Goal: Task Accomplishment & Management: Manage account settings

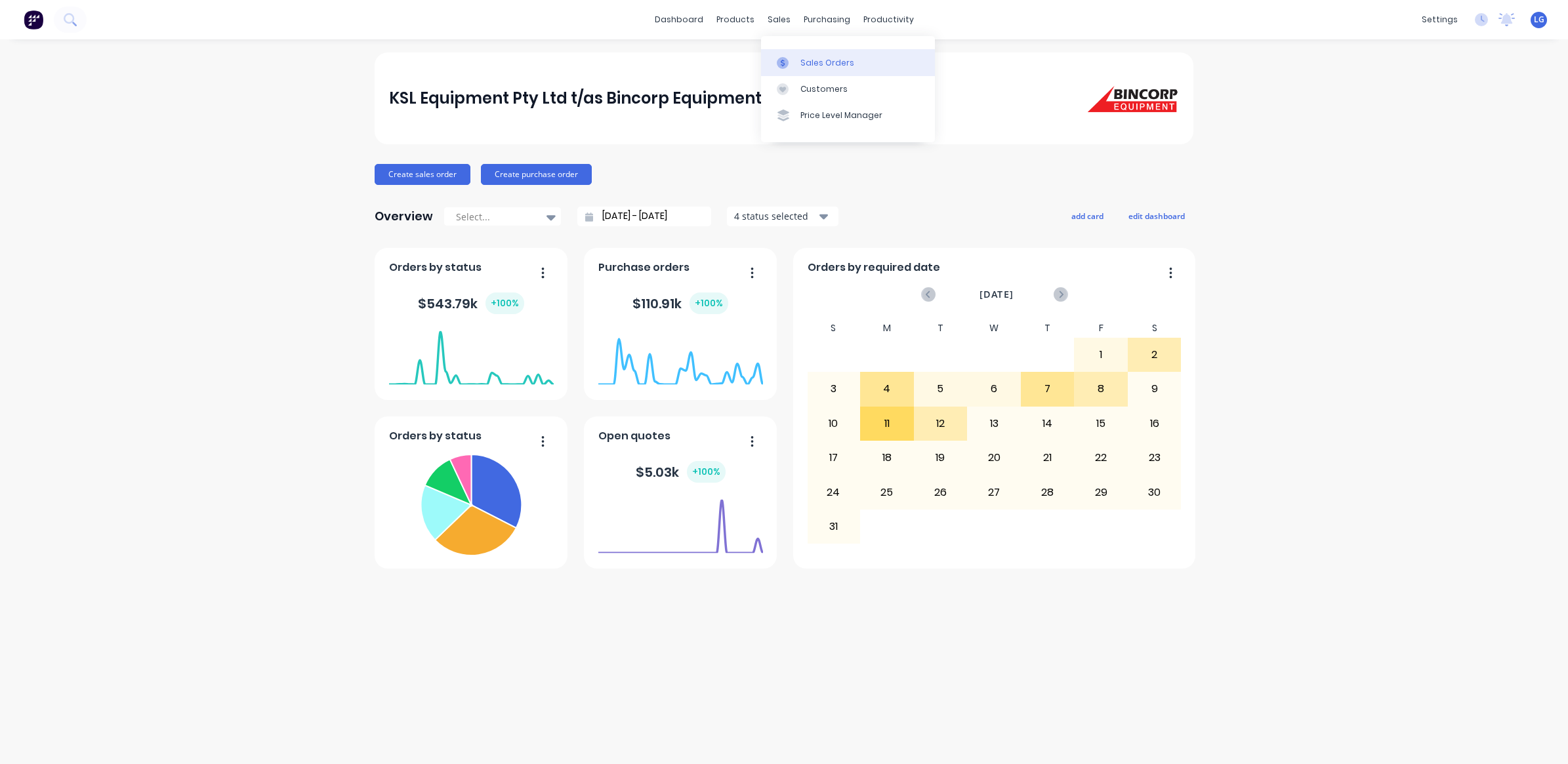
click at [828, 63] on div "Sales Orders" at bounding box center [827, 63] width 54 height 12
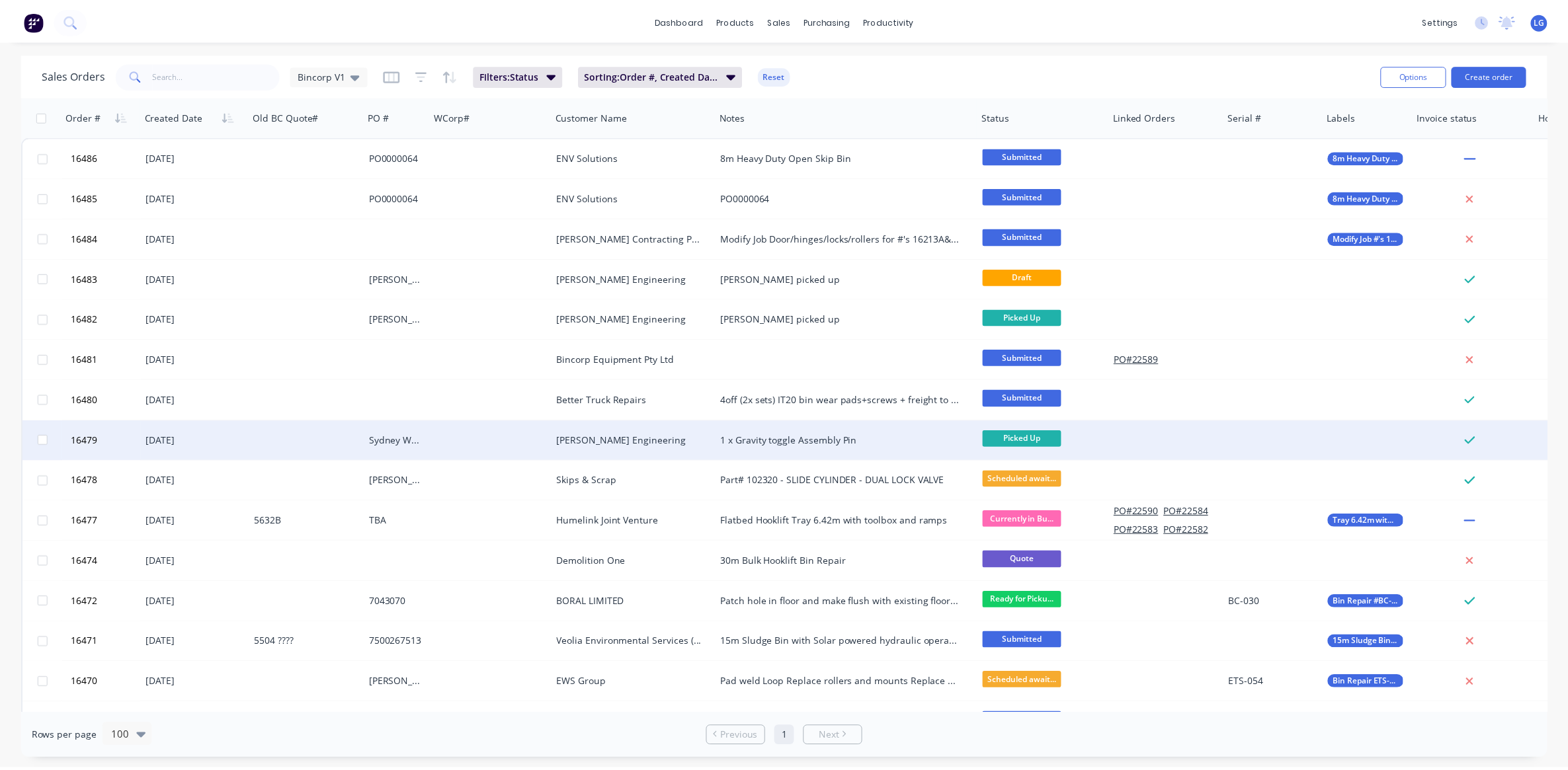
scroll to position [82, 0]
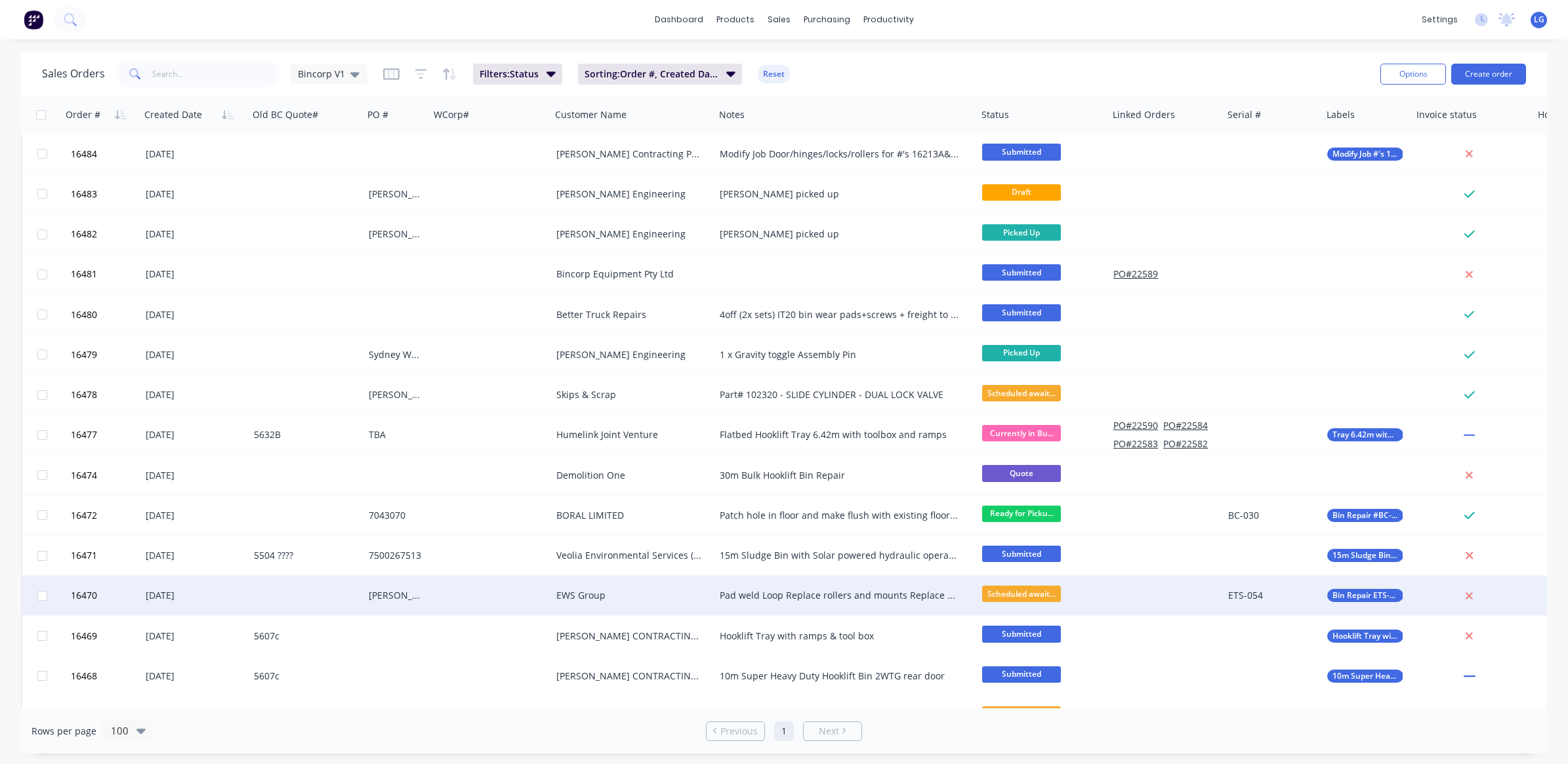
click at [289, 598] on div at bounding box center [306, 595] width 115 height 39
click at [210, 599] on div "[DATE]" at bounding box center [194, 595] width 98 height 13
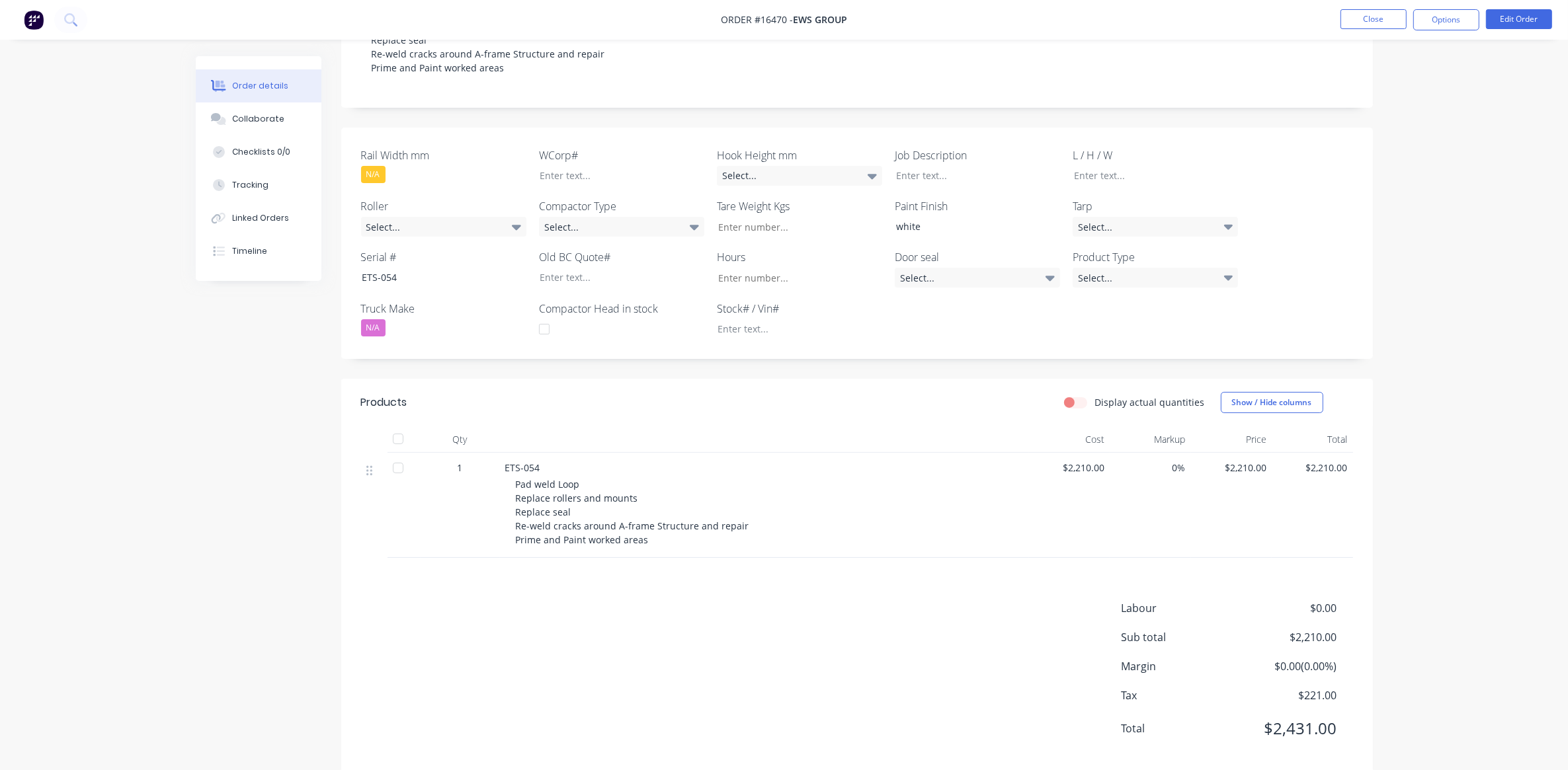
scroll to position [306, 0]
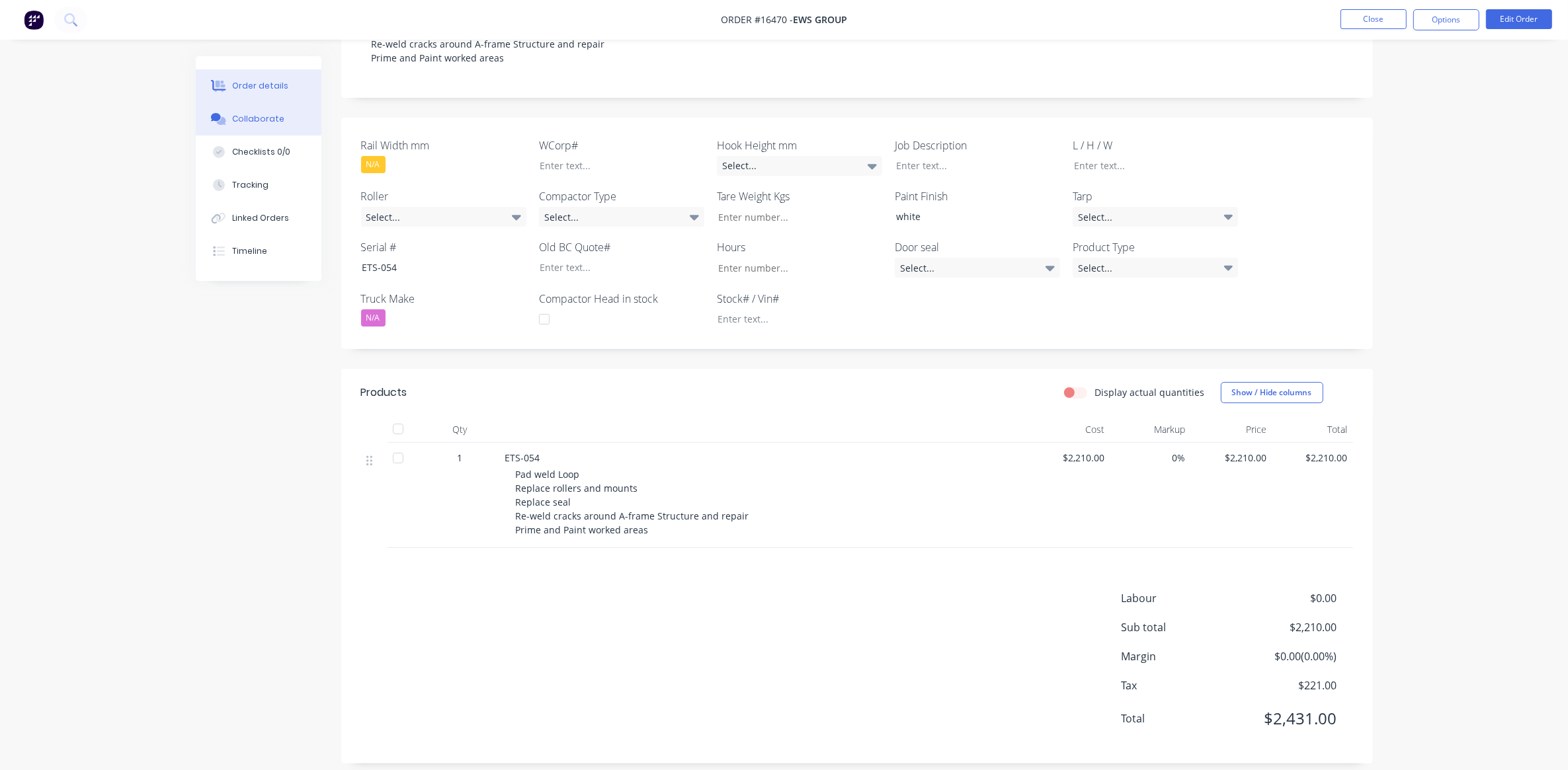
click at [259, 122] on div "Collaborate" at bounding box center [258, 119] width 52 height 12
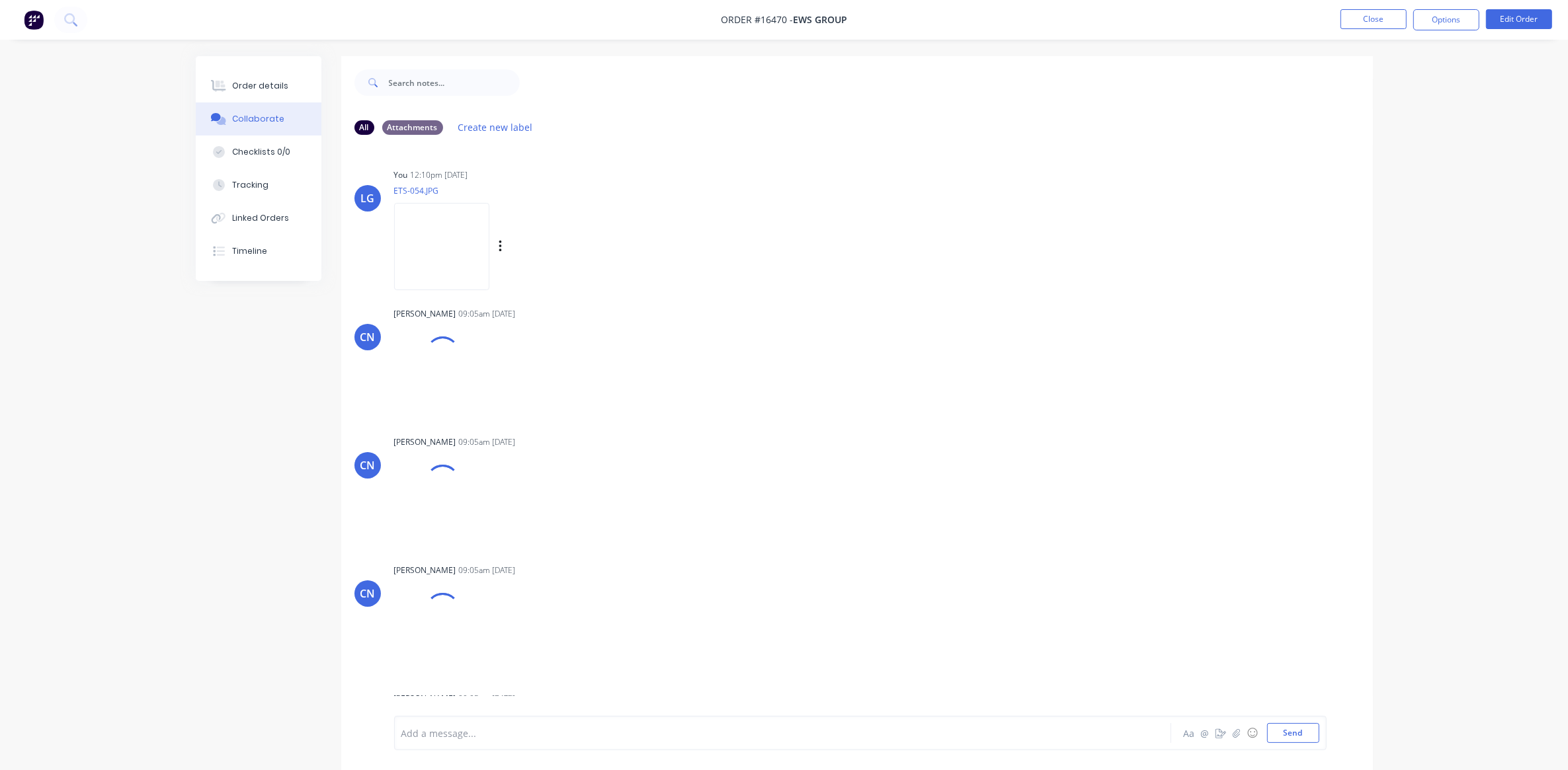
click at [434, 246] on img at bounding box center [442, 246] width 95 height 87
click at [487, 731] on div at bounding box center [746, 733] width 688 height 14
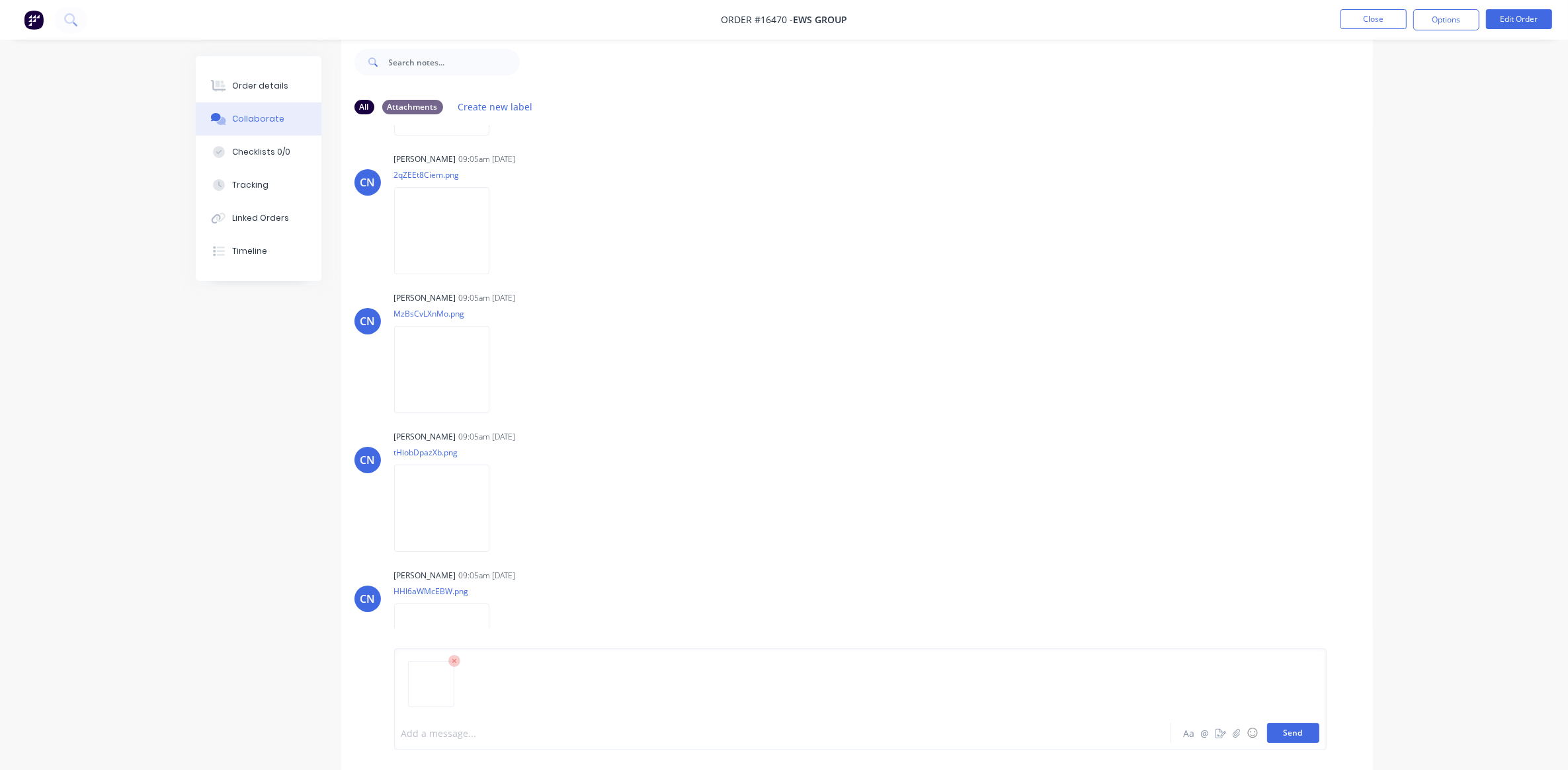
click at [1304, 734] on button "Send" at bounding box center [1293, 733] width 52 height 20
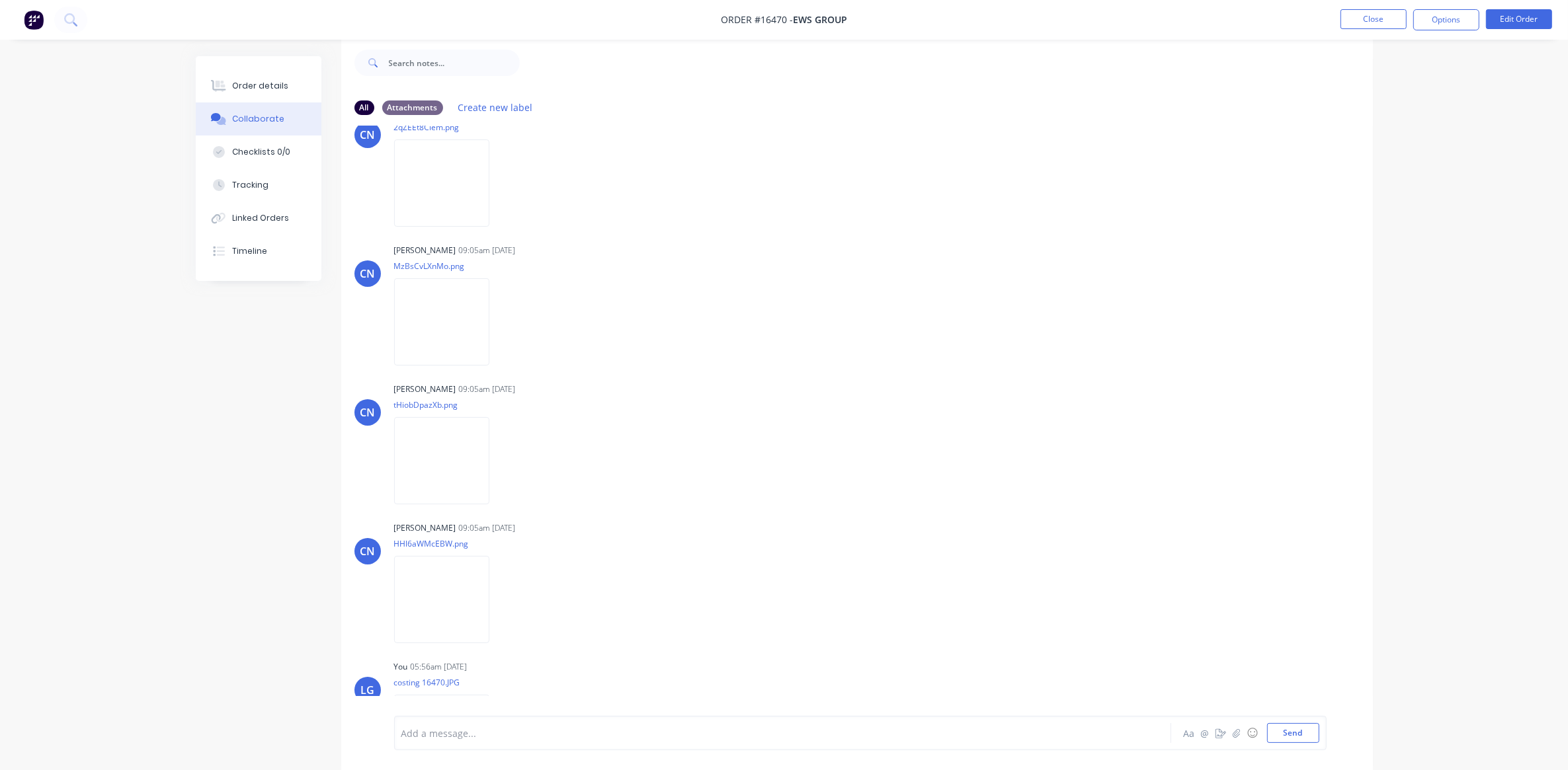
scroll to position [412, 0]
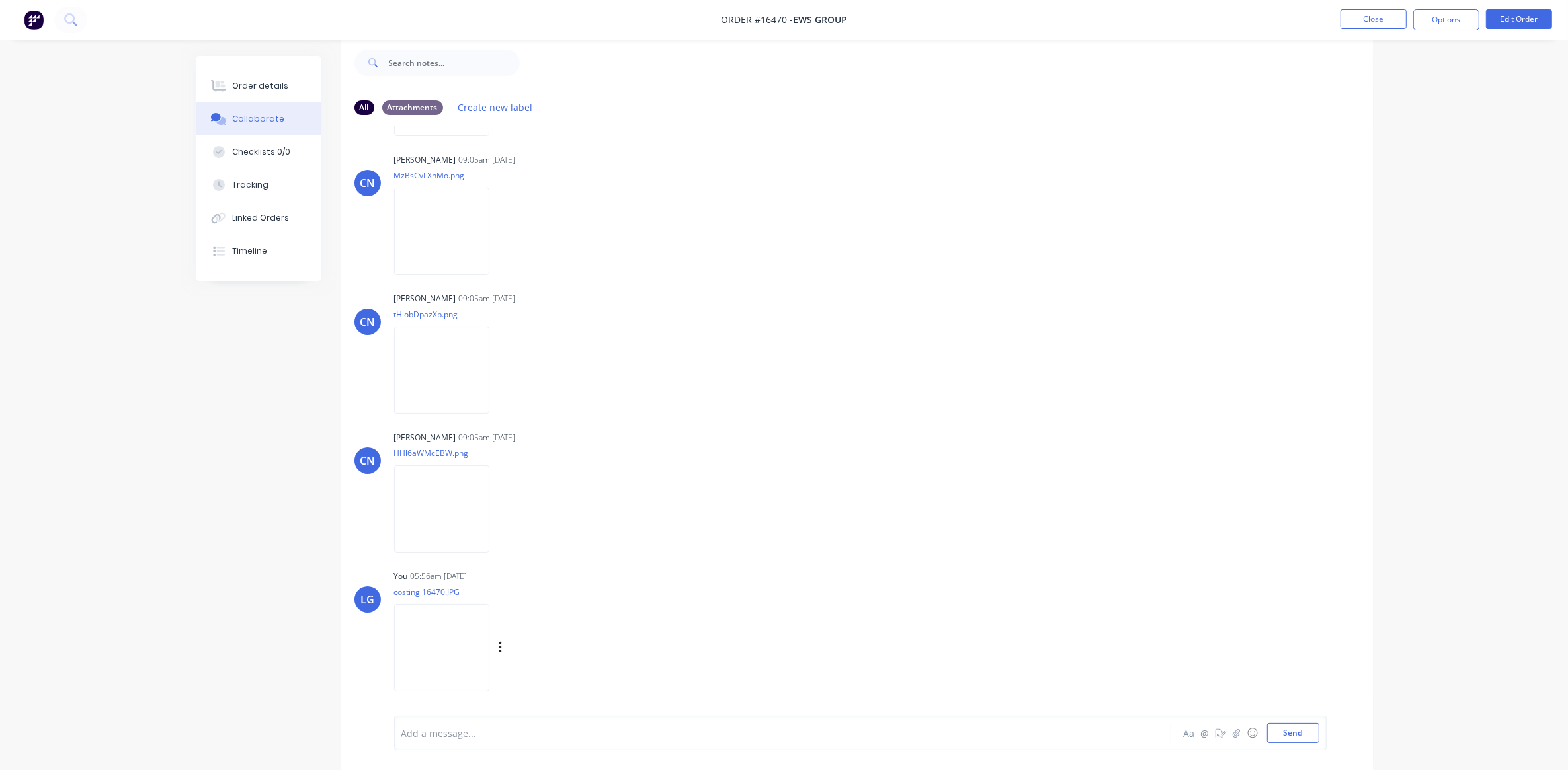
click at [543, 645] on div "Labels Download Delete" at bounding box center [569, 648] width 149 height 19
click at [502, 650] on icon "button" at bounding box center [500, 648] width 4 height 15
click at [635, 532] on div "Labels Download Delete" at bounding box center [515, 509] width 243 height 99
click at [445, 648] on img at bounding box center [442, 647] width 95 height 87
click at [258, 93] on button "Order details" at bounding box center [258, 86] width 125 height 33
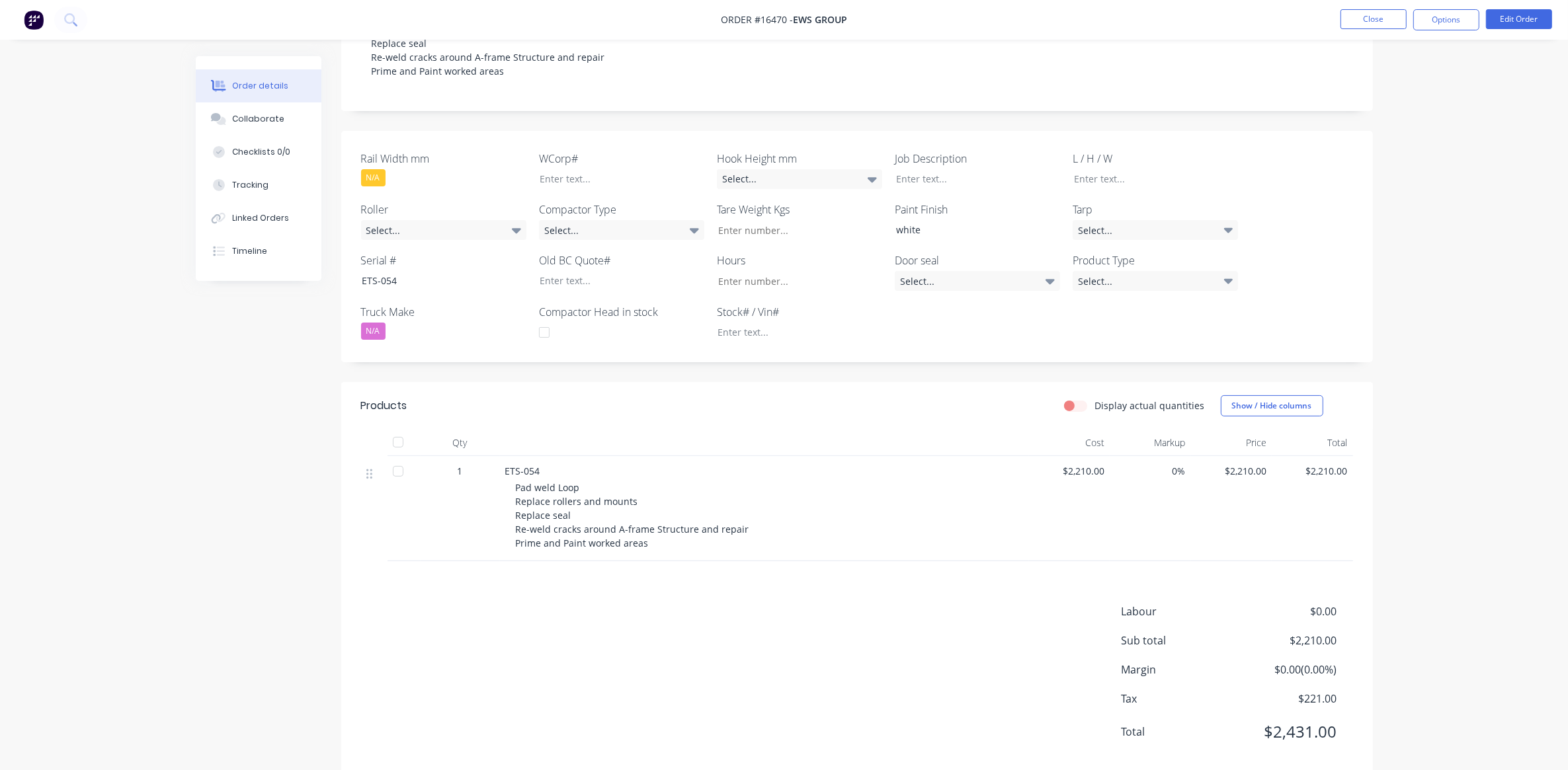
scroll to position [306, 0]
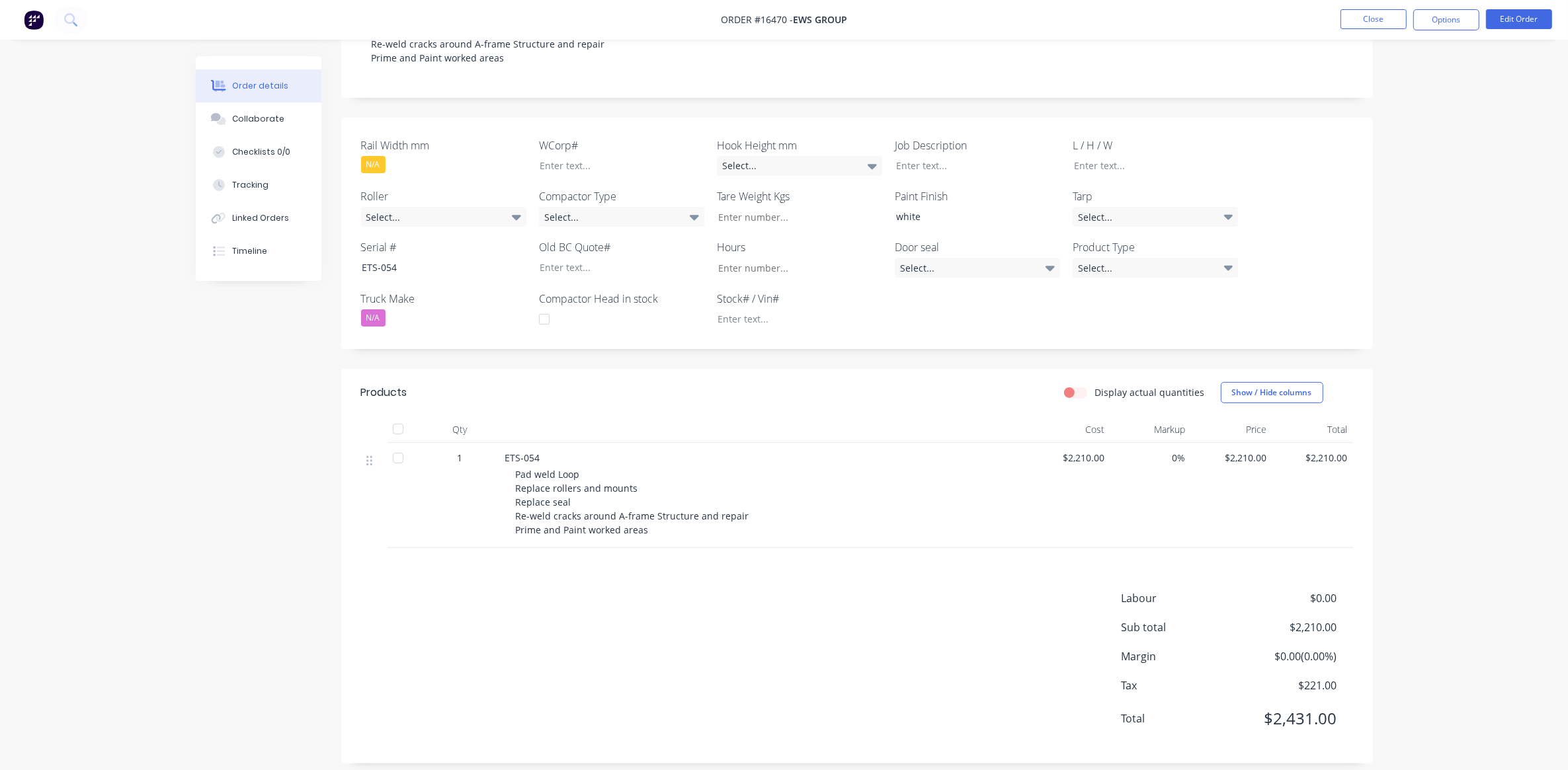
click at [1086, 451] on span "$2,210.00" at bounding box center [1069, 458] width 70 height 14
click at [1508, 27] on button "Edit Order" at bounding box center [1518, 19] width 66 height 20
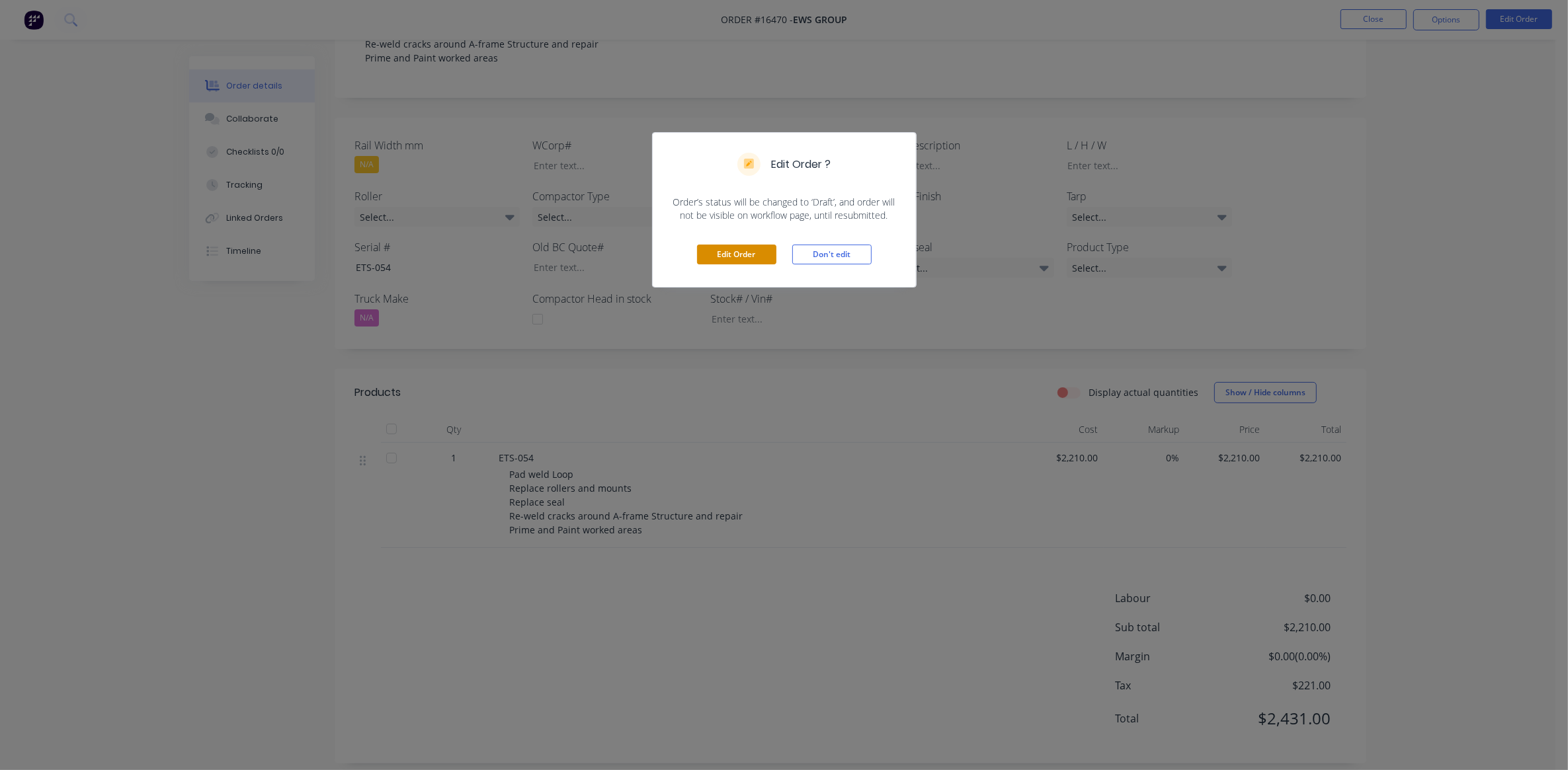
click at [762, 263] on button "Edit Order" at bounding box center [736, 254] width 79 height 20
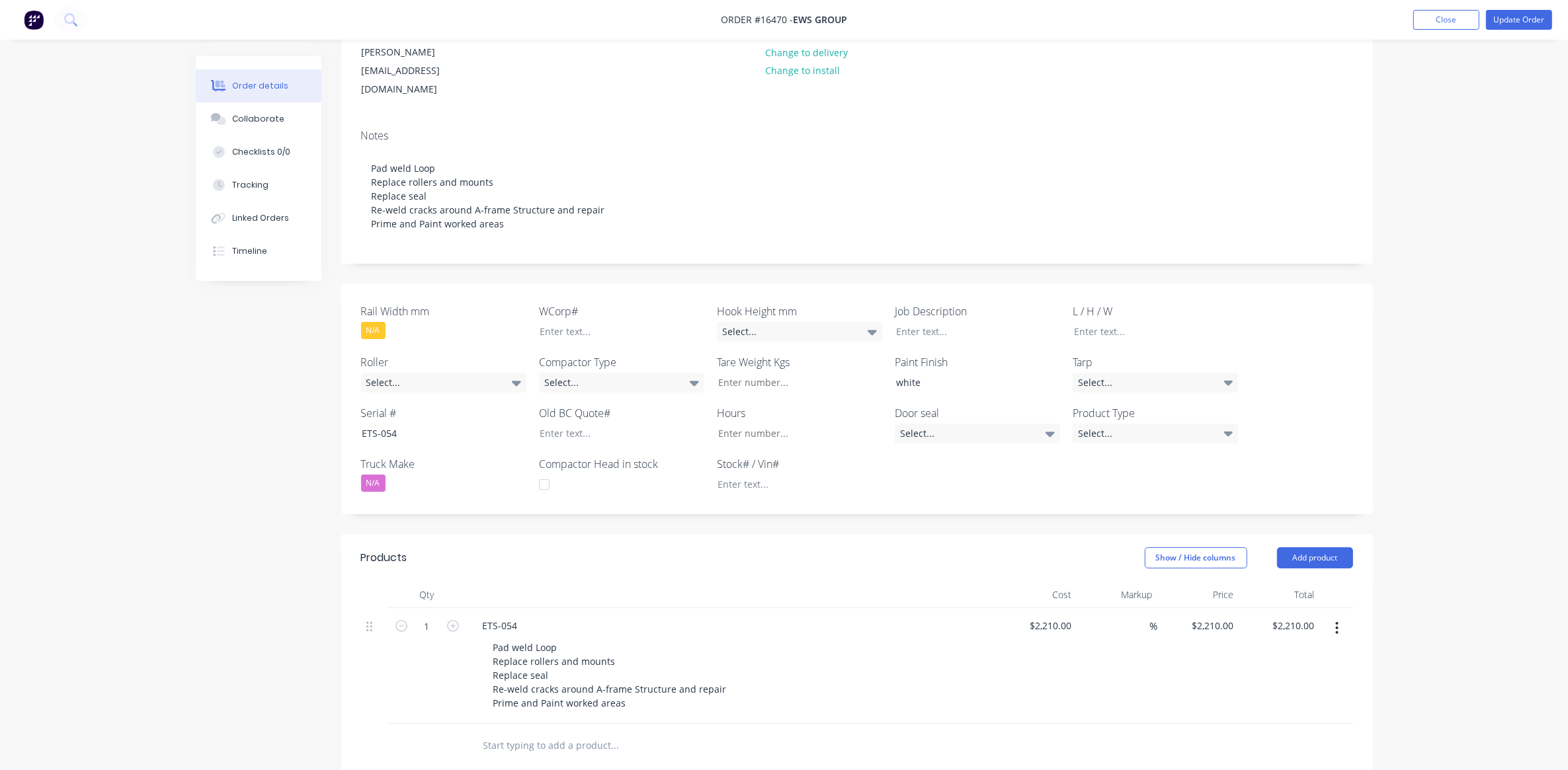
scroll to position [165, 0]
click at [1049, 611] on input "2210" at bounding box center [1052, 621] width 48 height 19
type input "$2,250.00"
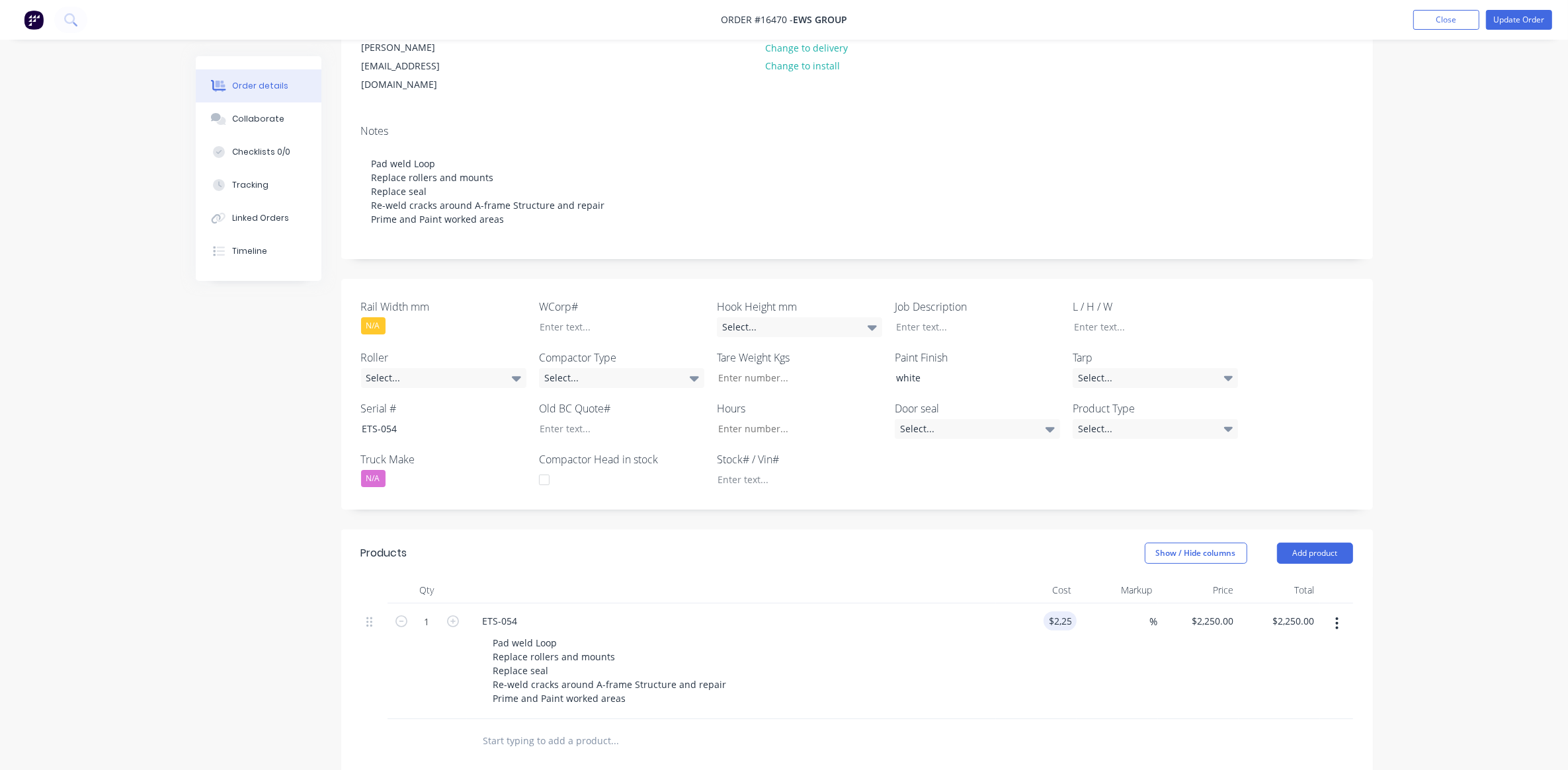
click at [1078, 663] on div "%" at bounding box center [1118, 662] width 82 height 116
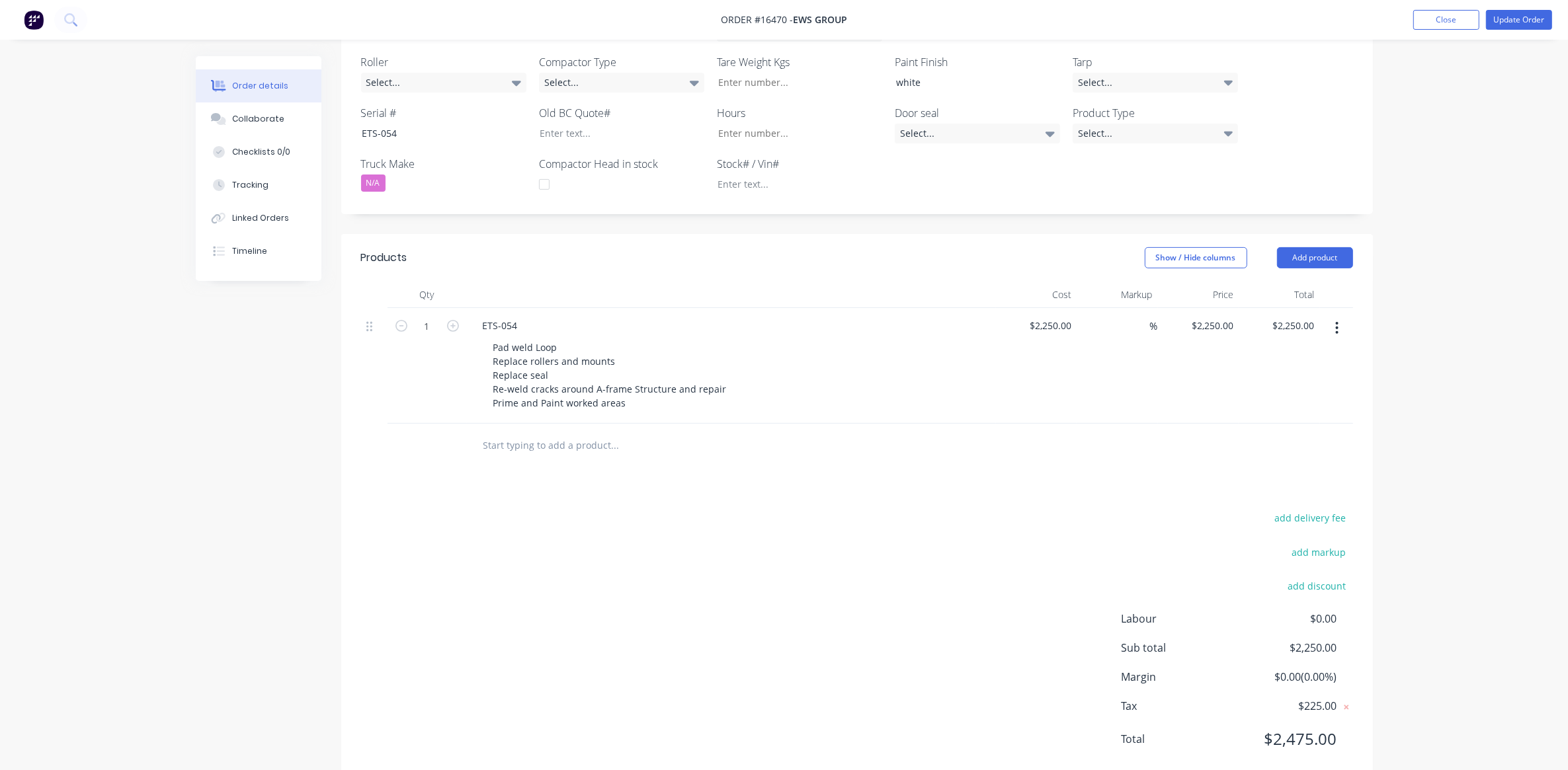
scroll to position [461, 0]
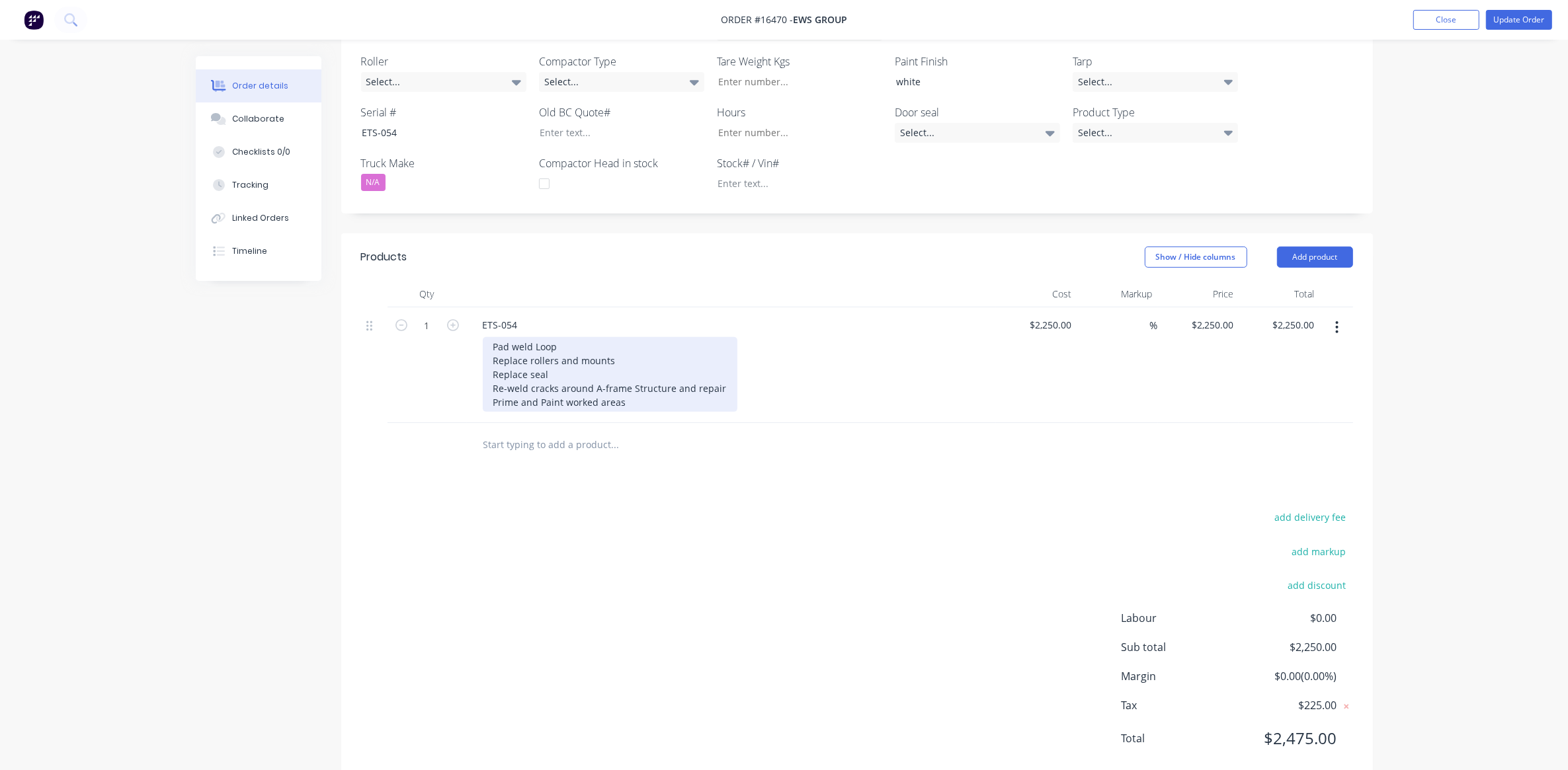
click at [539, 337] on div "Pad weld Loop Replace rollers and mounts Replace seal Re-weld cracks around A-f…" at bounding box center [610, 374] width 255 height 75
click at [533, 337] on div "Pad weld Loop Replace rollers and mounts Replace seal Re-weld cracks around A-f…" at bounding box center [610, 374] width 255 height 75
drag, startPoint x: 529, startPoint y: 313, endPoint x: 490, endPoint y: 316, distance: 39.1
click at [490, 337] on div "Pad weld Loop Replace rollers and mounts Replace seal Re-weld cracks around A-f…" at bounding box center [610, 374] width 255 height 75
click at [665, 371] on div "Replace Loop Replace rollers and mounts Replace seal Re-weld cracks around A-fr…" at bounding box center [610, 374] width 255 height 75
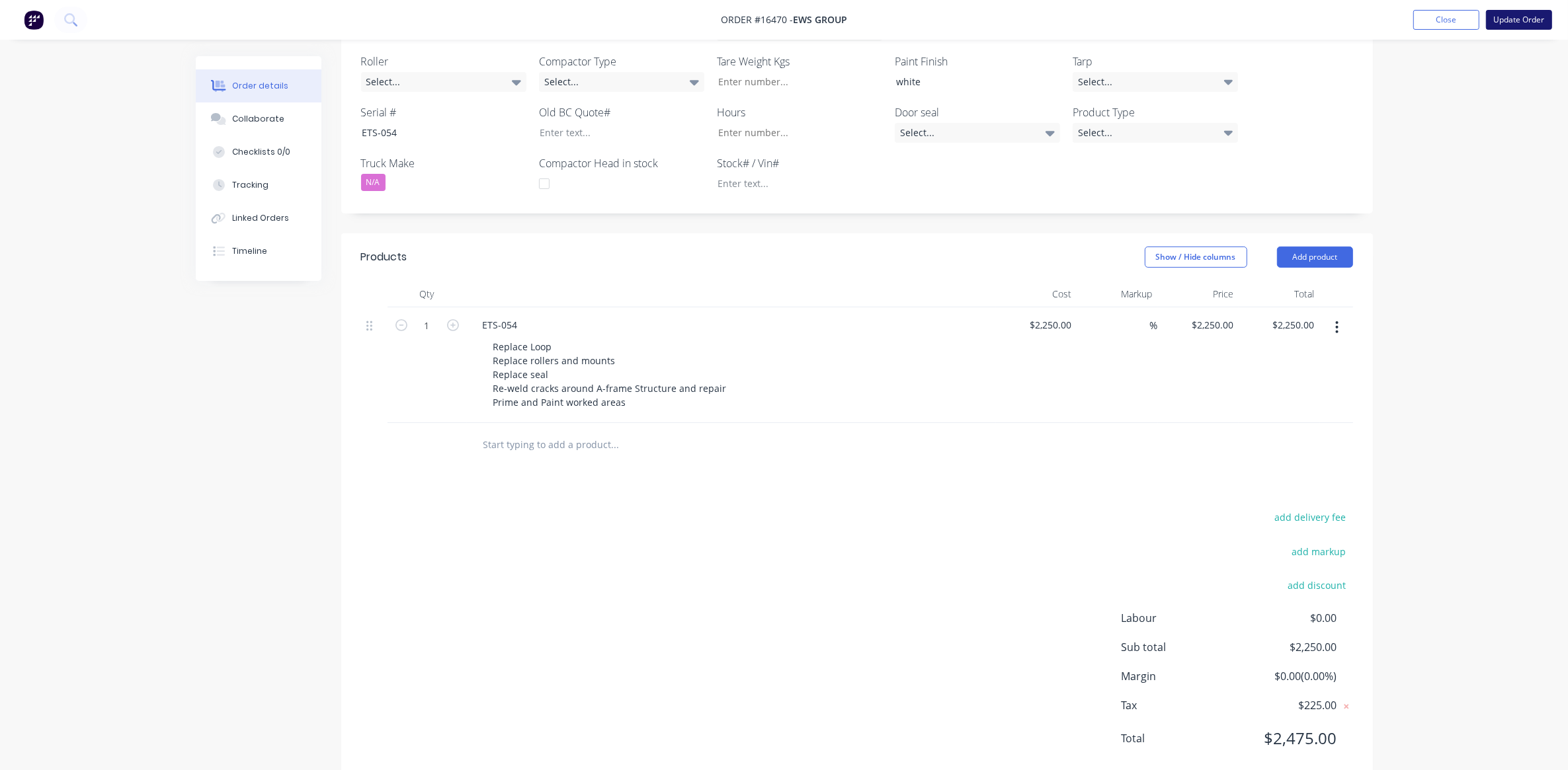
click at [1528, 22] on button "Update Order" at bounding box center [1518, 19] width 66 height 20
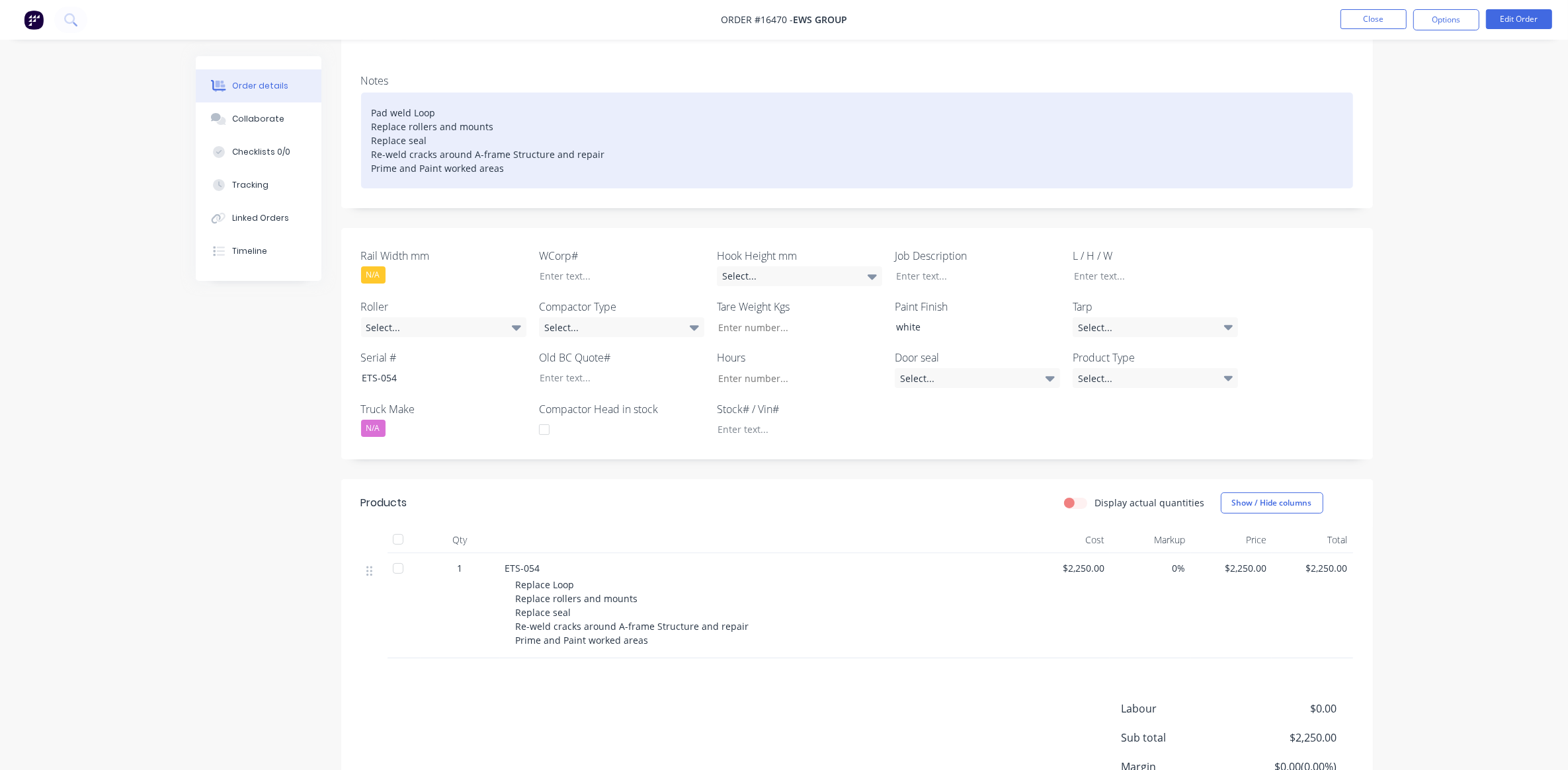
scroll to position [306, 0]
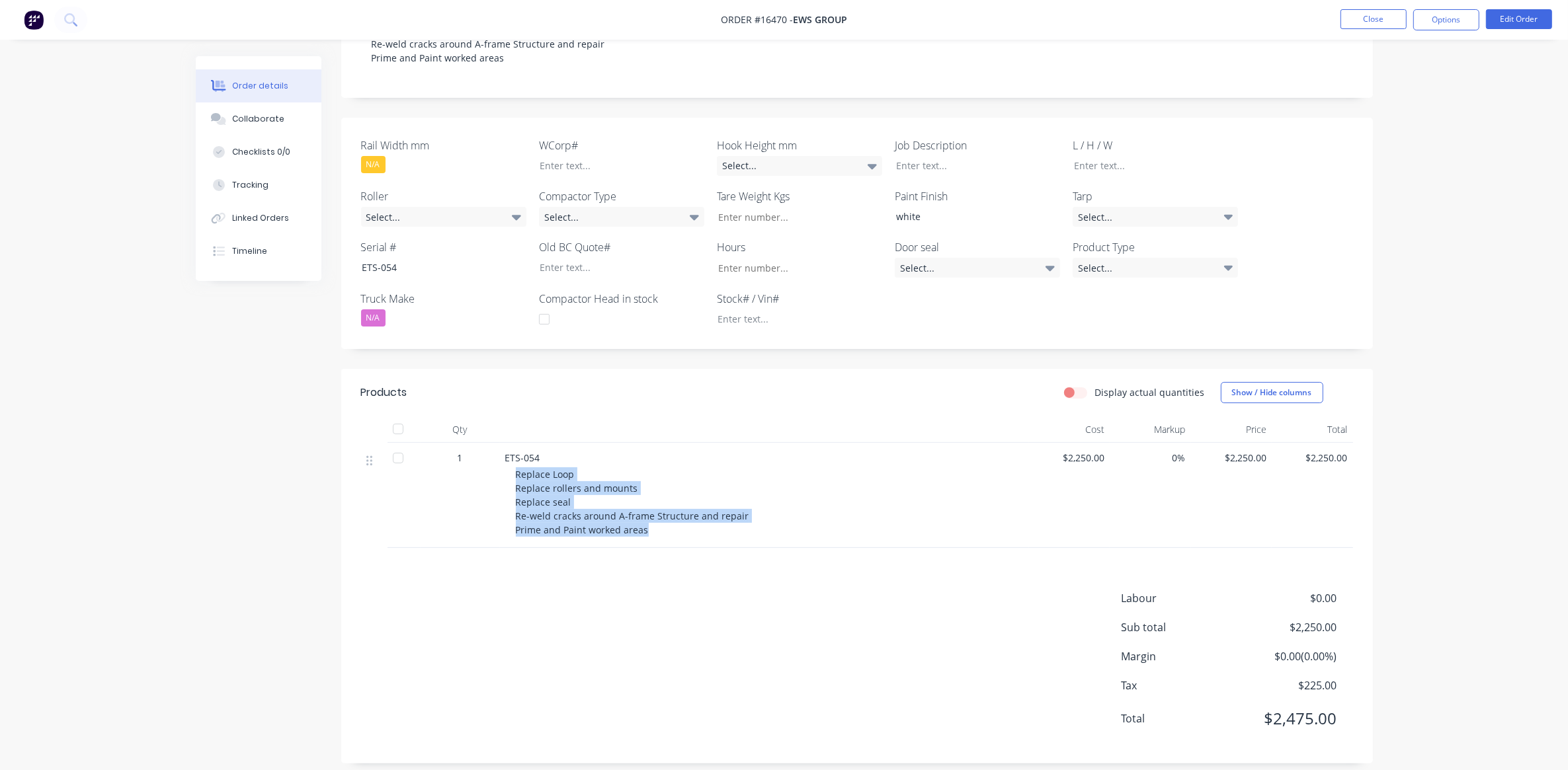
drag, startPoint x: 516, startPoint y: 461, endPoint x: 670, endPoint y: 523, distance: 166.0
click at [670, 523] on div "Replace Loop Replace rollers and mounts Replace seal Re-weld cracks around A-fr…" at bounding box center [770, 502] width 508 height 70
drag, startPoint x: 670, startPoint y: 523, endPoint x: 663, endPoint y: 527, distance: 8.1
click at [663, 527] on div "ETS-054 Replace Loop Replace rollers and mounts Replace seal Re-weld cracks aro…" at bounding box center [764, 496] width 529 height 105
drag, startPoint x: 516, startPoint y: 458, endPoint x: 714, endPoint y: 516, distance: 206.3
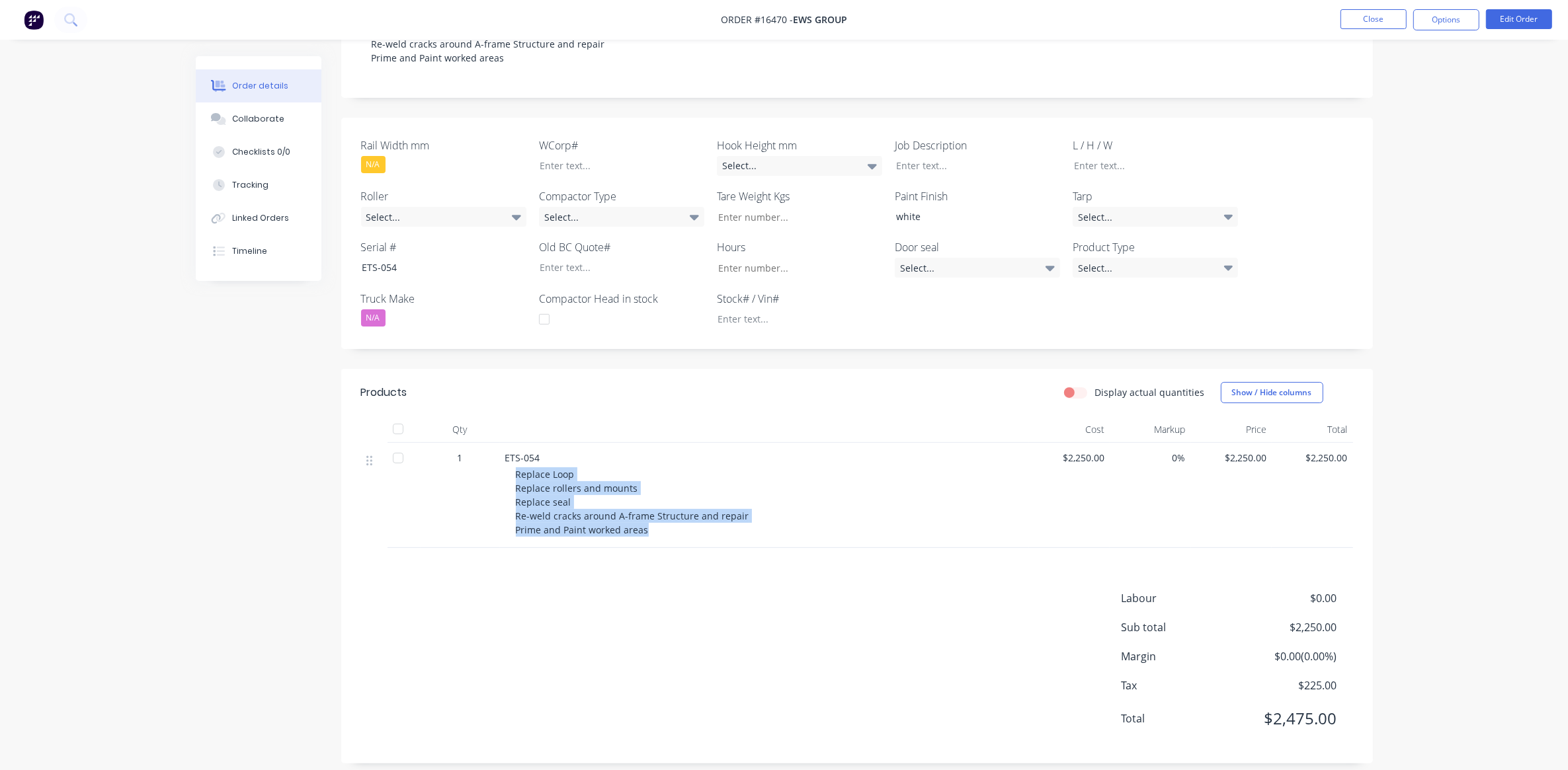
click at [714, 516] on div "Replace Loop Replace rollers and mounts Replace seal Re-weld cracks around A-fr…" at bounding box center [770, 502] width 508 height 70
drag, startPoint x: 714, startPoint y: 516, endPoint x: 712, endPoint y: 526, distance: 10.2
click at [712, 526] on div "ETS-054 Replace Loop Replace rollers and mounts Replace seal Re-weld cracks aro…" at bounding box center [764, 496] width 529 height 105
drag, startPoint x: 566, startPoint y: 488, endPoint x: 514, endPoint y: 491, distance: 52.1
click at [516, 491] on span "Replace Loop Replace rollers and mounts Replace seal Re-weld cracks around A-fr…" at bounding box center [632, 502] width 234 height 68
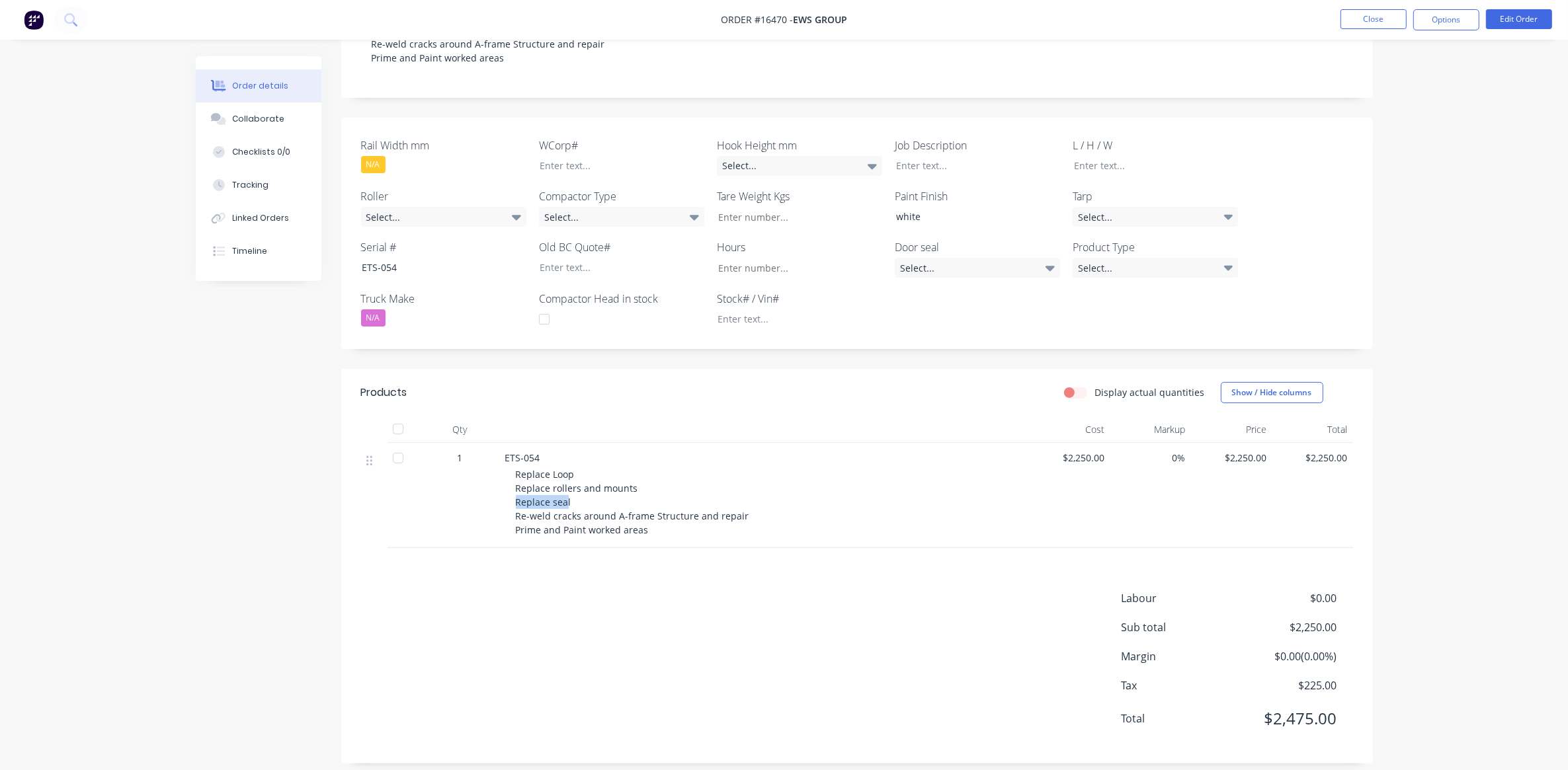
drag, startPoint x: 514, startPoint y: 491, endPoint x: 568, endPoint y: 486, distance: 54.2
click at [568, 486] on span "Replace Loop Replace rollers and mounts Replace seal Re-weld cracks around A-fr…" at bounding box center [632, 502] width 234 height 68
drag, startPoint x: 570, startPoint y: 486, endPoint x: 511, endPoint y: 491, distance: 59.2
click at [511, 491] on div "ETS-054 Replace Loop Replace rollers and mounts Replace seal Re-weld cracks aro…" at bounding box center [764, 496] width 529 height 105
drag, startPoint x: 511, startPoint y: 491, endPoint x: 580, endPoint y: 490, distance: 69.0
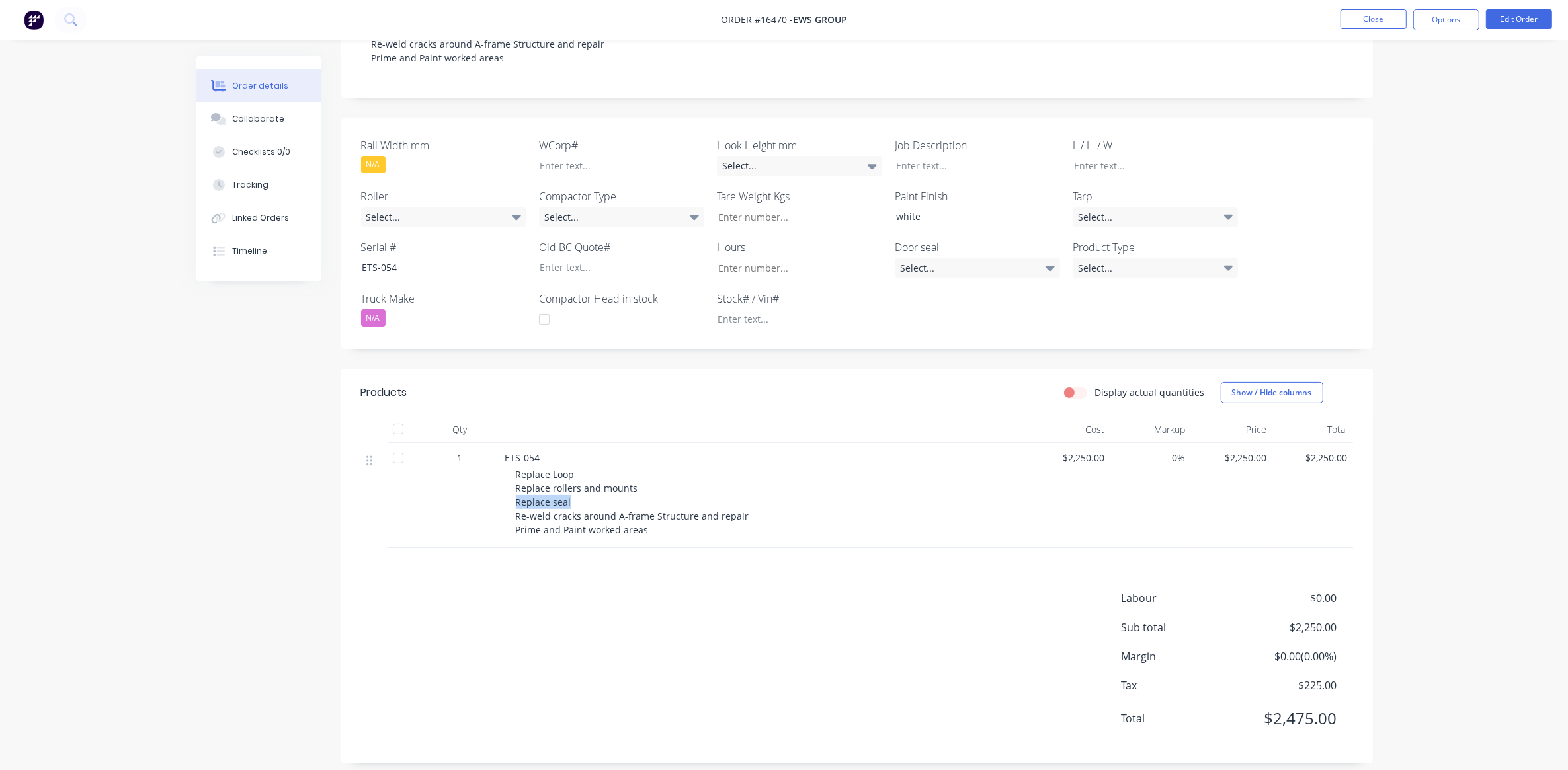
click at [580, 490] on div "Replace Loop Replace rollers and mounts Replace seal Re-weld cracks around A-fr…" at bounding box center [770, 502] width 508 height 70
drag, startPoint x: 574, startPoint y: 461, endPoint x: 516, endPoint y: 463, distance: 58.0
click at [516, 467] on div "Replace Loop Replace rollers and mounts Replace seal Re-weld cracks around A-fr…" at bounding box center [770, 502] width 508 height 70
drag, startPoint x: 516, startPoint y: 463, endPoint x: 568, endPoint y: 476, distance: 53.6
click at [568, 476] on span "Replace Loop Replace rollers and mounts Replace seal Re-weld cracks around A-fr…" at bounding box center [632, 502] width 234 height 68
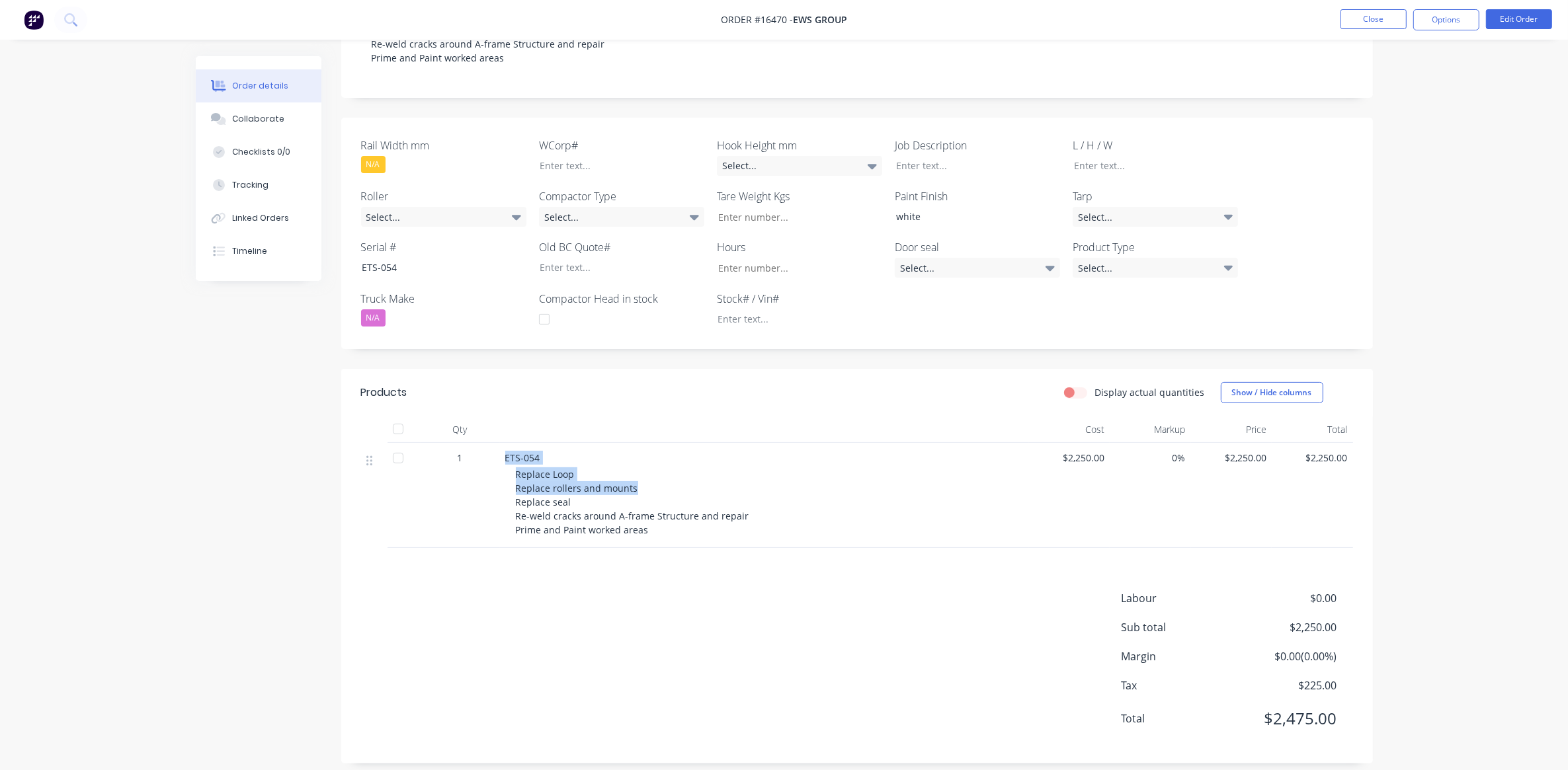
drag, startPoint x: 640, startPoint y: 471, endPoint x: 464, endPoint y: 470, distance: 176.0
click at [464, 470] on div "1 ETS-054 Replace Loop Replace rollers and mounts Replace seal Re-weld cracks a…" at bounding box center [857, 496] width 992 height 105
drag, startPoint x: 464, startPoint y: 470, endPoint x: 531, endPoint y: 481, distance: 67.9
click at [531, 481] on span "Replace Loop Replace rollers and mounts Replace seal Re-weld cracks around A-fr…" at bounding box center [632, 502] width 234 height 68
drag, startPoint x: 629, startPoint y: 474, endPoint x: 489, endPoint y: 474, distance: 140.0
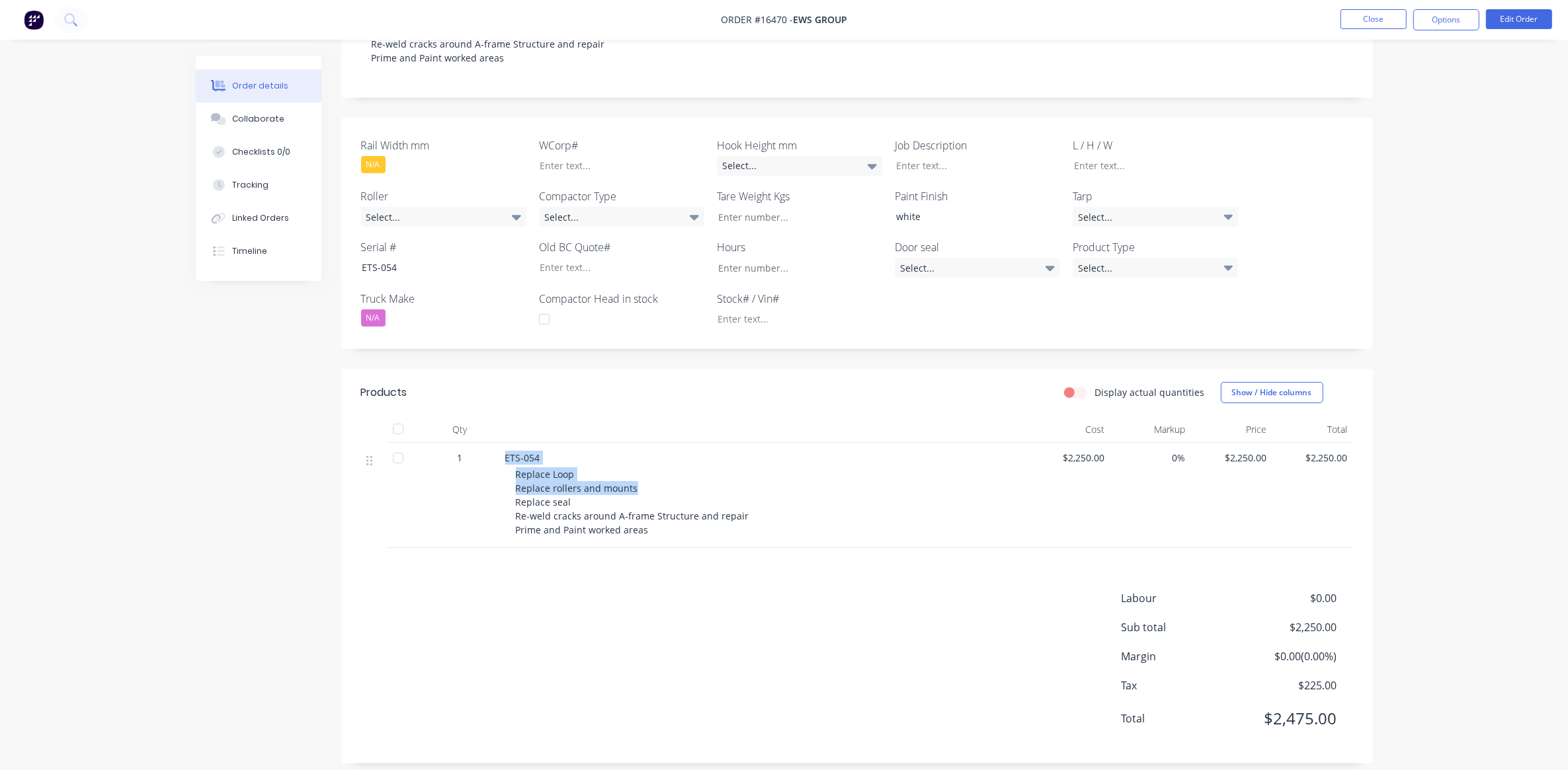
click at [489, 474] on div "1 ETS-054 Replace Loop Replace rollers and mounts Replace seal Re-weld cracks a…" at bounding box center [857, 496] width 992 height 105
drag, startPoint x: 489, startPoint y: 474, endPoint x: 569, endPoint y: 478, distance: 80.1
click at [569, 478] on span "Replace Loop Replace rollers and mounts Replace seal Re-weld cracks around A-fr…" at bounding box center [632, 502] width 234 height 68
drag, startPoint x: 641, startPoint y: 473, endPoint x: 513, endPoint y: 478, distance: 128.1
click at [513, 478] on div "ETS-054 Replace Loop Replace rollers and mounts Replace seal Re-weld cracks aro…" at bounding box center [764, 496] width 529 height 105
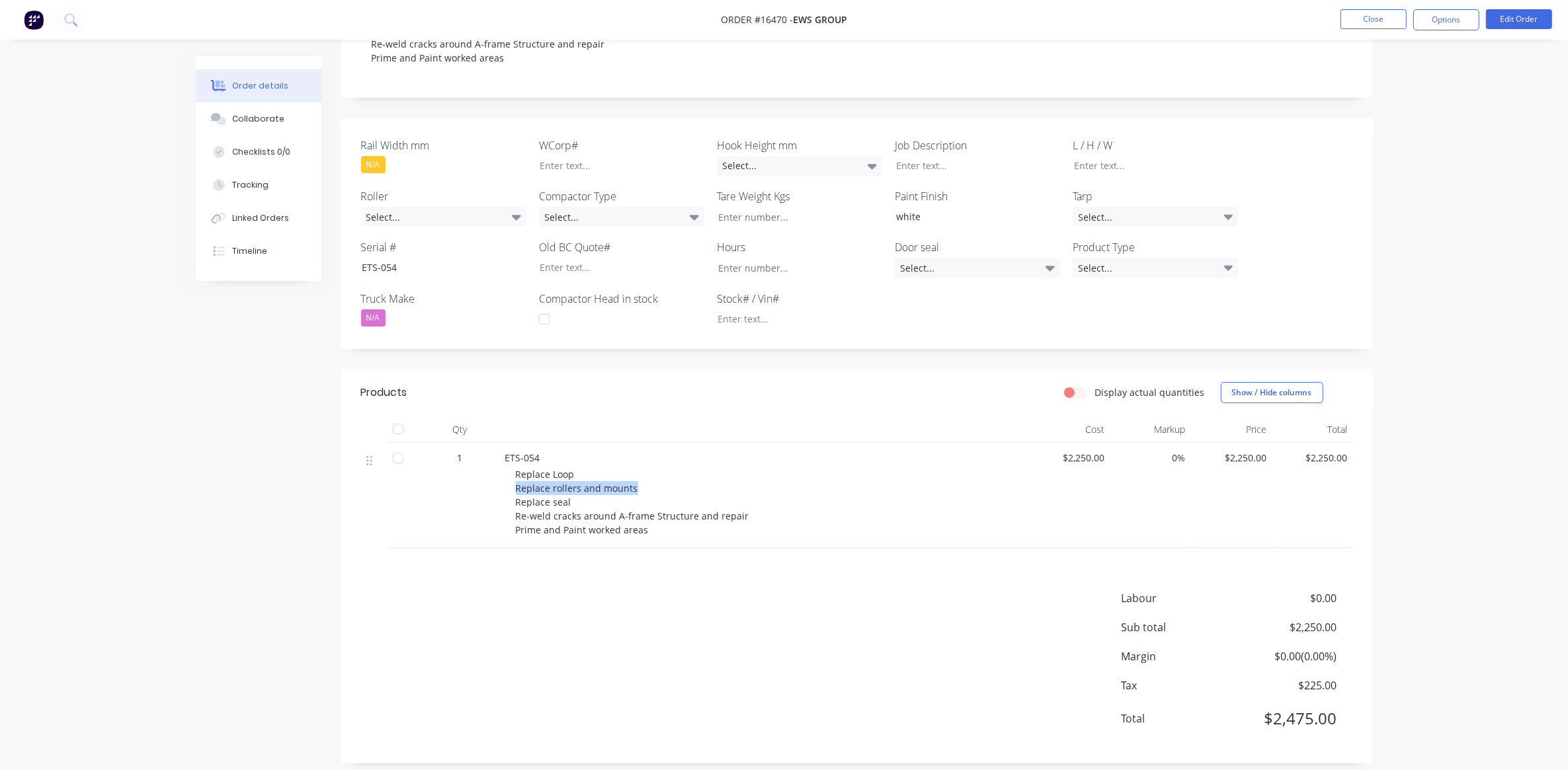
drag, startPoint x: 513, startPoint y: 478, endPoint x: 544, endPoint y: 503, distance: 39.8
click at [544, 503] on span "Replace Loop Replace rollers and mounts Replace seal Re-weld cracks around A-fr…" at bounding box center [632, 502] width 234 height 68
drag, startPoint x: 741, startPoint y: 501, endPoint x: 483, endPoint y: 501, distance: 258.0
click at [483, 501] on div "1 ETS-054 Replace Loop Replace rollers and mounts Replace seal Re-weld cracks a…" at bounding box center [857, 496] width 992 height 105
drag, startPoint x: 483, startPoint y: 501, endPoint x: 597, endPoint y: 509, distance: 114.3
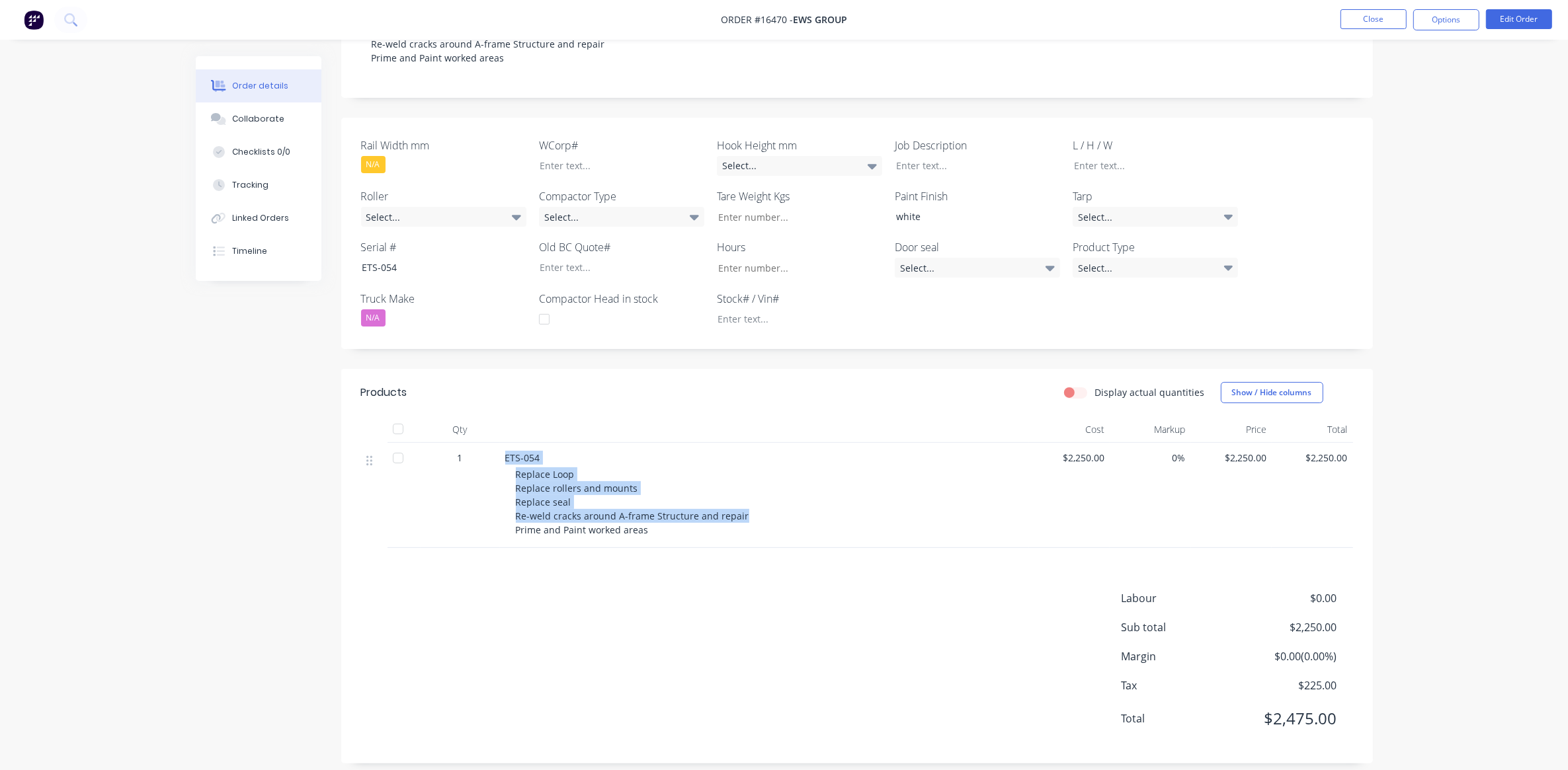
click at [544, 504] on span "Replace Loop Replace rollers and mounts Replace seal Re-weld cracks around A-fr…" at bounding box center [632, 502] width 234 height 68
click at [739, 500] on div "Replace Loop Replace rollers and mounts Replace seal Re-weld cracks around A-fr…" at bounding box center [770, 502] width 508 height 70
click at [741, 501] on div "Replace Loop Replace rollers and mounts Replace seal Re-weld cracks around A-fr…" at bounding box center [770, 502] width 508 height 70
click at [732, 502] on span "Replace Loop Replace rollers and mounts Replace seal Re-weld cracks around A-fr…" at bounding box center [632, 502] width 234 height 68
drag, startPoint x: 741, startPoint y: 501, endPoint x: 516, endPoint y: 507, distance: 225.1
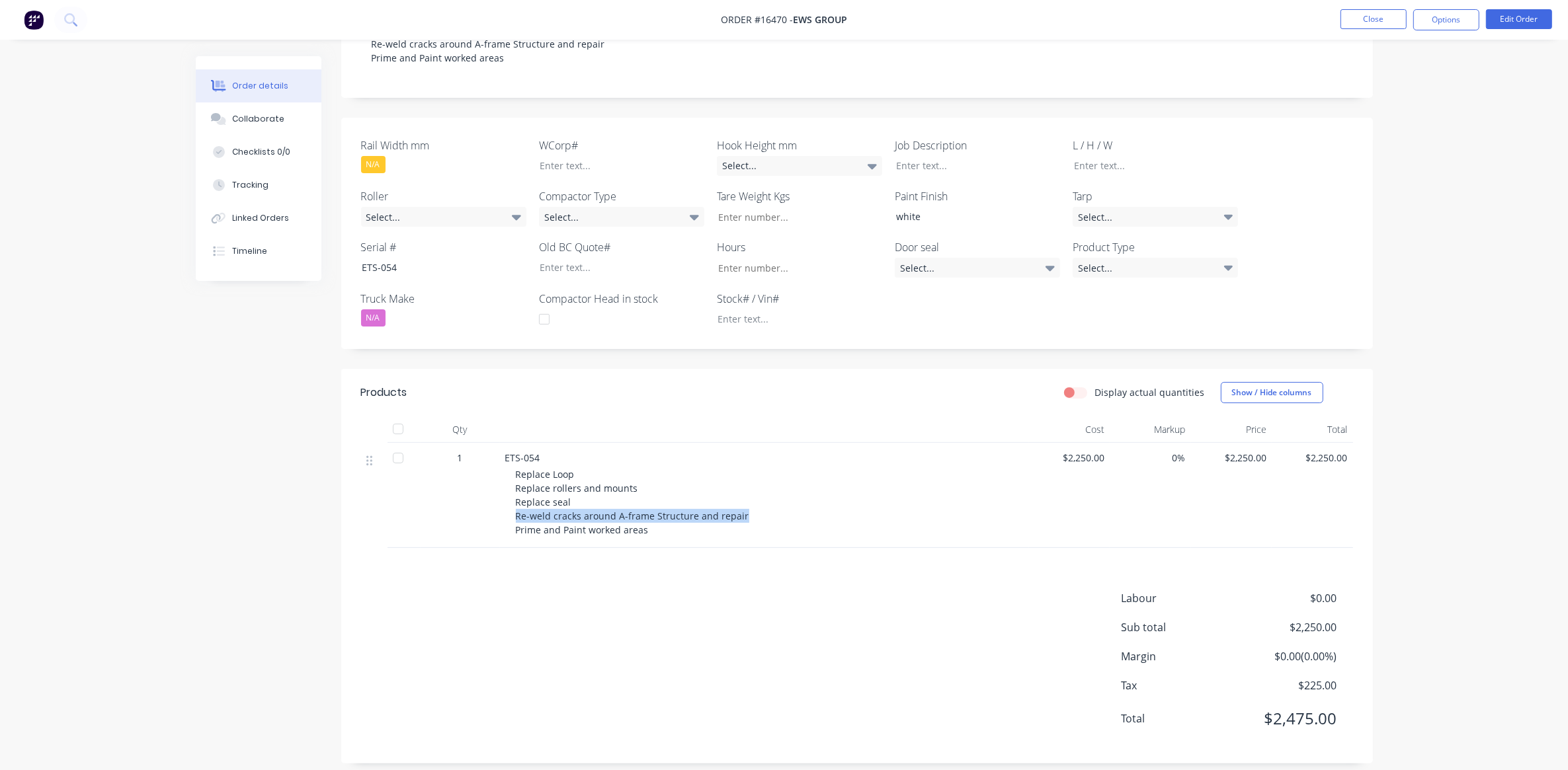
click at [516, 507] on div "Replace Loop Replace rollers and mounts Replace seal Re-weld cracks around A-fr…" at bounding box center [770, 502] width 508 height 70
drag, startPoint x: 516, startPoint y: 507, endPoint x: 529, endPoint y: 514, distance: 14.8
click at [529, 514] on span "Replace Loop Replace rollers and mounts Replace seal Re-weld cracks around A-fr…" at bounding box center [632, 502] width 234 height 68
drag, startPoint x: 575, startPoint y: 488, endPoint x: 507, endPoint y: 493, distance: 68.2
click at [507, 493] on div "ETS-054 Replace Loop Replace rollers and mounts Replace seal Re-weld cracks aro…" at bounding box center [764, 496] width 529 height 105
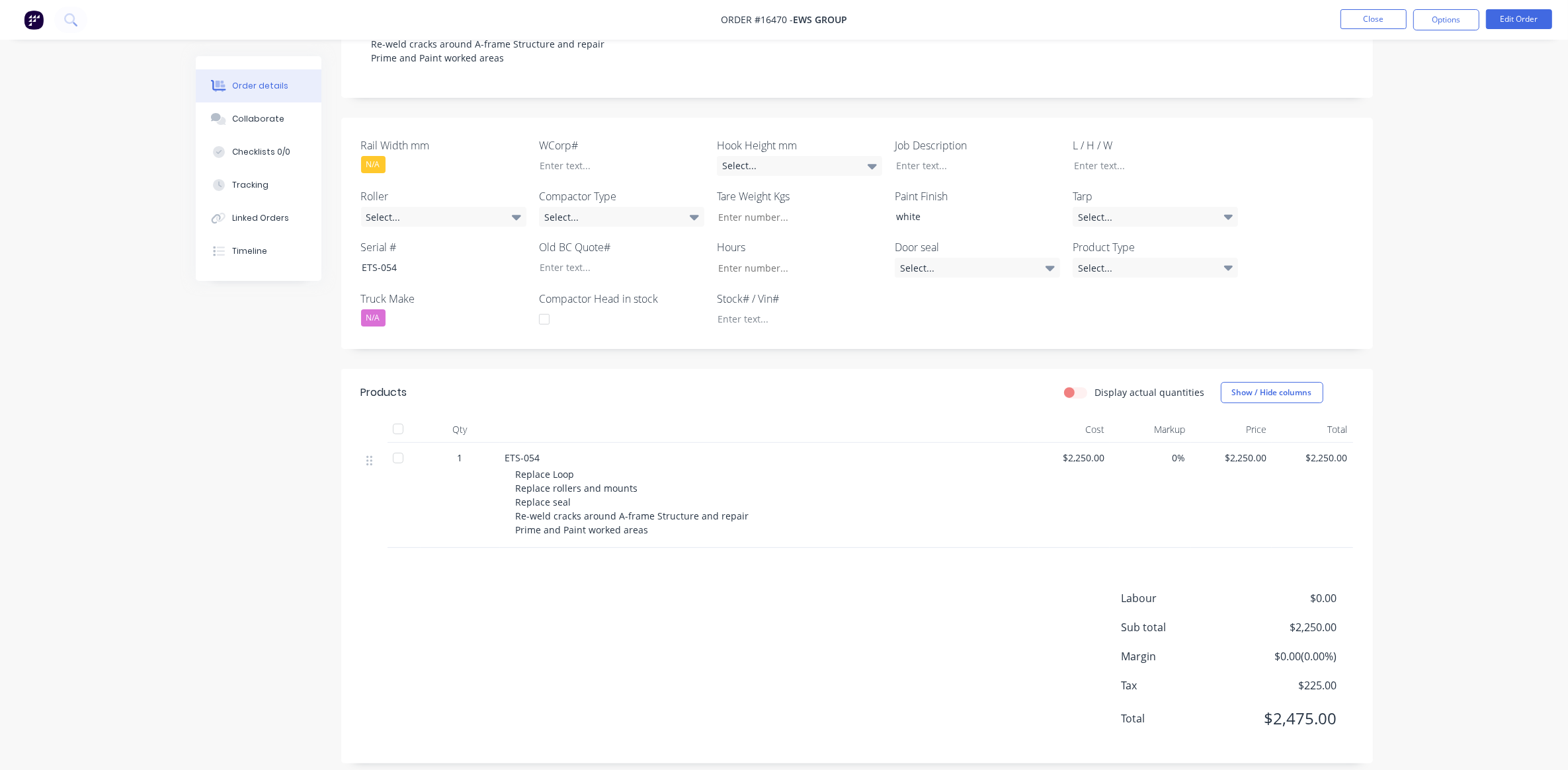
drag, startPoint x: 507, startPoint y: 493, endPoint x: 554, endPoint y: 499, distance: 47.4
click at [554, 498] on span "Replace Loop Replace rollers and mounts Replace seal Re-weld cracks around A-fr…" at bounding box center [632, 502] width 234 height 68
drag, startPoint x: 728, startPoint y: 501, endPoint x: 514, endPoint y: 507, distance: 214.1
click at [516, 507] on div "Replace Loop Replace rollers and mounts Replace seal Re-weld cracks around A-fr…" at bounding box center [770, 502] width 508 height 70
drag, startPoint x: 514, startPoint y: 507, endPoint x: 514, endPoint y: 521, distance: 14.0
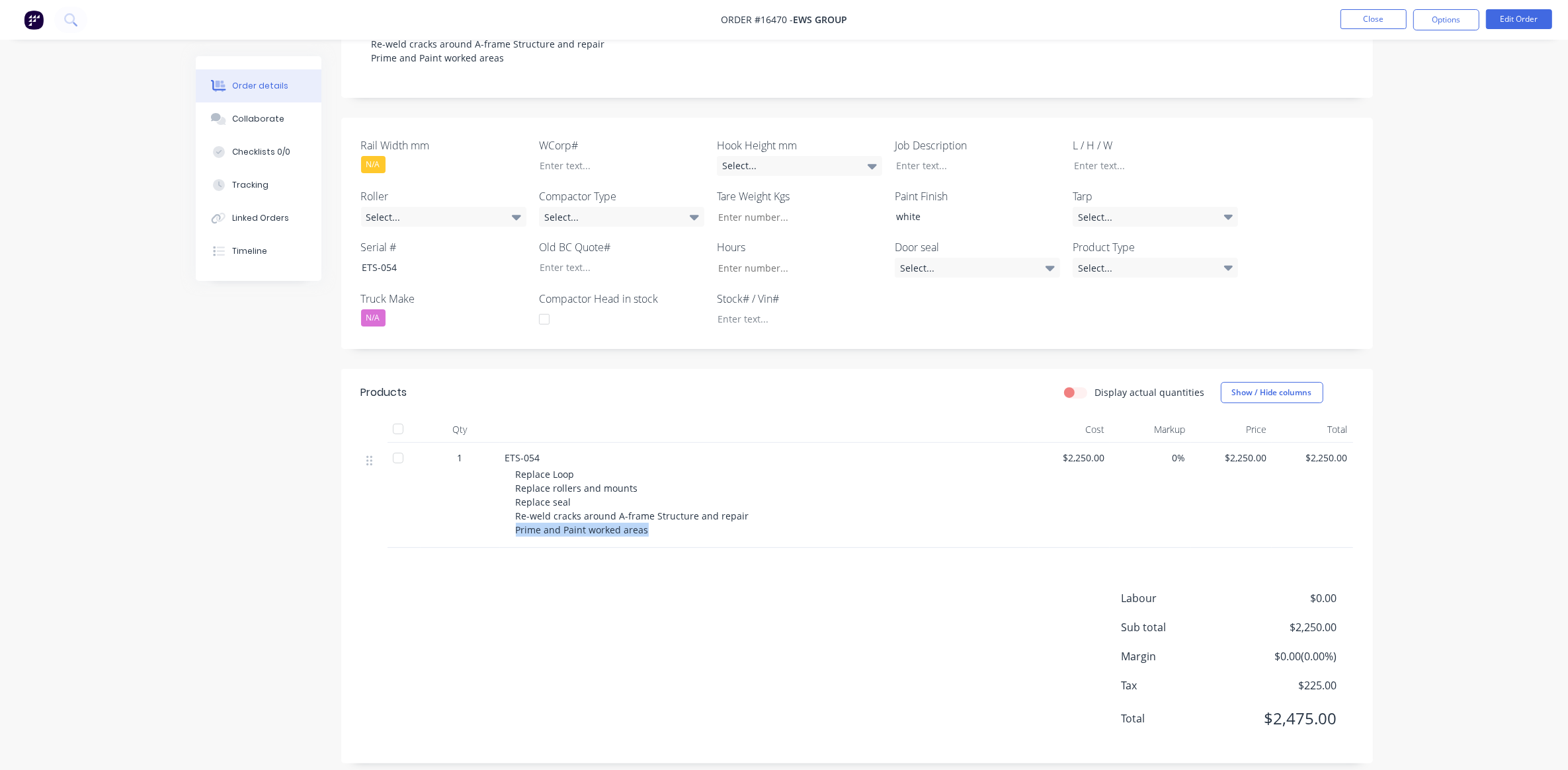
click at [516, 521] on div "Replace Loop Replace rollers and mounts Replace seal Re-weld cracks around A-fr…" at bounding box center [770, 502] width 508 height 70
drag, startPoint x: 514, startPoint y: 521, endPoint x: 534, endPoint y: 521, distance: 20.0
click at [534, 521] on span "Replace Loop Replace rollers and mounts Replace seal Re-weld cracks around A-fr…" at bounding box center [632, 502] width 234 height 68
drag, startPoint x: 643, startPoint y: 516, endPoint x: 514, endPoint y: 522, distance: 129.1
click at [516, 522] on div "Replace Loop Replace rollers and mounts Replace seal Re-weld cracks around A-fr…" at bounding box center [770, 502] width 508 height 70
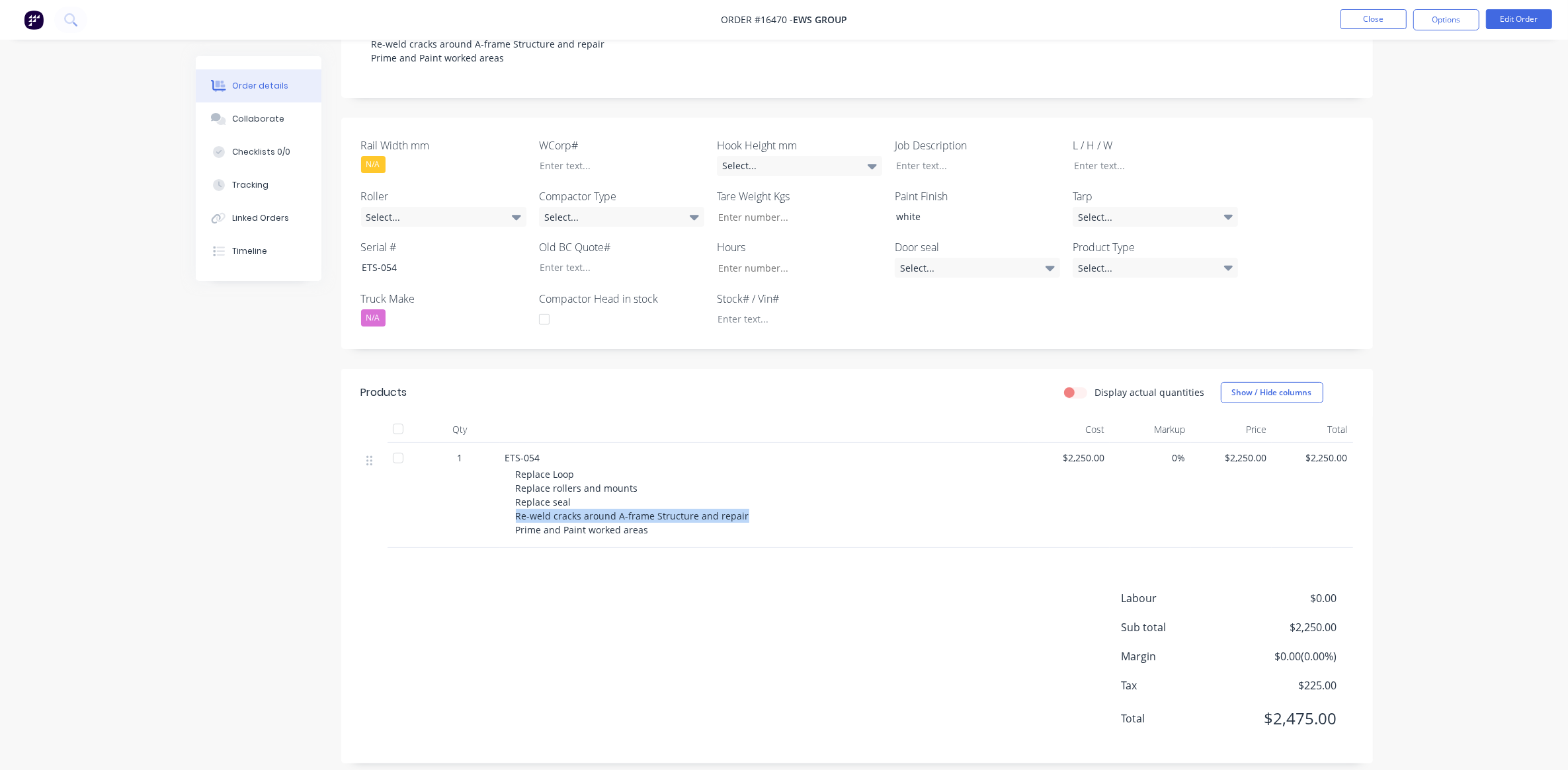
drag, startPoint x: 739, startPoint y: 501, endPoint x: 511, endPoint y: 509, distance: 228.1
click at [511, 509] on div "ETS-054 Replace Loop Replace rollers and mounts Replace seal Re-weld cracks aro…" at bounding box center [764, 496] width 529 height 105
drag, startPoint x: 511, startPoint y: 509, endPoint x: 531, endPoint y: 522, distance: 23.9
click at [531, 522] on div "Replace Loop Replace rollers and mounts Replace seal Re-weld cracks around A-fr…" at bounding box center [770, 502] width 508 height 70
drag, startPoint x: 516, startPoint y: 461, endPoint x: 643, endPoint y: 518, distance: 139.2
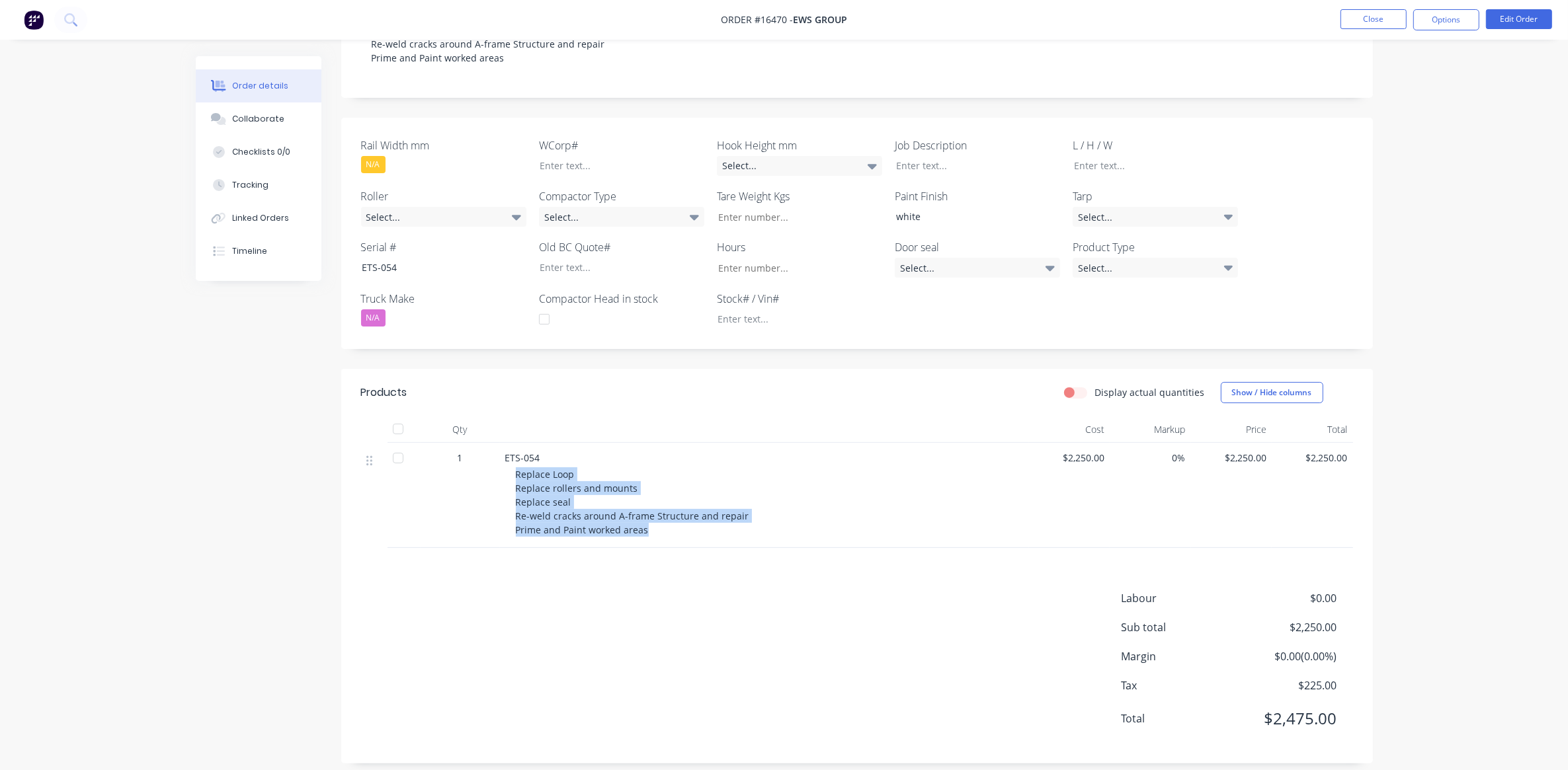
click at [643, 518] on span "Replace Loop Replace rollers and mounts Replace seal Re-weld cracks around A-fr…" at bounding box center [632, 502] width 234 height 68
drag, startPoint x: 643, startPoint y: 518, endPoint x: 630, endPoint y: 537, distance: 23.0
click at [630, 537] on div "Products Display actual quantities Show / Hide columns Qty Cost Markup Price To…" at bounding box center [857, 566] width 1031 height 395
click at [627, 543] on div "Products Display actual quantities Show / Hide columns Qty Cost Markup Price To…" at bounding box center [857, 566] width 1031 height 395
click at [525, 468] on span "Replace Loop Replace rollers and mounts Replace seal Re-weld cracks around A-fr…" at bounding box center [632, 502] width 234 height 68
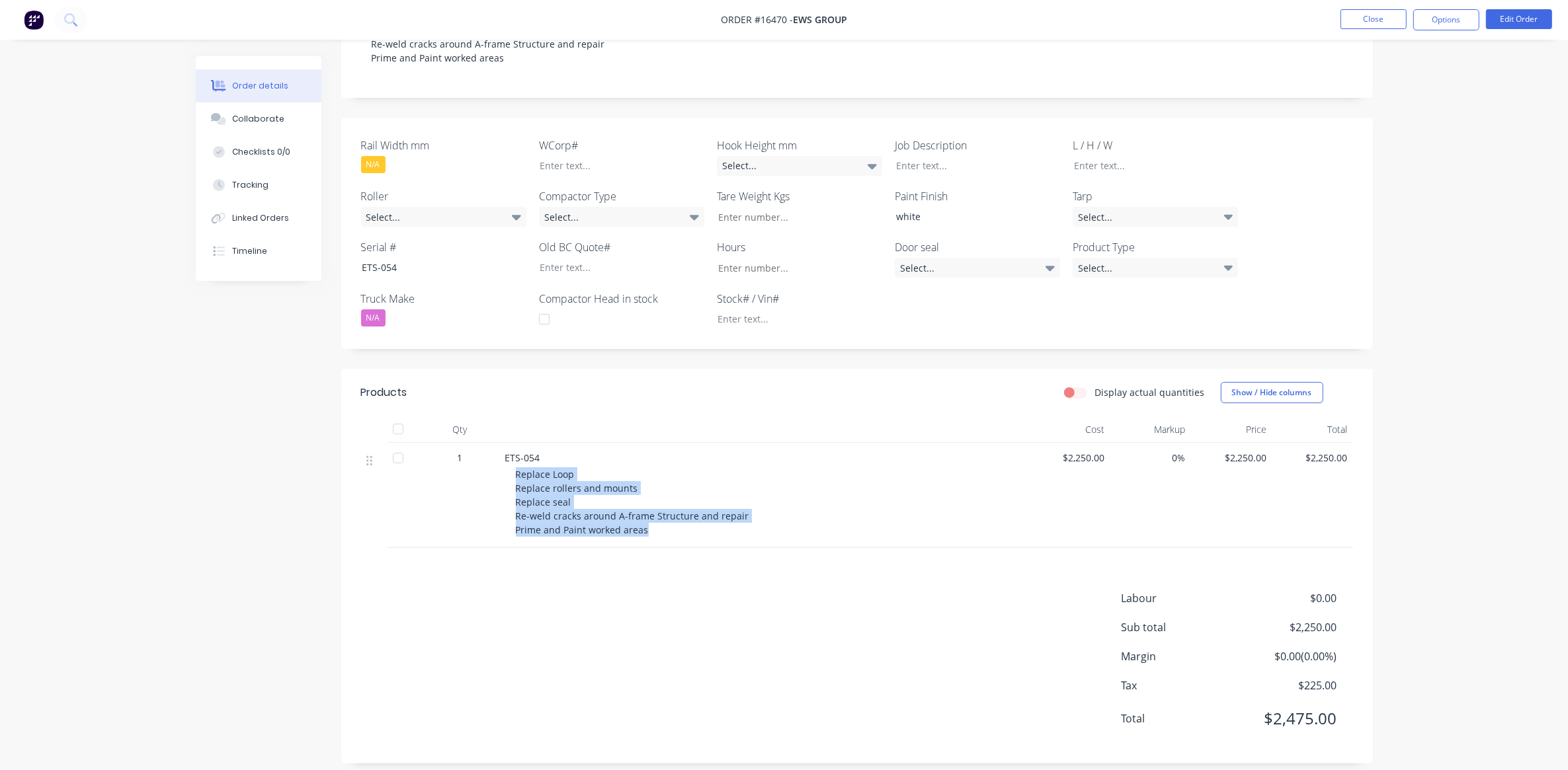
drag, startPoint x: 516, startPoint y: 459, endPoint x: 738, endPoint y: 517, distance: 229.5
click at [738, 517] on div "Replace Loop Replace rollers and mounts Replace seal Re-weld cracks around A-fr…" at bounding box center [770, 502] width 508 height 70
drag, startPoint x: 738, startPoint y: 517, endPoint x: 643, endPoint y: 519, distance: 95.0
click at [643, 519] on span "Replace Loop Replace rollers and mounts Replace seal Re-weld cracks around A-fr…" at bounding box center [632, 502] width 234 height 68
drag, startPoint x: 516, startPoint y: 458, endPoint x: 646, endPoint y: 520, distance: 144.0
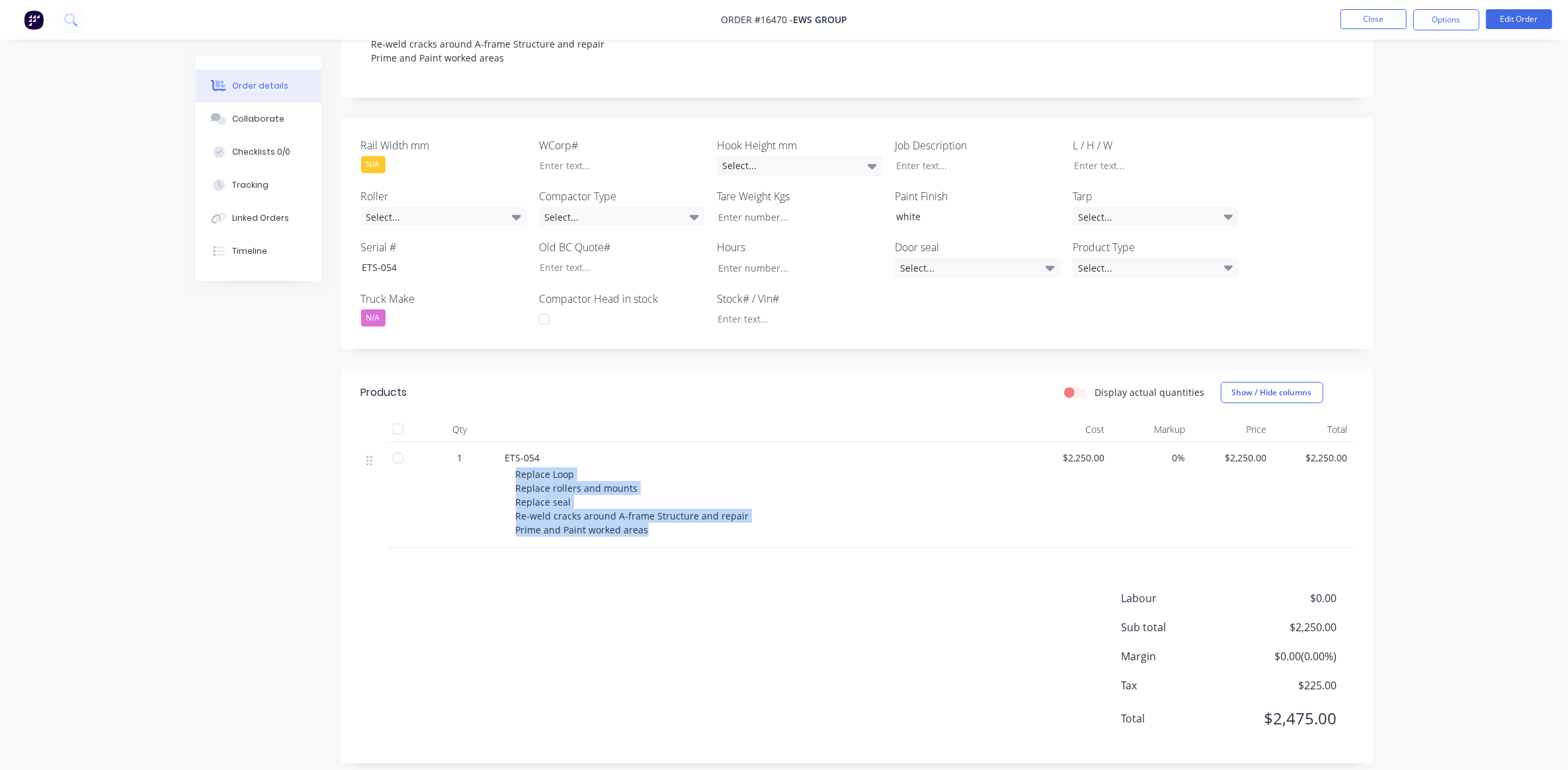
click at [646, 520] on div "Replace Loop Replace rollers and mounts Replace seal Re-weld cracks around A-fr…" at bounding box center [770, 502] width 508 height 70
drag, startPoint x: 646, startPoint y: 520, endPoint x: 617, endPoint y: 534, distance: 32.2
click at [617, 534] on div "ETS-054 Replace Loop Replace rollers and mounts Replace seal Re-weld cracks aro…" at bounding box center [764, 496] width 529 height 105
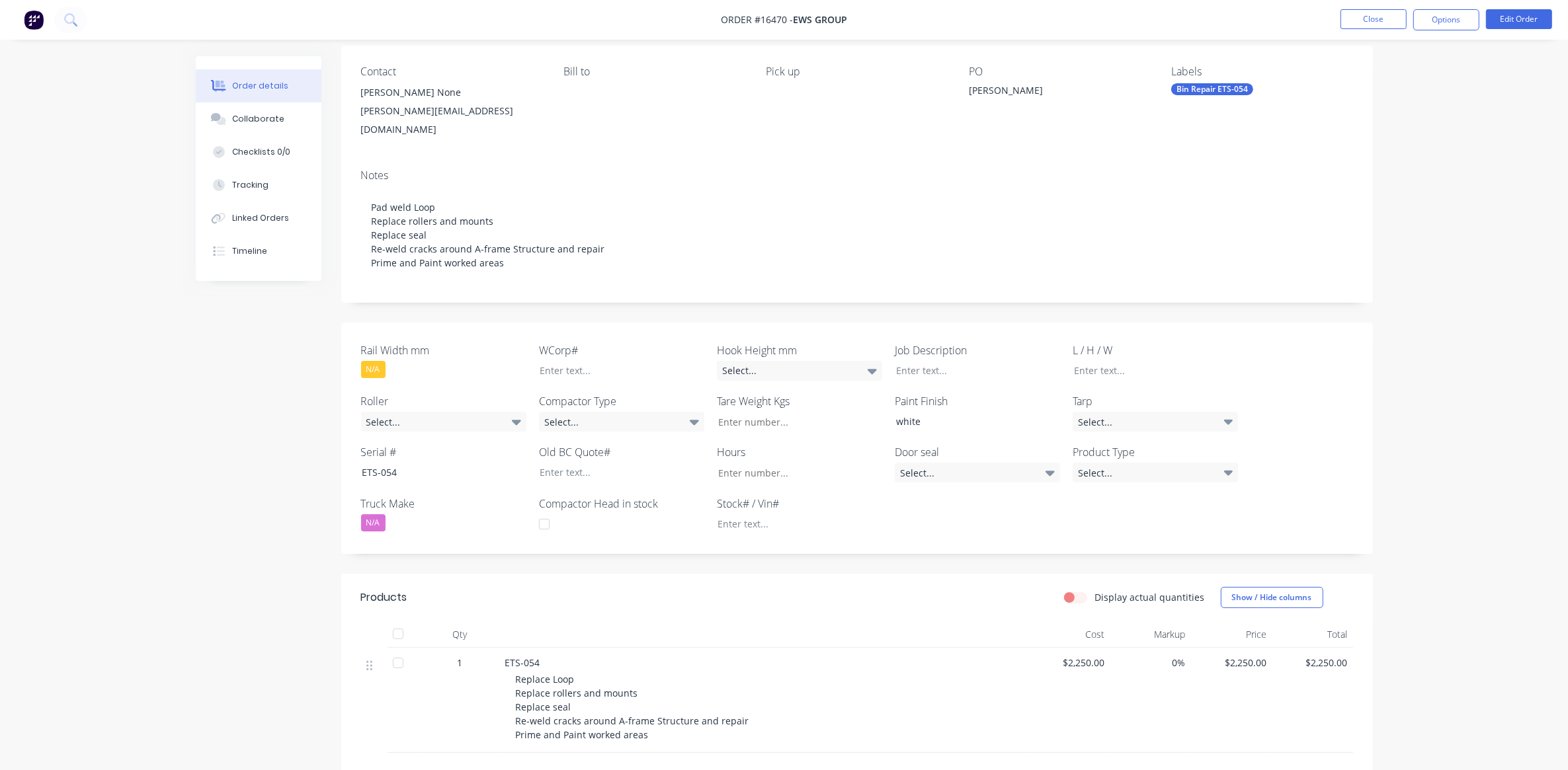
scroll to position [0, 0]
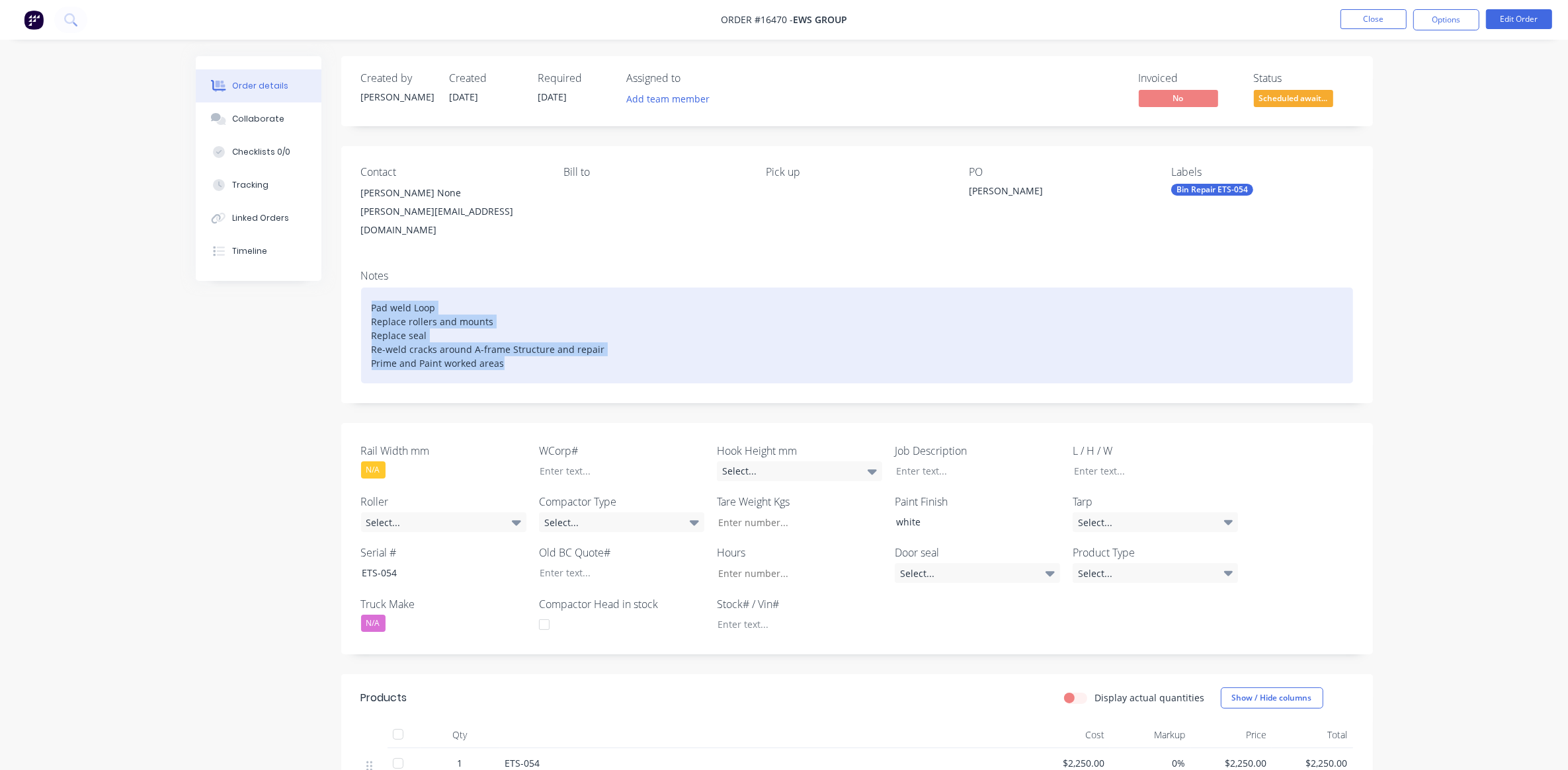
drag, startPoint x: 373, startPoint y: 295, endPoint x: 530, endPoint y: 351, distance: 166.7
click at [530, 351] on div "Pad weld Loop Replace rollers and mounts Replace seal Re-weld cracks around A-f…" at bounding box center [857, 335] width 992 height 96
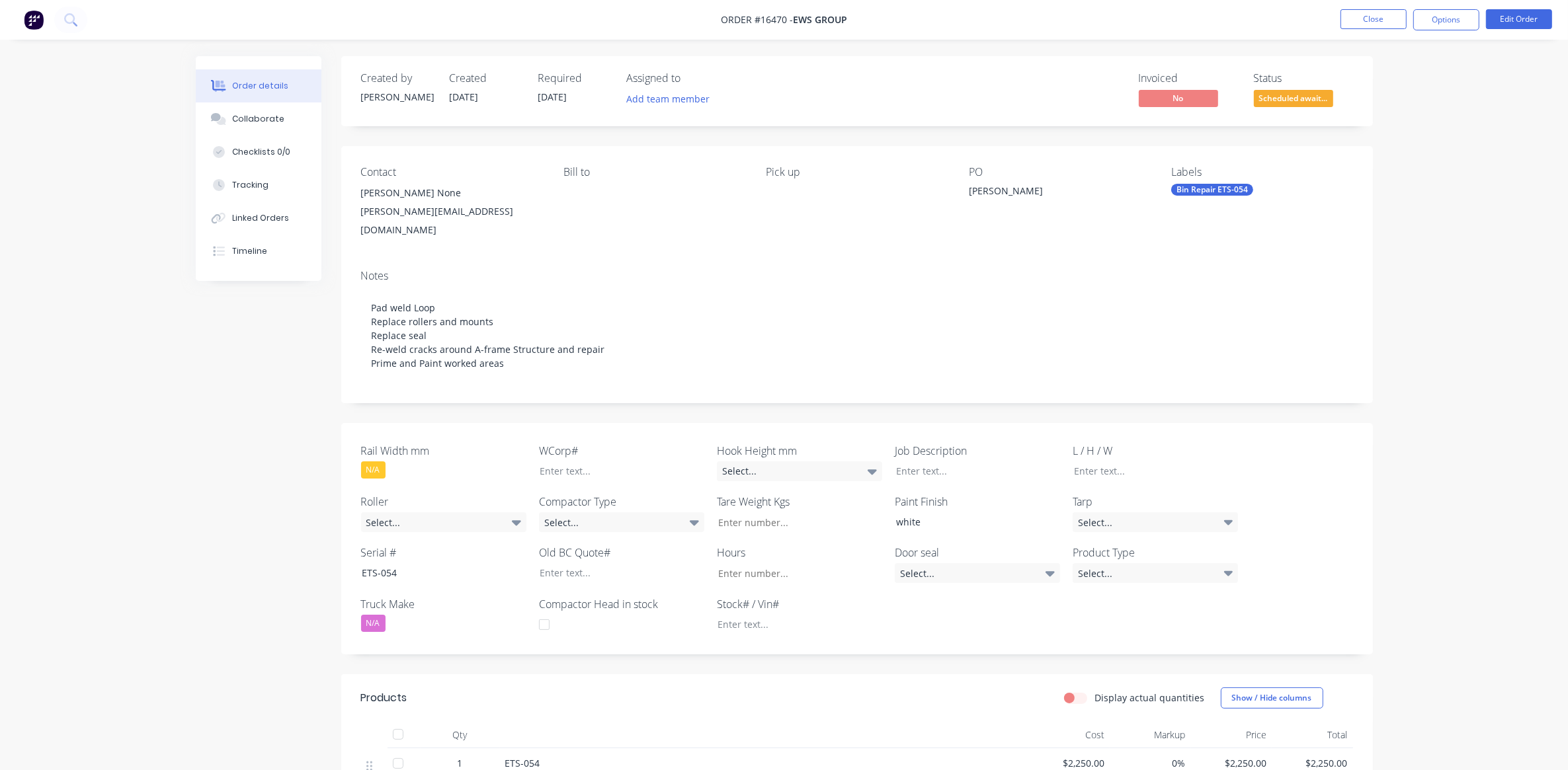
click at [893, 378] on div "Notes Pad weld Loop Replace rollers and mounts Replace seal Re-weld cracks arou…" at bounding box center [857, 331] width 1031 height 144
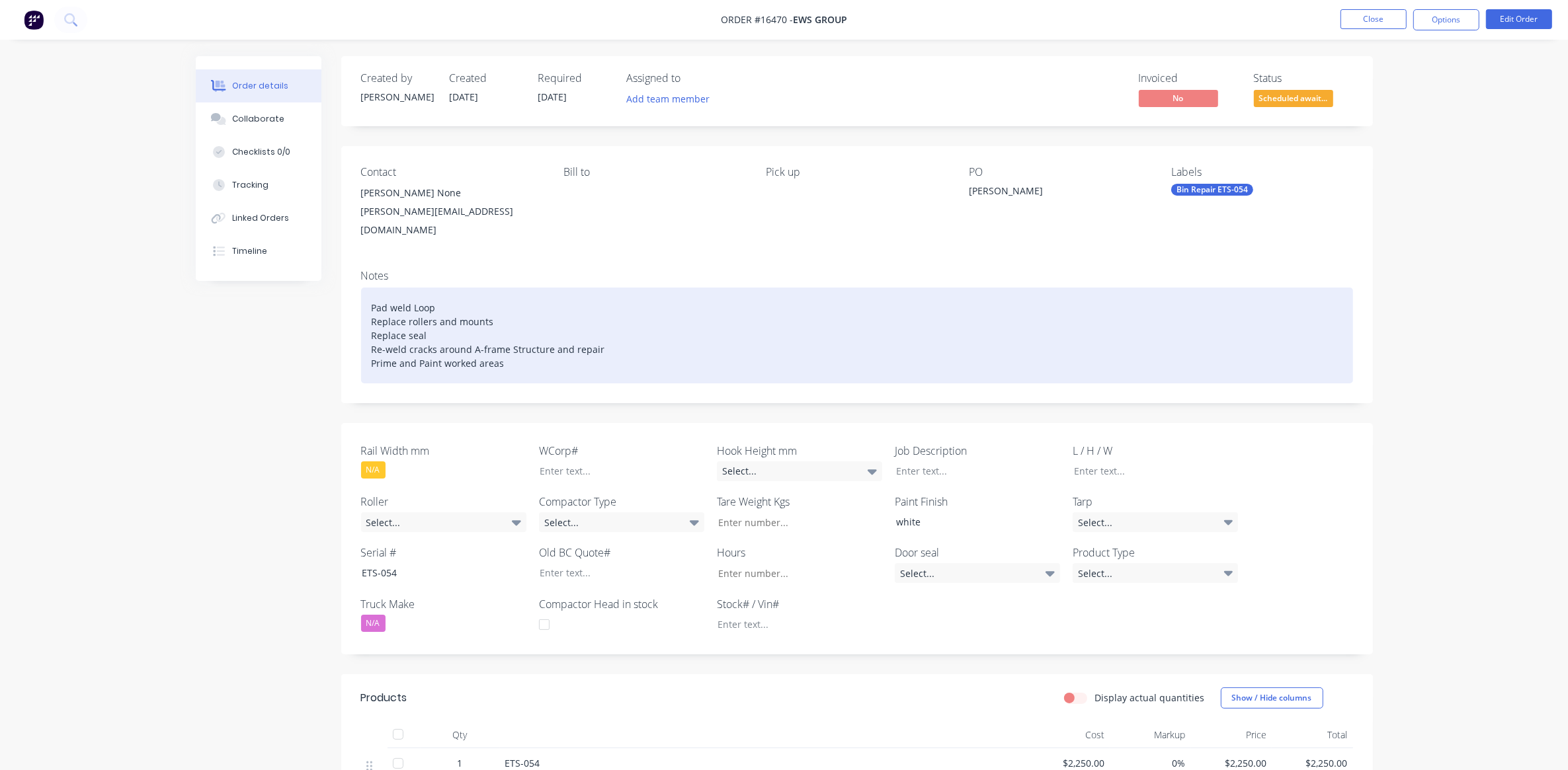
drag, startPoint x: 562, startPoint y: 370, endPoint x: 488, endPoint y: 340, distance: 79.8
click at [488, 340] on div "Notes Pad weld Loop Replace rollers and mounts Replace seal Re-weld cracks arou…" at bounding box center [857, 331] width 1031 height 144
drag, startPoint x: 504, startPoint y: 351, endPoint x: 358, endPoint y: 291, distance: 157.8
click at [358, 291] on div "Notes Pad weld Loop Replace rollers and mounts Replace seal Re-weld cracks arou…" at bounding box center [857, 331] width 1031 height 144
click at [395, 304] on div "Pad weld Loop Replace rollers and mounts Replace seal Re-weld cracks around A-f…" at bounding box center [857, 335] width 992 height 96
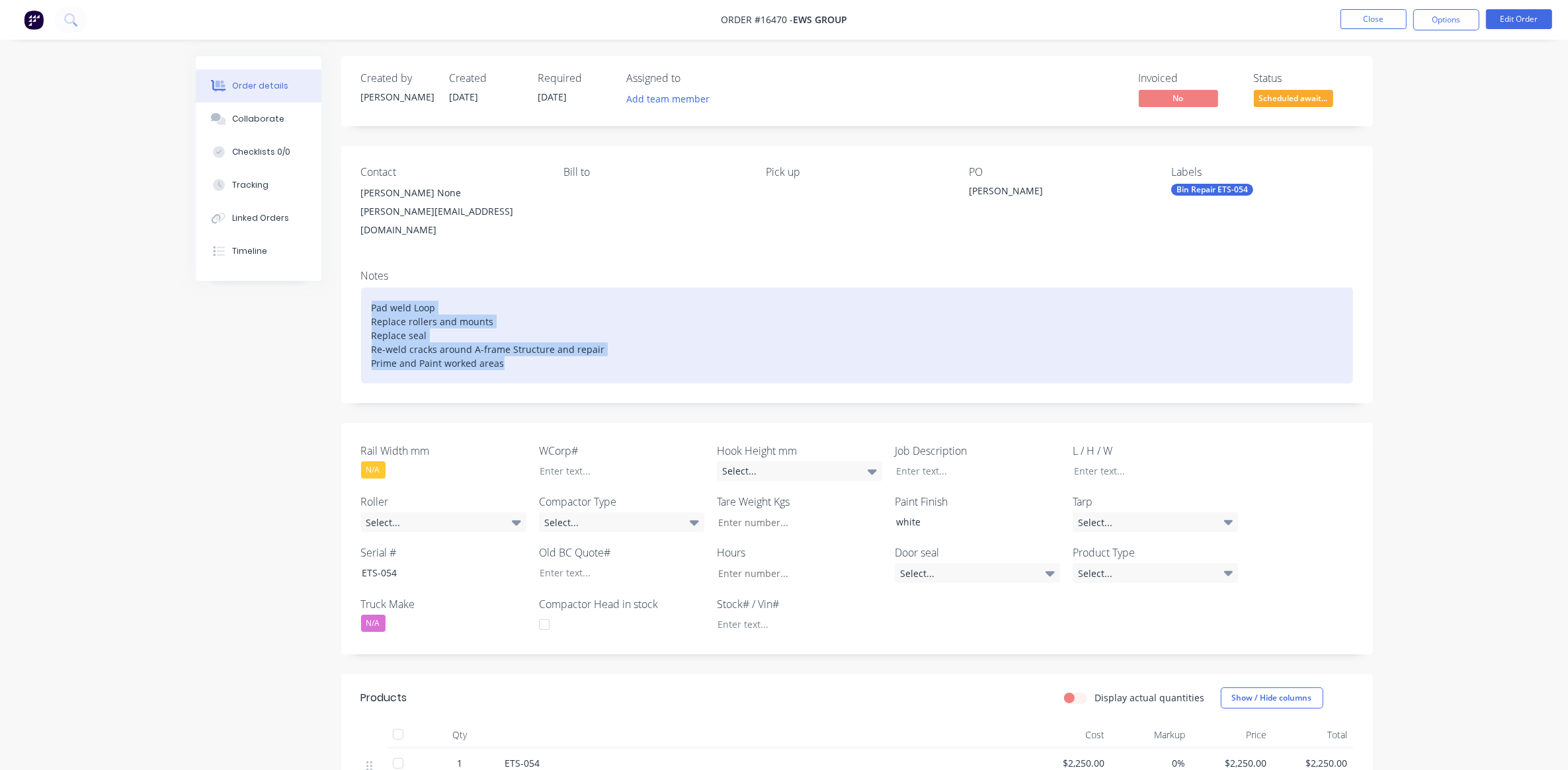
click at [434, 325] on div "Pad weld Loop Replace rollers and mounts Replace seal Re-weld cracks around A-f…" at bounding box center [857, 335] width 992 height 96
click at [661, 342] on div "Pad weld Loop Replace rollers and mounts Replace seal Re-weld cracks around A-f…" at bounding box center [857, 335] width 992 height 96
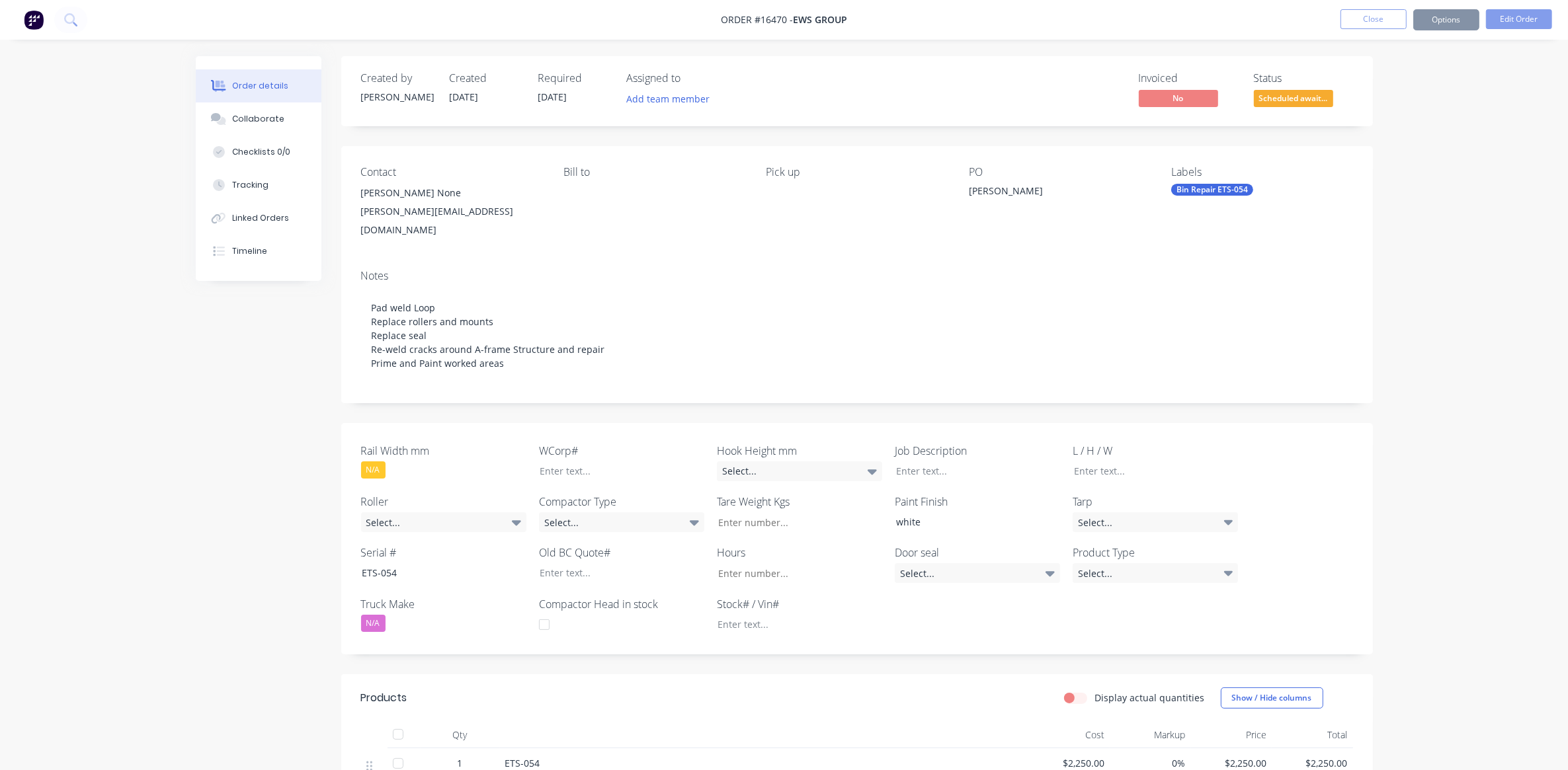
click at [670, 381] on div "Notes Pad weld Loop Replace rollers and mounts Replace seal Re-weld cracks arou…" at bounding box center [857, 331] width 1031 height 144
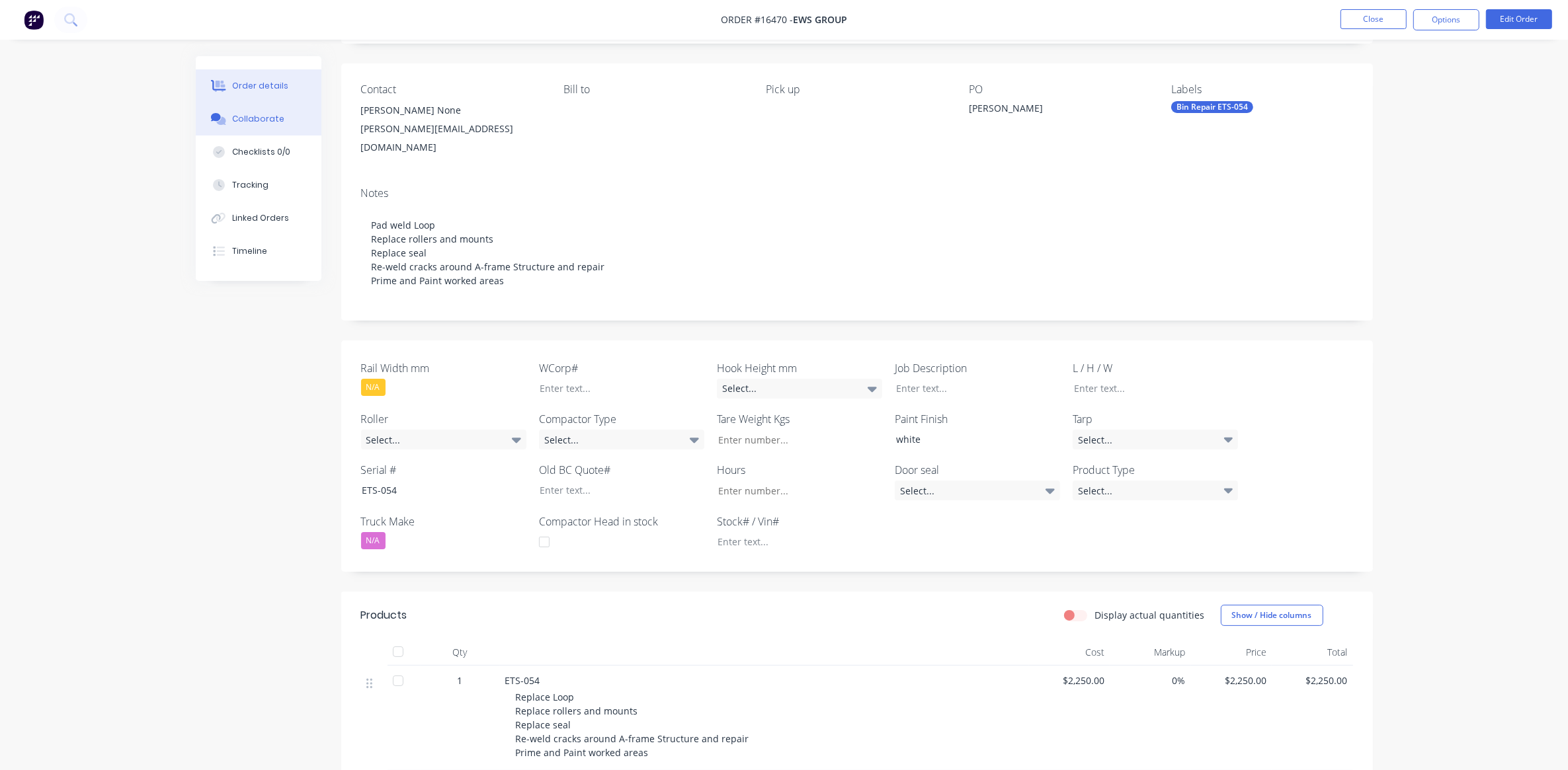
click at [275, 117] on div "Collaborate" at bounding box center [258, 119] width 52 height 12
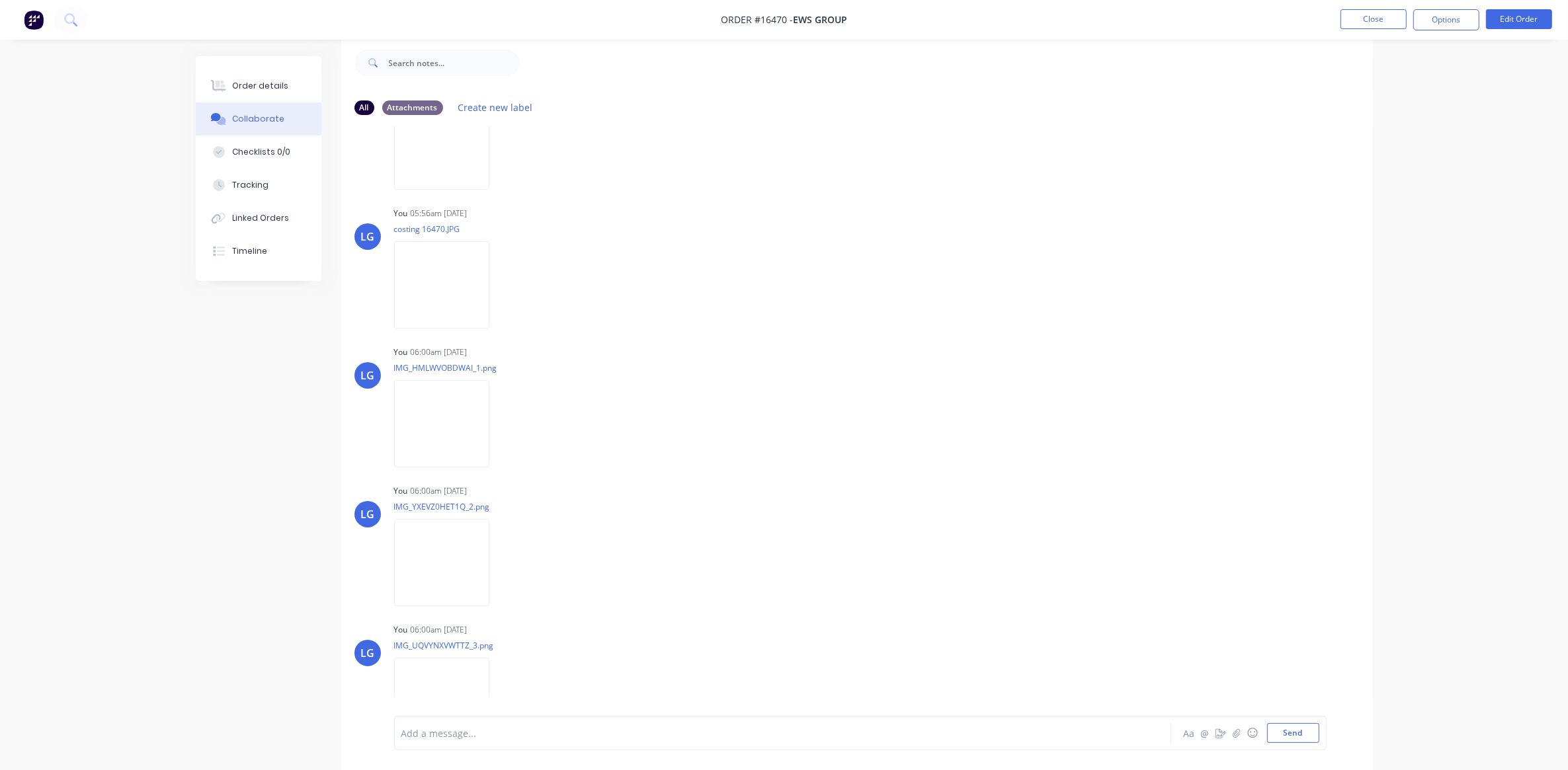
scroll to position [636, 0]
click at [489, 436] on img at bounding box center [442, 423] width 95 height 87
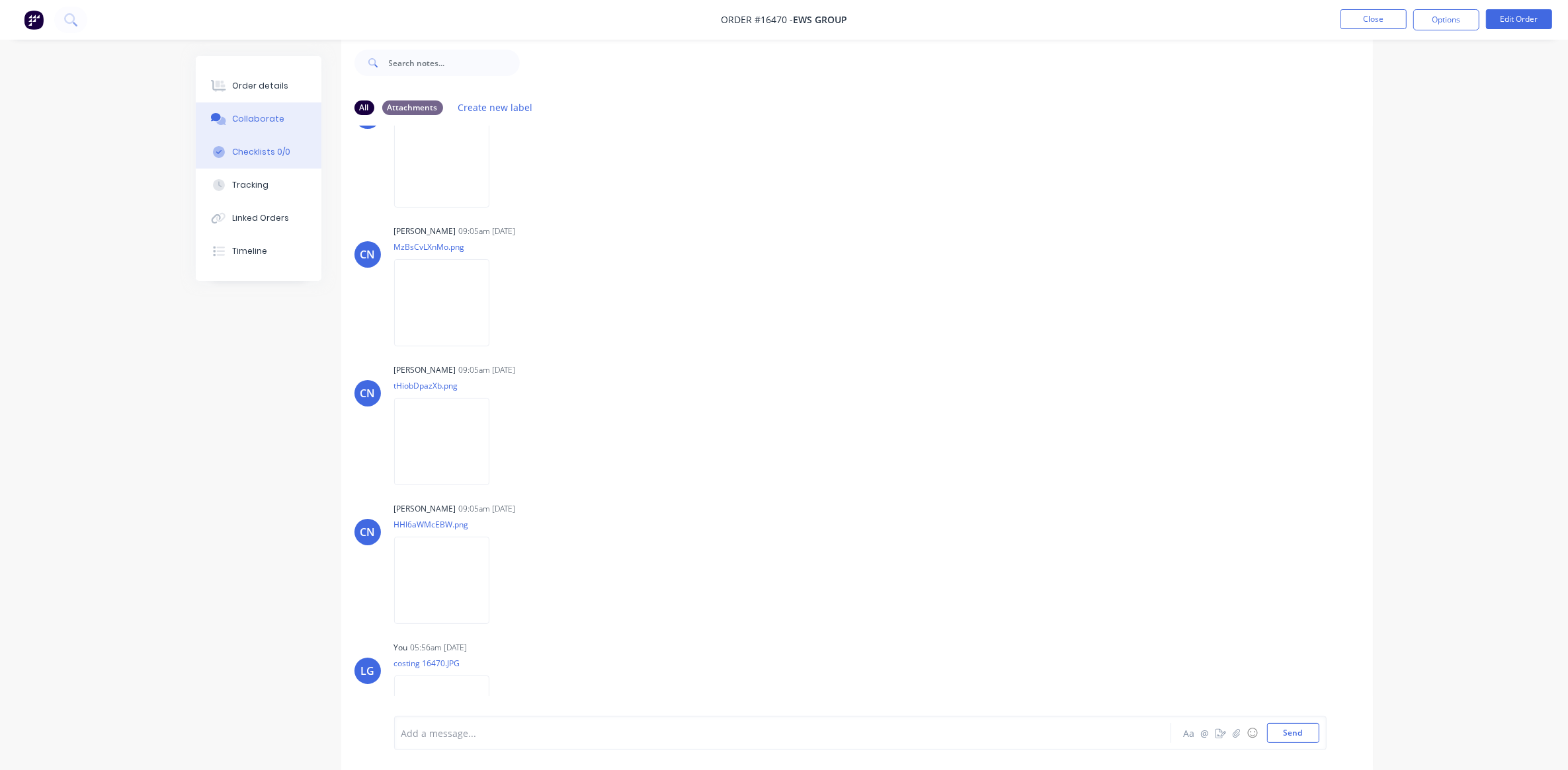
scroll to position [306, 0]
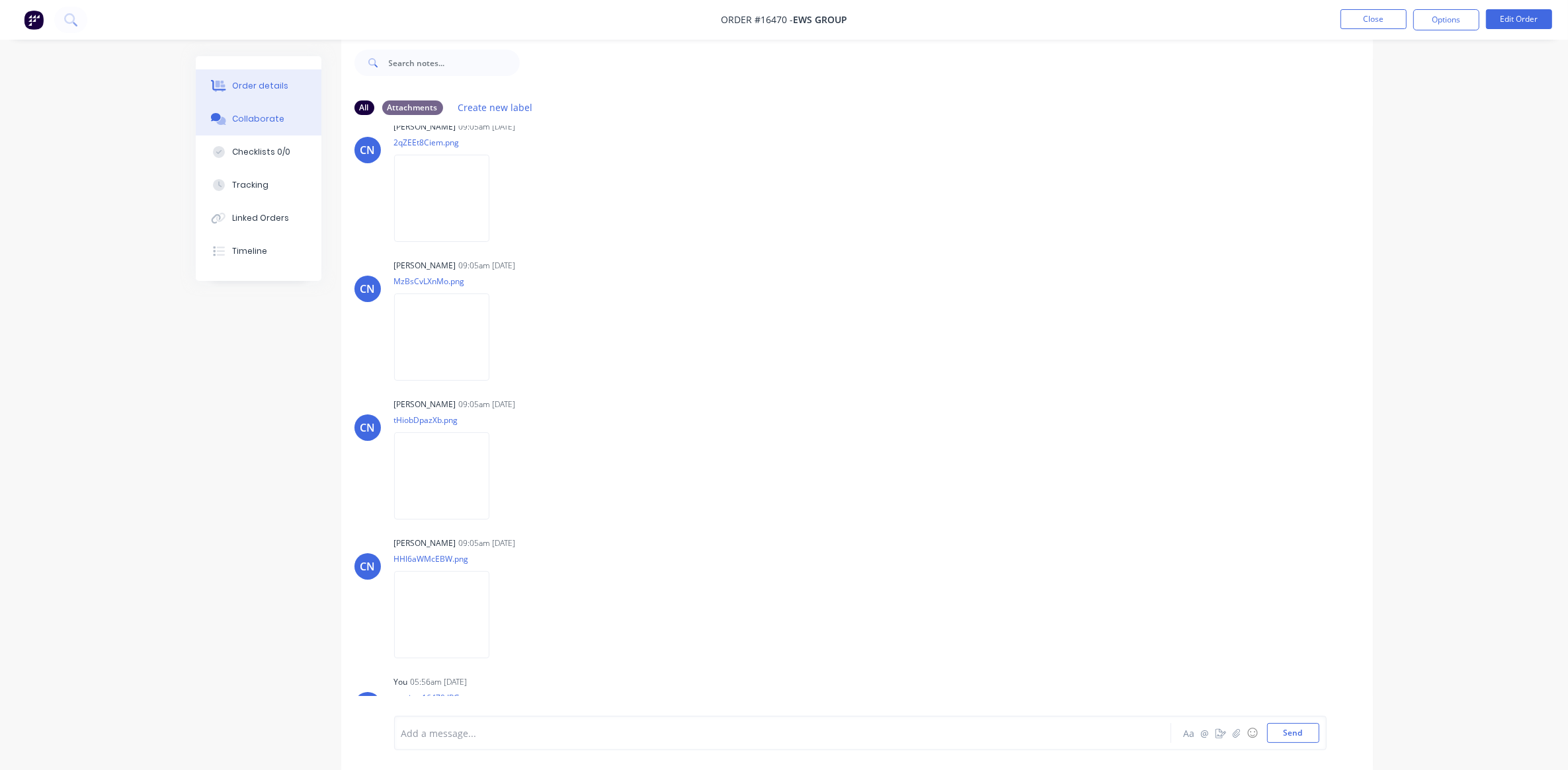
click at [272, 91] on div "Order details" at bounding box center [260, 86] width 56 height 12
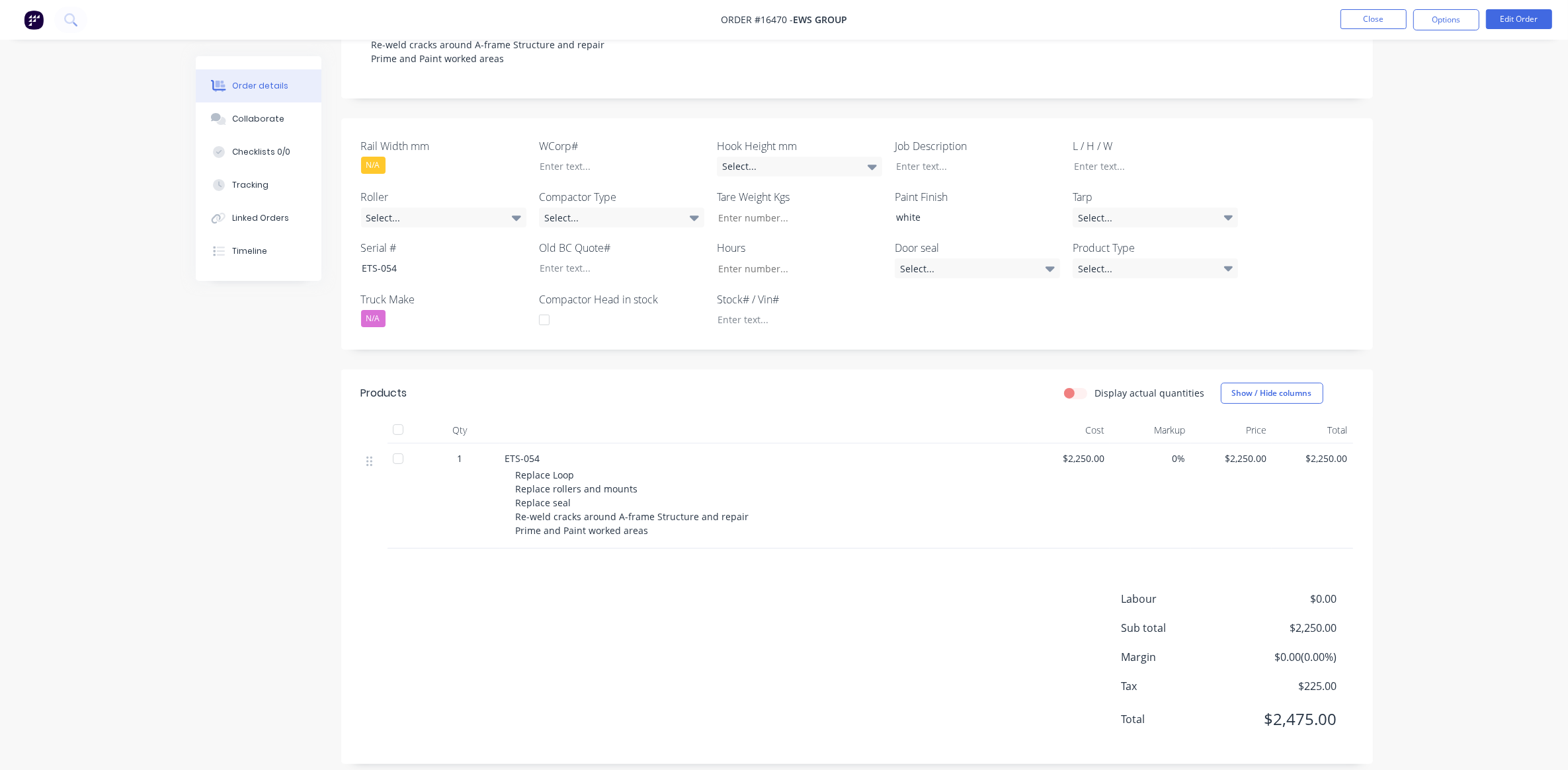
scroll to position [306, 0]
click at [1088, 451] on span "$2,250.00" at bounding box center [1069, 458] width 70 height 14
click at [1495, 19] on button "Edit Order" at bounding box center [1518, 19] width 66 height 20
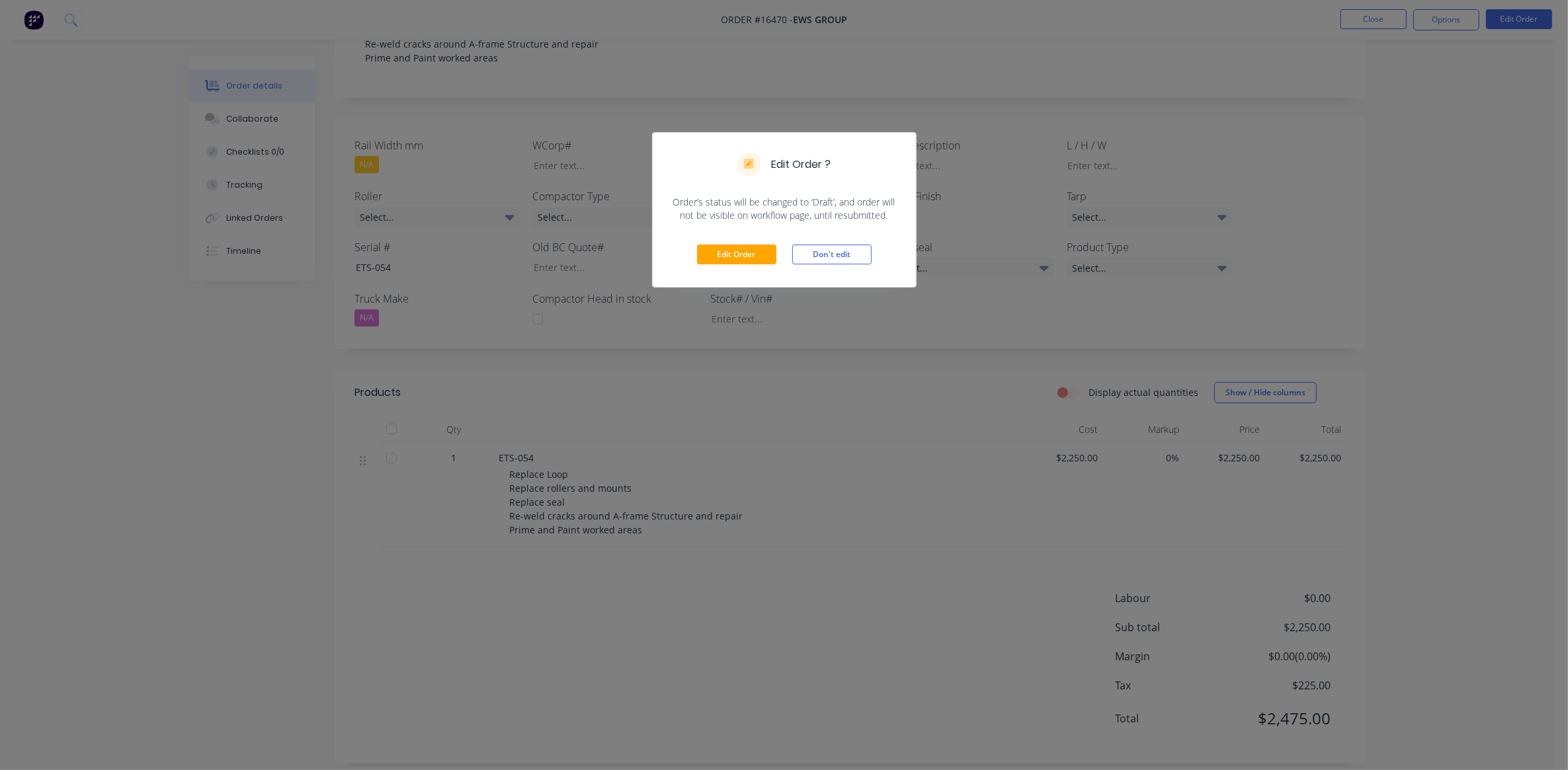
click at [750, 242] on div "Edit Order Don't edit" at bounding box center [784, 254] width 263 height 65
click at [761, 255] on button "Edit Order" at bounding box center [736, 254] width 79 height 20
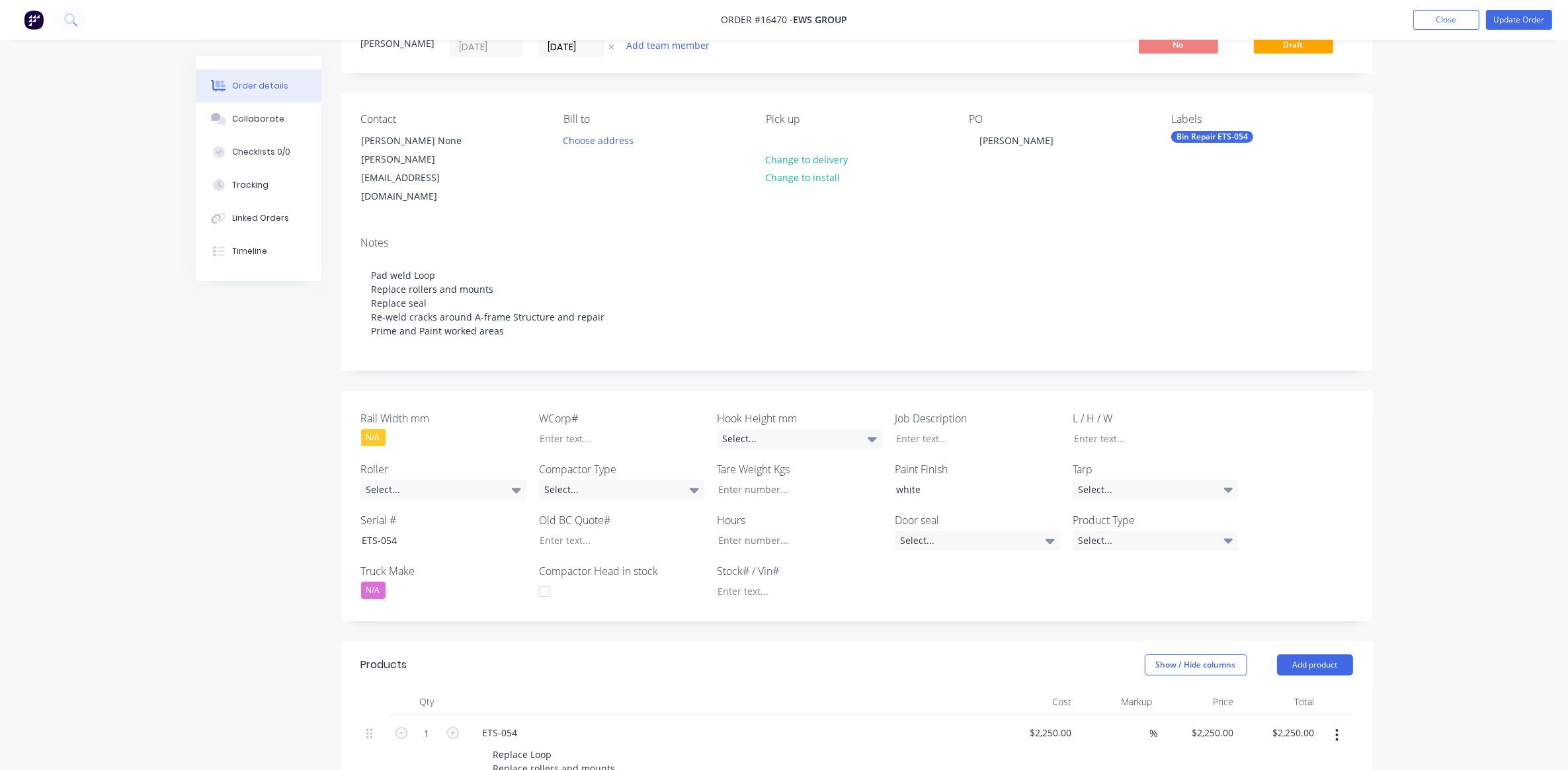
scroll to position [82, 0]
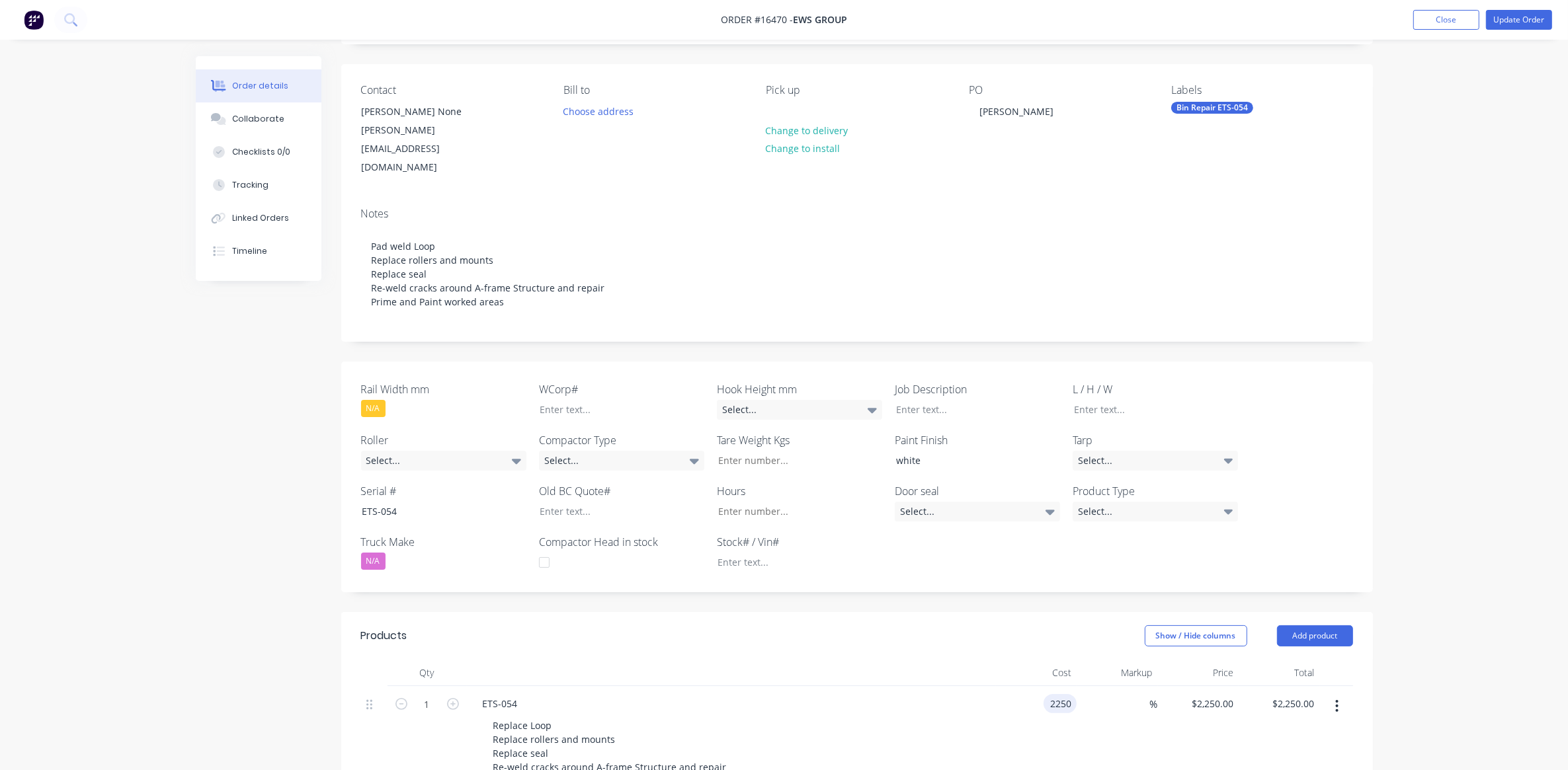
click at [1058, 694] on input "2250" at bounding box center [1062, 704] width 27 height 19
type input "$2,255.00"
click at [1015, 686] on div "$2,255.00 $2,255.00" at bounding box center [1037, 744] width 82 height 116
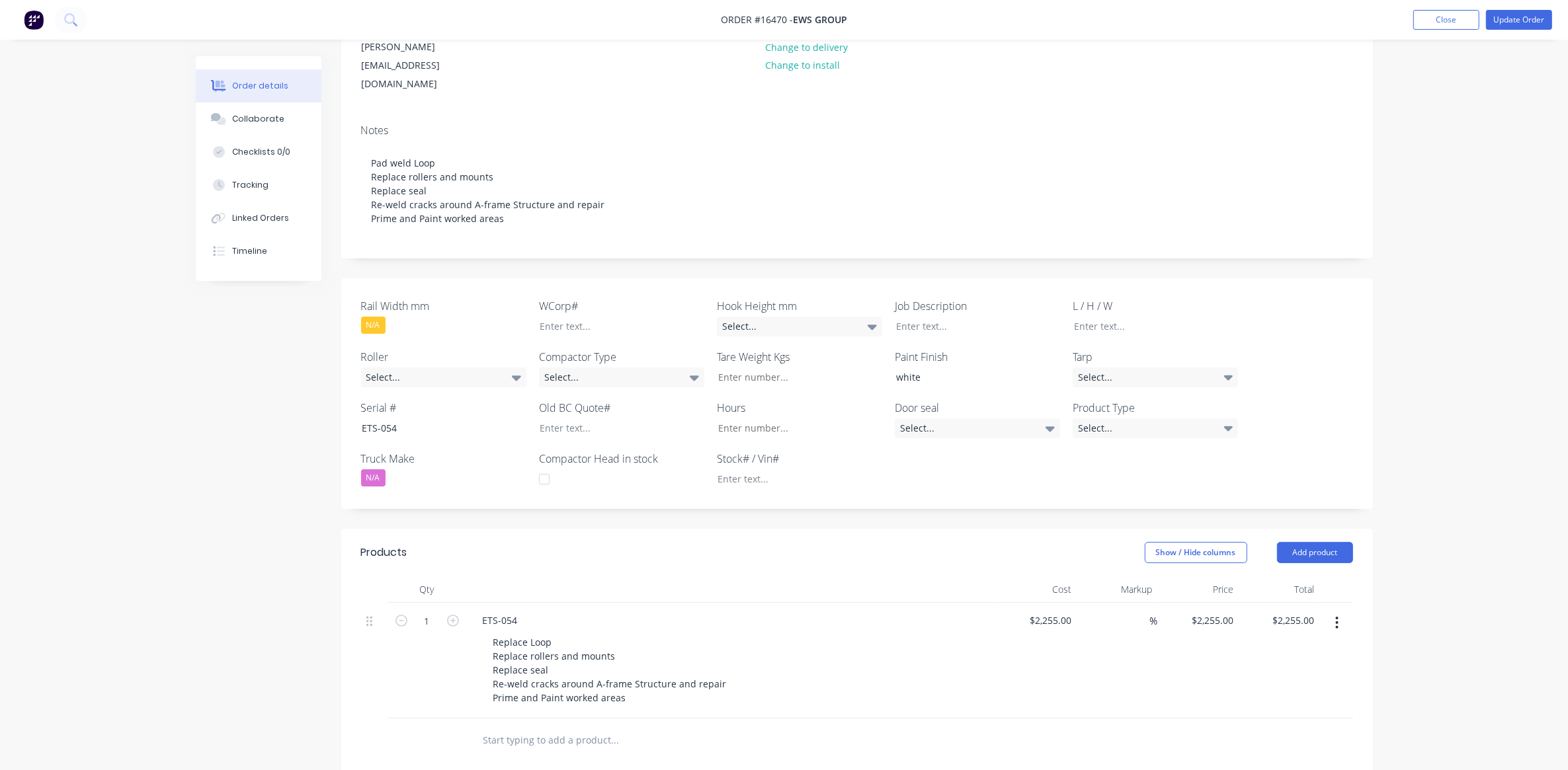
scroll to position [165, 0]
click at [1542, 14] on button "Update Order" at bounding box center [1518, 19] width 66 height 20
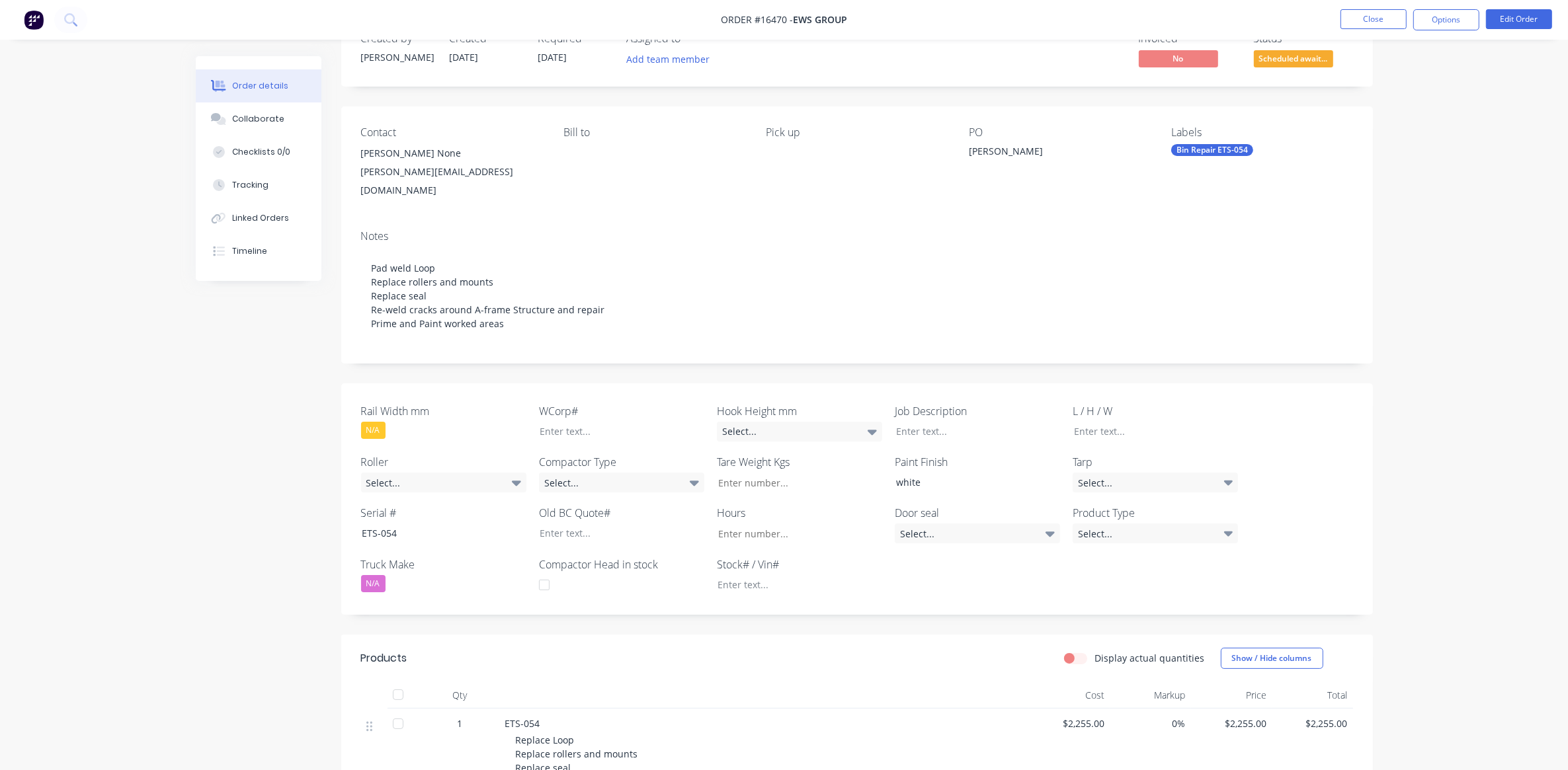
scroll to position [0, 0]
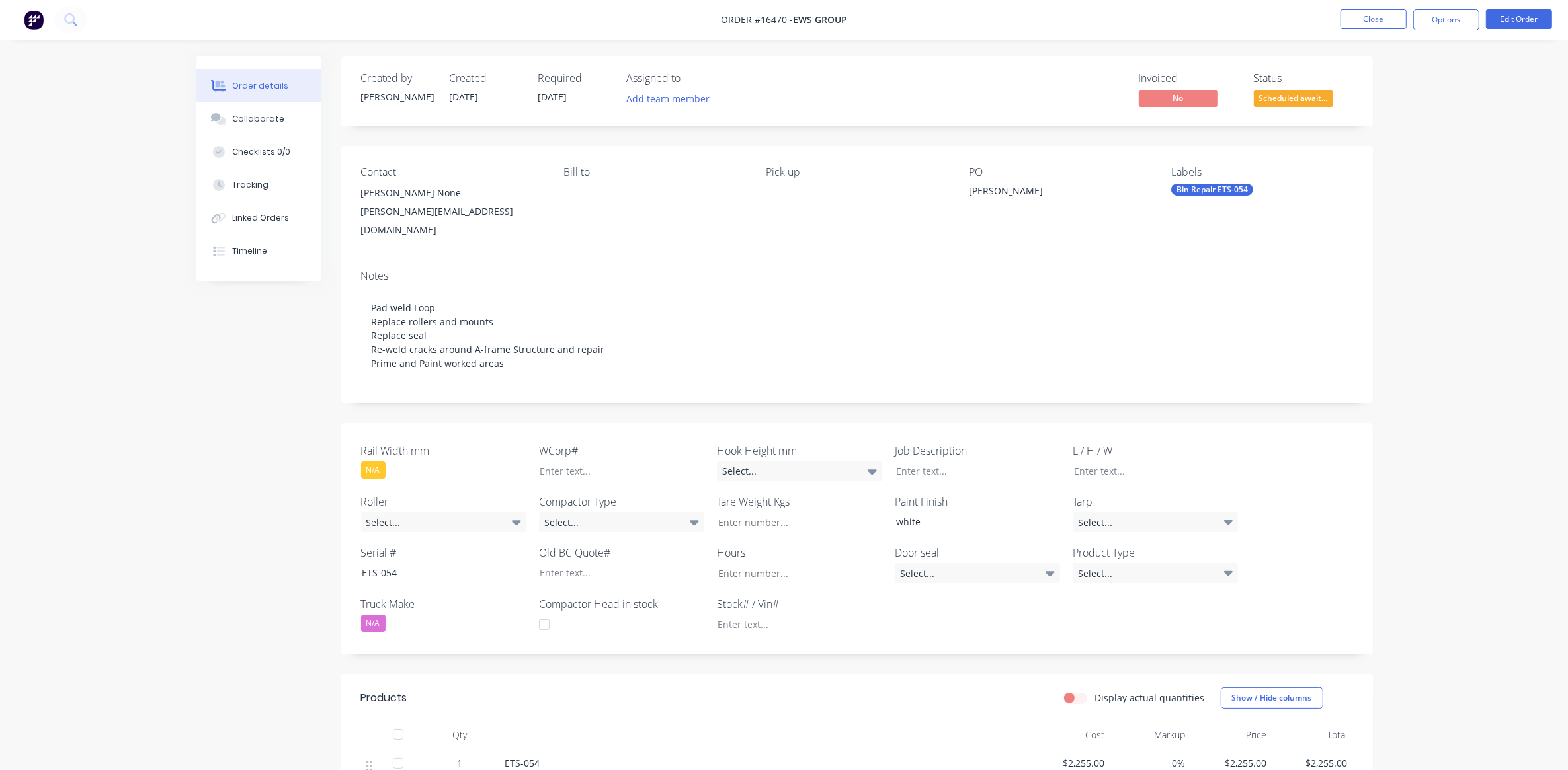
click at [255, 630] on div "Created by [PERSON_NAME] Created [DATE] Required [DATE] Assigned to Add team me…" at bounding box center [784, 573] width 1177 height 1033
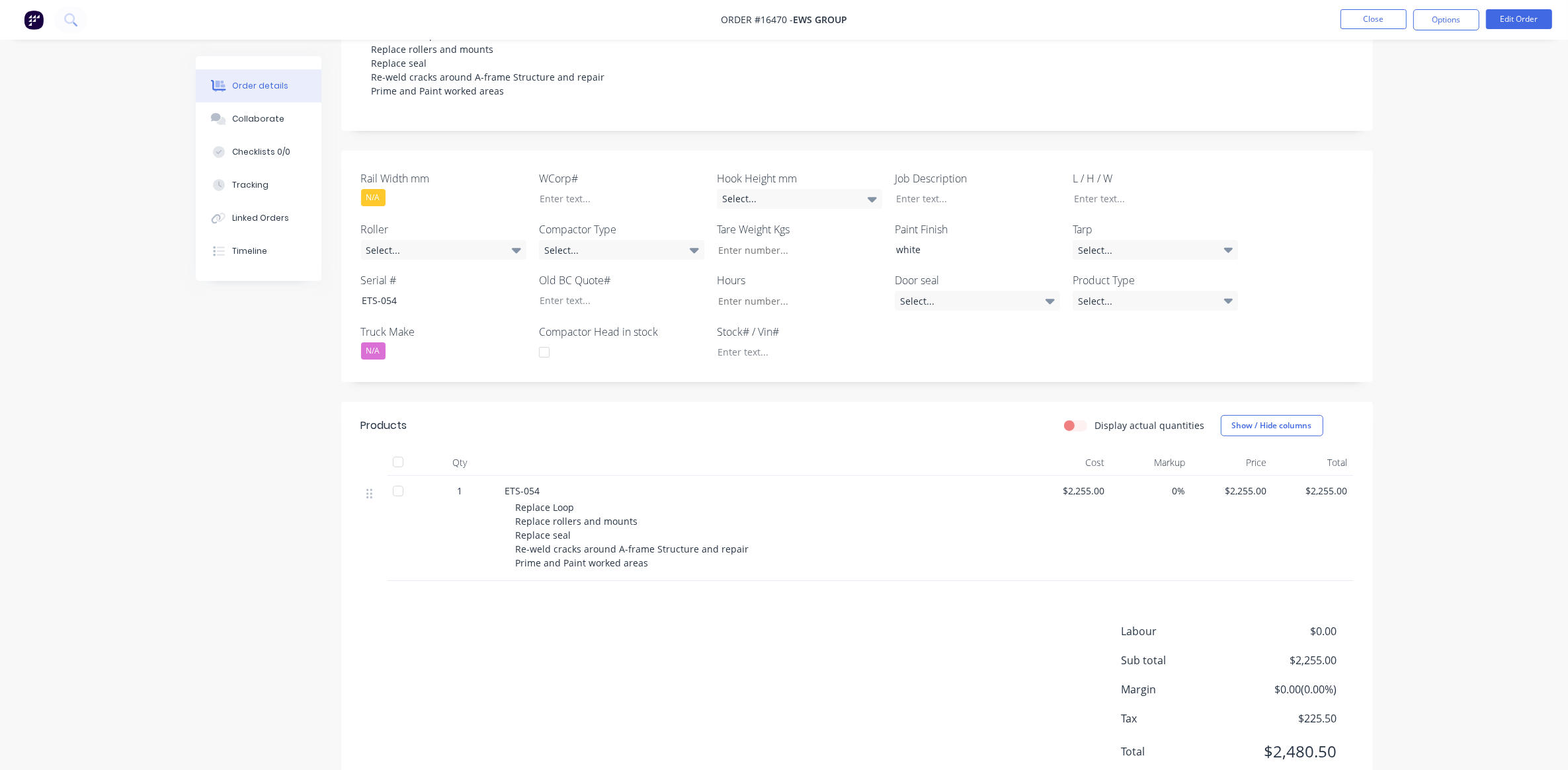
scroll to position [306, 0]
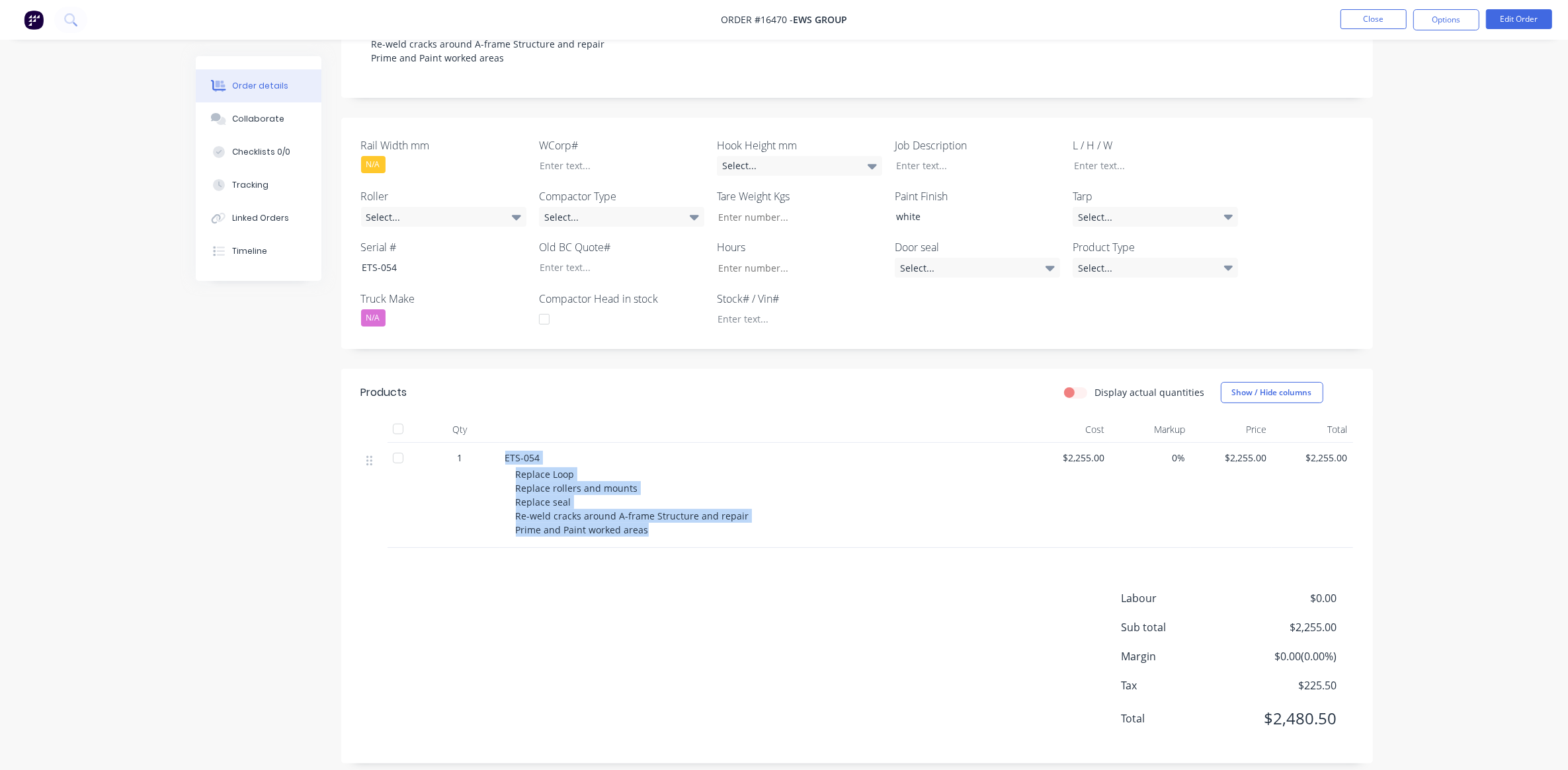
drag, startPoint x: 507, startPoint y: 441, endPoint x: 734, endPoint y: 517, distance: 239.4
click at [734, 517] on div "ETS-054 Replace Loop Replace rollers and mounts Replace seal Re-weld cracks aro…" at bounding box center [764, 496] width 529 height 105
drag, startPoint x: 734, startPoint y: 517, endPoint x: 706, endPoint y: 532, distance: 31.8
click at [706, 532] on div "ETS-054 Replace Loop Replace rollers and mounts Replace seal Re-weld cracks aro…" at bounding box center [764, 496] width 529 height 105
drag, startPoint x: 647, startPoint y: 513, endPoint x: 504, endPoint y: 461, distance: 152.2
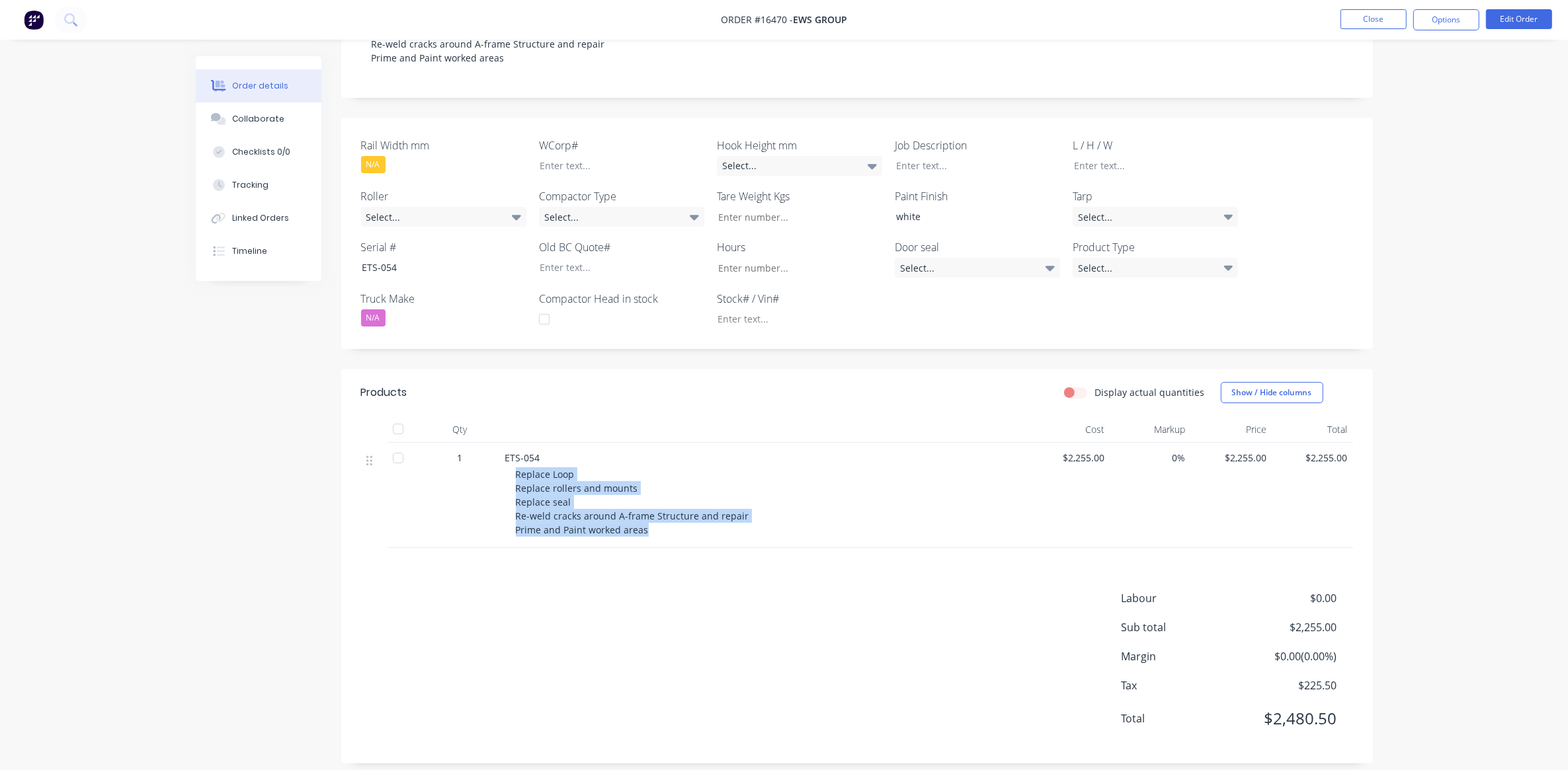
click at [504, 461] on div "ETS-054 Replace Loop Replace rollers and mounts Replace seal Re-weld cracks aro…" at bounding box center [764, 496] width 529 height 105
drag, startPoint x: 504, startPoint y: 461, endPoint x: 527, endPoint y: 498, distance: 43.6
click at [527, 497] on span "Replace Loop Replace rollers and mounts Replace seal Re-weld cracks around A-fr…" at bounding box center [632, 502] width 234 height 68
click at [507, 527] on div "ETS-054 Replace Loop Replace rollers and mounts Replace seal Re-weld cracks aro…" at bounding box center [764, 496] width 529 height 105
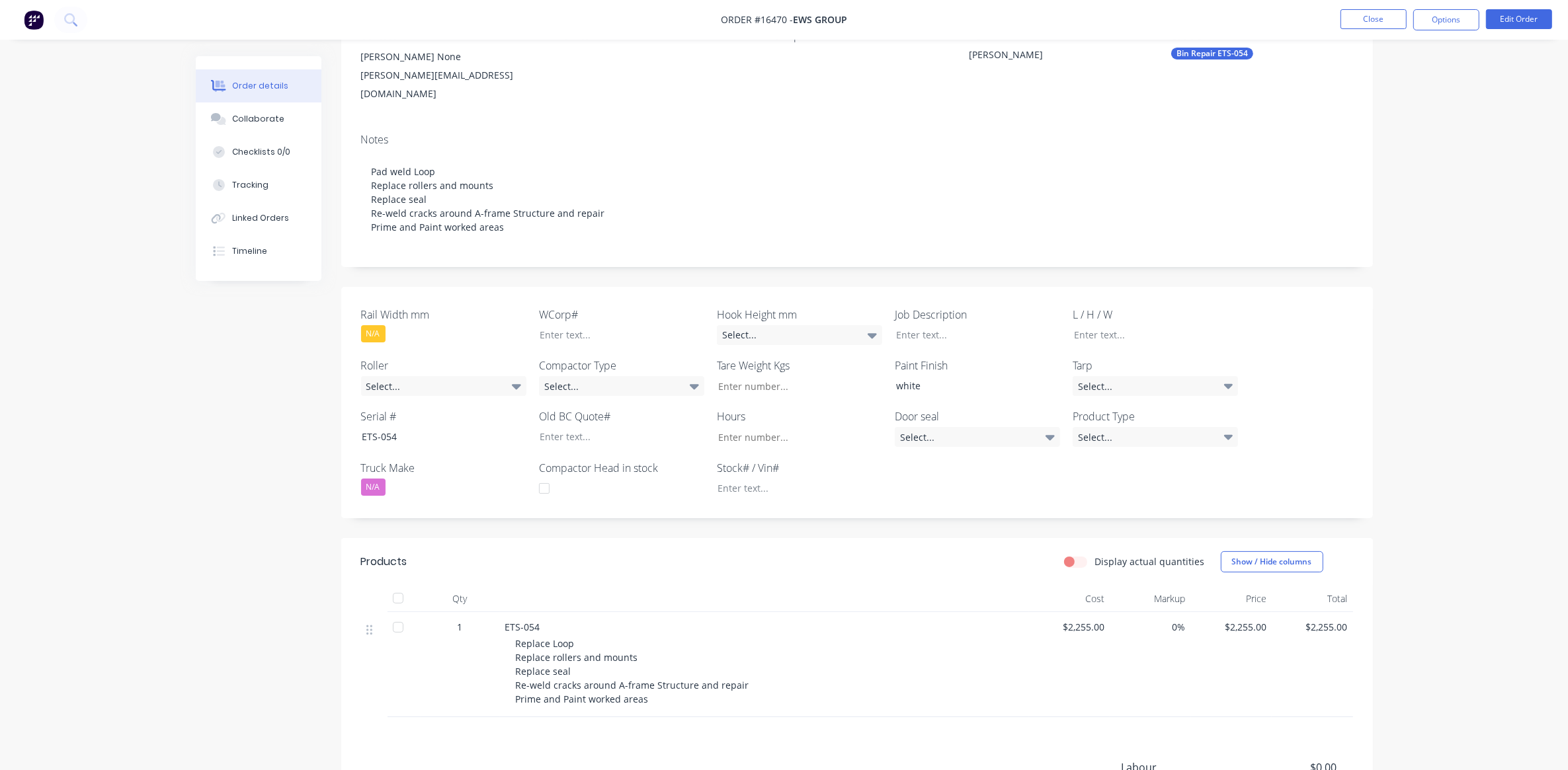
scroll to position [165, 0]
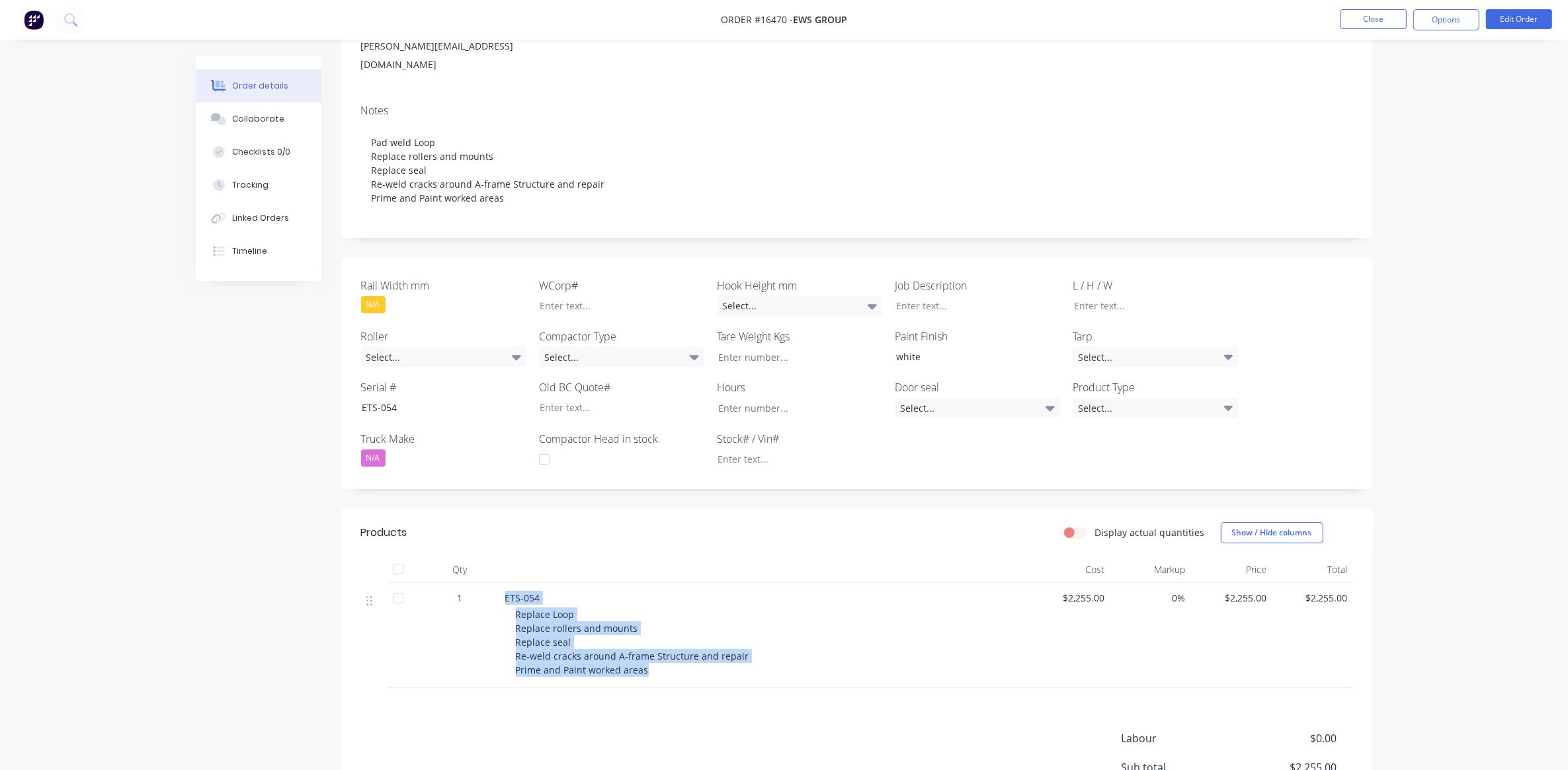
drag, startPoint x: 507, startPoint y: 585, endPoint x: 655, endPoint y: 661, distance: 166.4
click at [655, 661] on div "ETS-054 Replace Loop Replace rollers and mounts Replace seal Re-weld cracks aro…" at bounding box center [764, 636] width 529 height 105
drag, startPoint x: 655, startPoint y: 661, endPoint x: 626, endPoint y: 649, distance: 31.4
copy div "ETS-054 Replace Loop Replace rollers and mounts Replace seal Re-weld cracks aro…"
click at [762, 591] on div "ETS-054" at bounding box center [764, 598] width 519 height 14
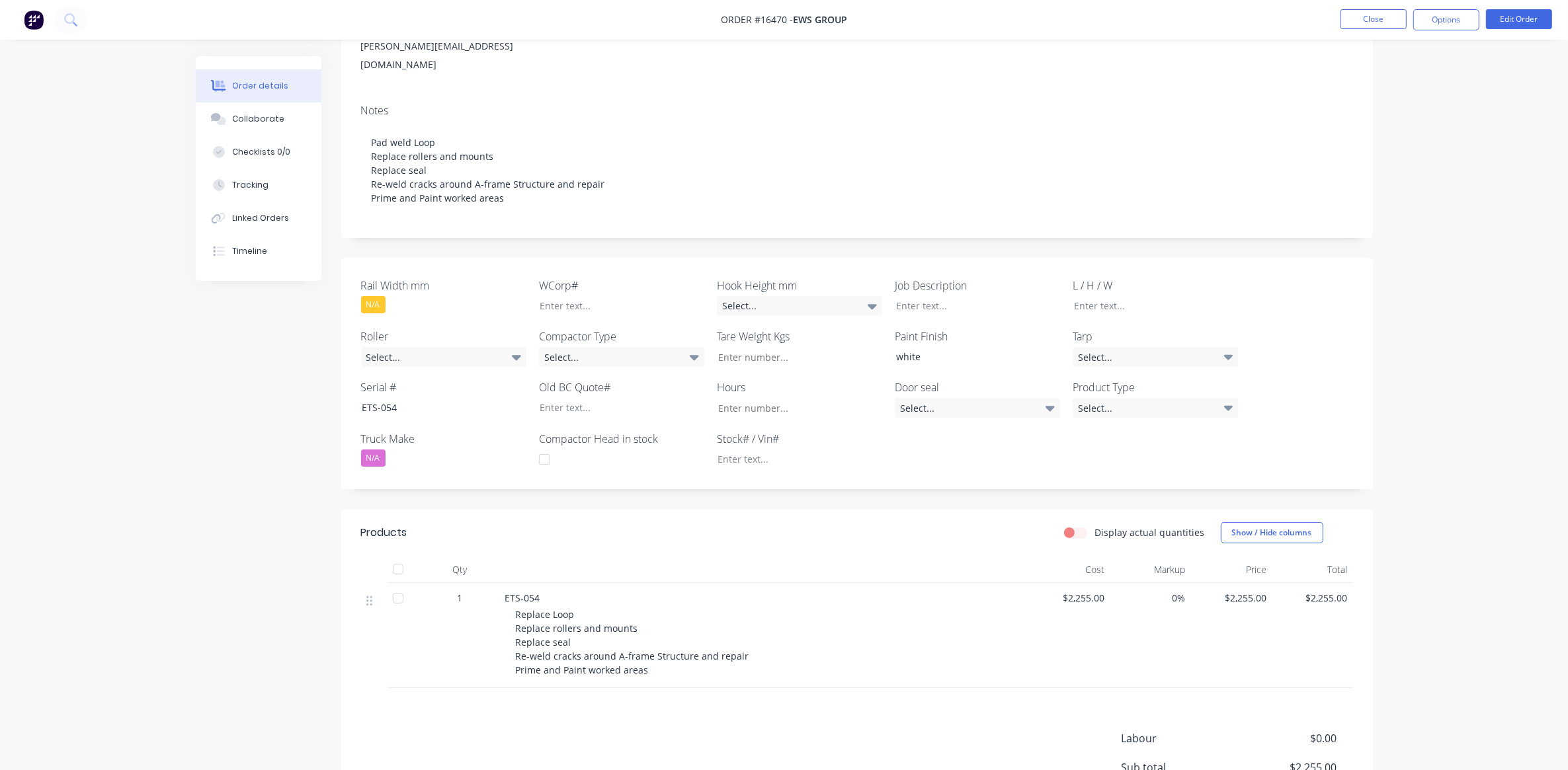
click at [1092, 591] on span "$2,255.00" at bounding box center [1069, 598] width 70 height 14
click at [1069, 591] on span "$2,255.00" at bounding box center [1069, 598] width 70 height 14
click at [1431, 22] on button "Options" at bounding box center [1446, 19] width 66 height 22
click at [246, 122] on div "Collaborate" at bounding box center [258, 119] width 52 height 12
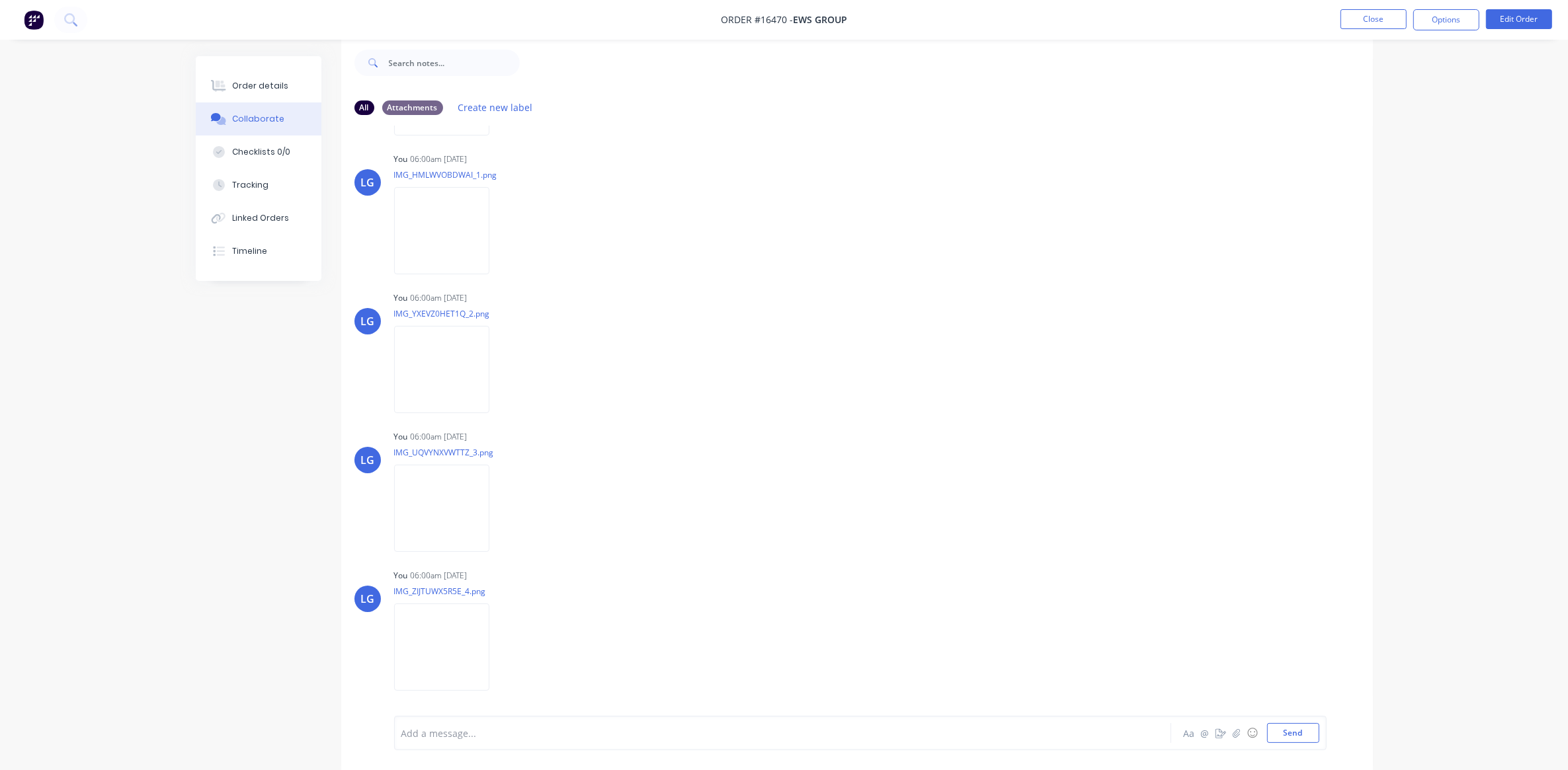
scroll to position [967, 0]
click at [444, 726] on div at bounding box center [746, 733] width 688 height 14
click at [263, 87] on div "Order details" at bounding box center [260, 86] width 56 height 12
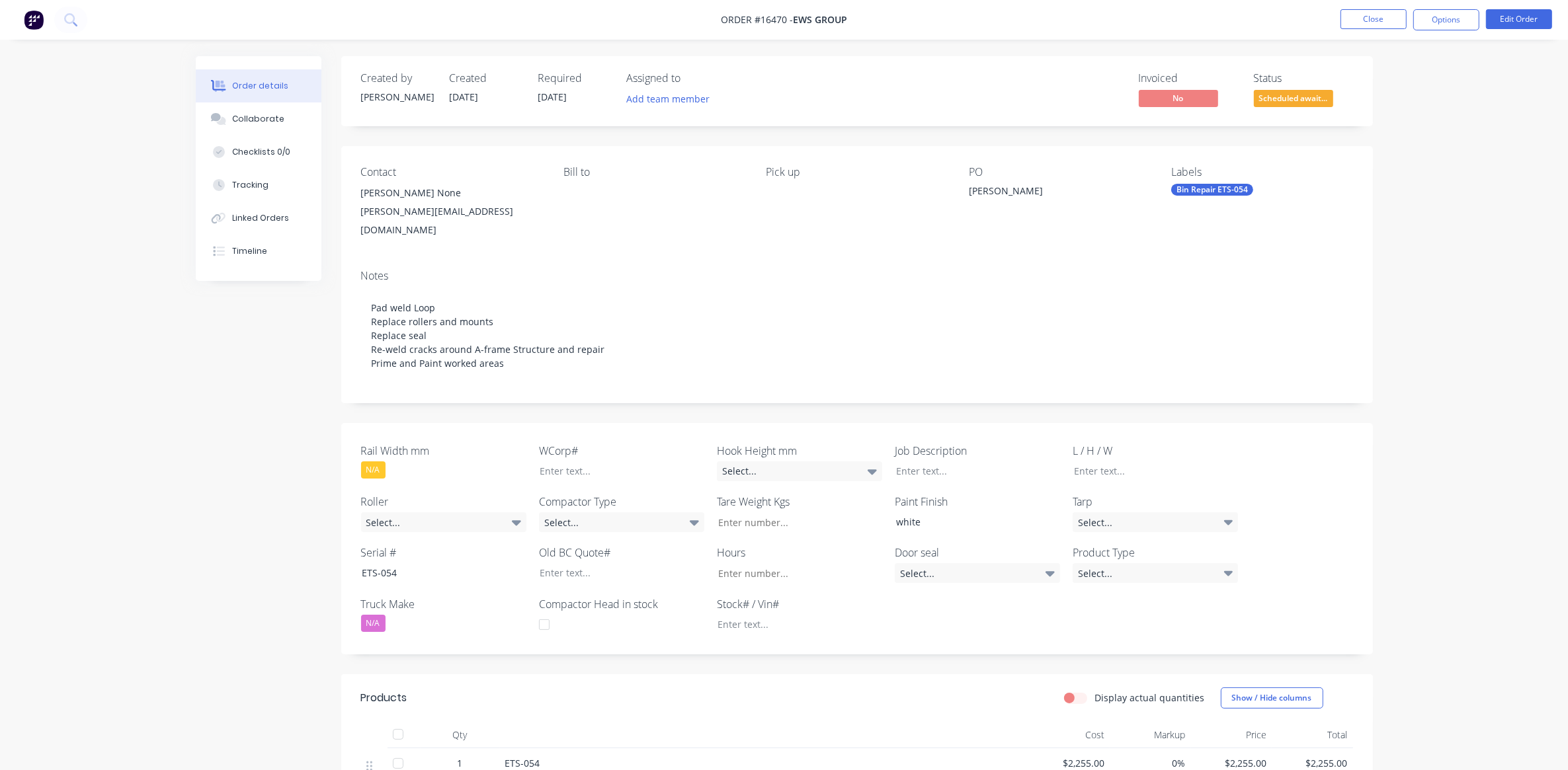
click at [1298, 101] on span "Scheduled await..." at bounding box center [1293, 98] width 79 height 16
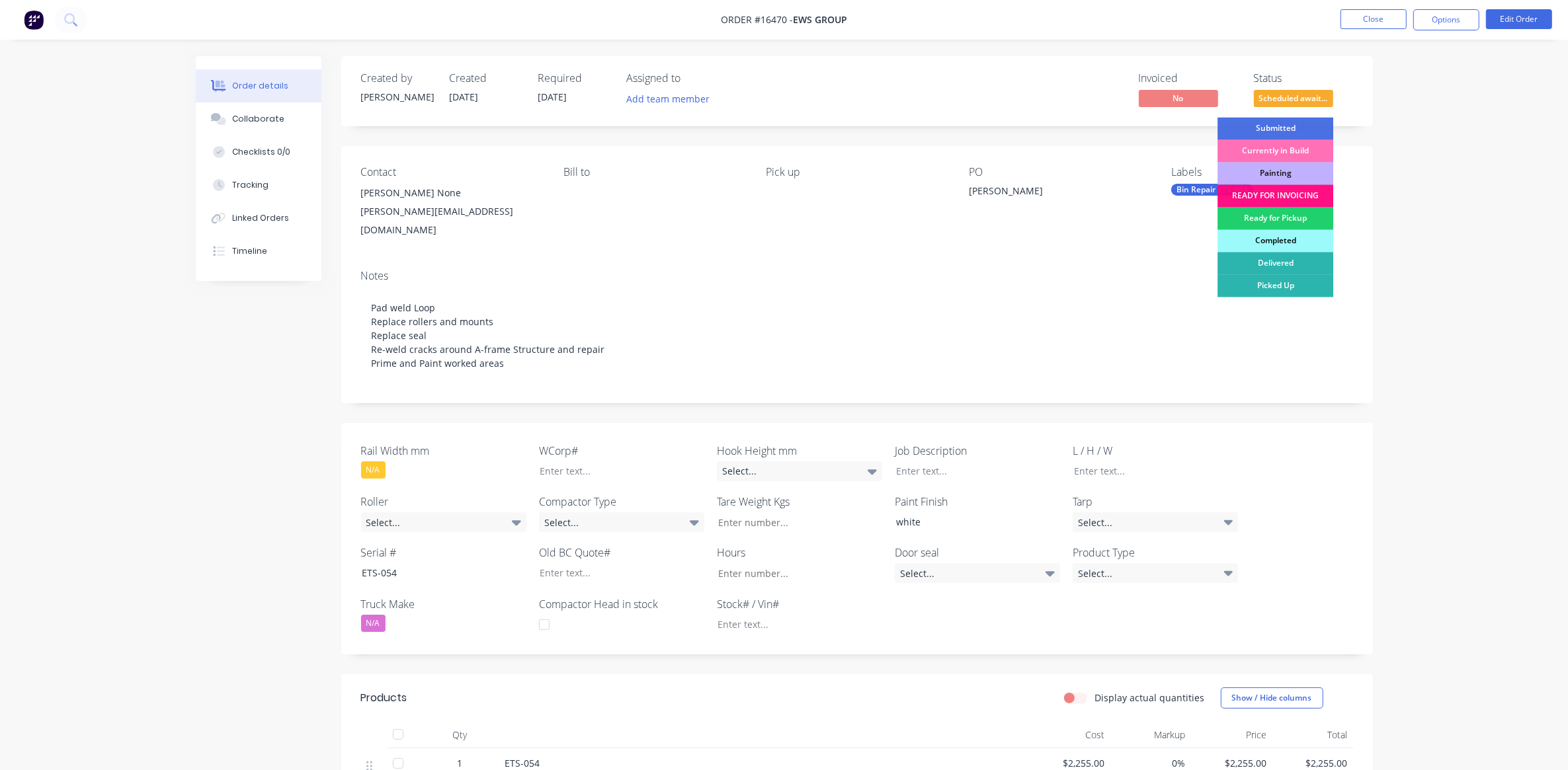
click at [1268, 234] on div "Completed" at bounding box center [1276, 241] width 116 height 22
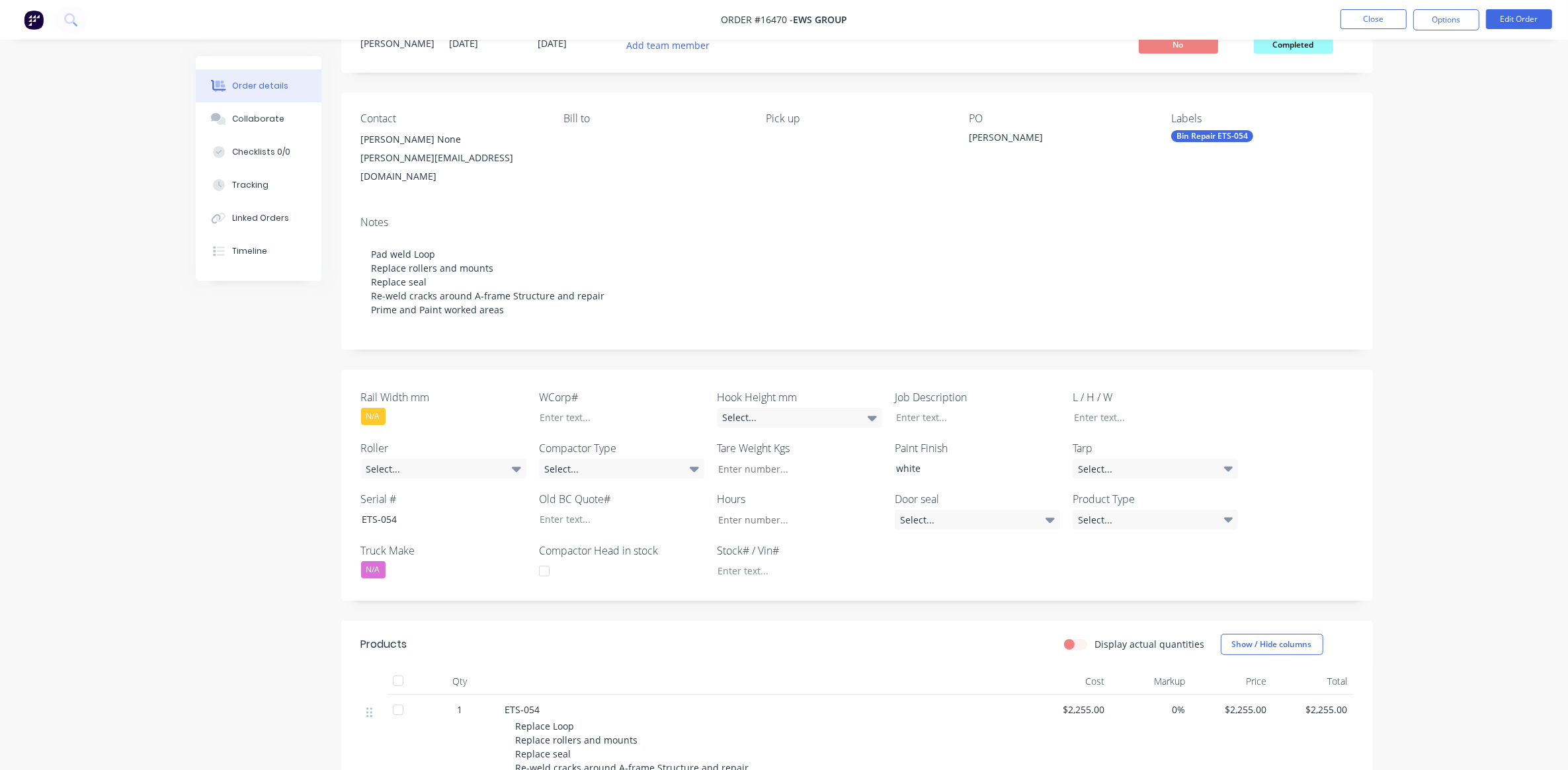
scroll to position [82, 0]
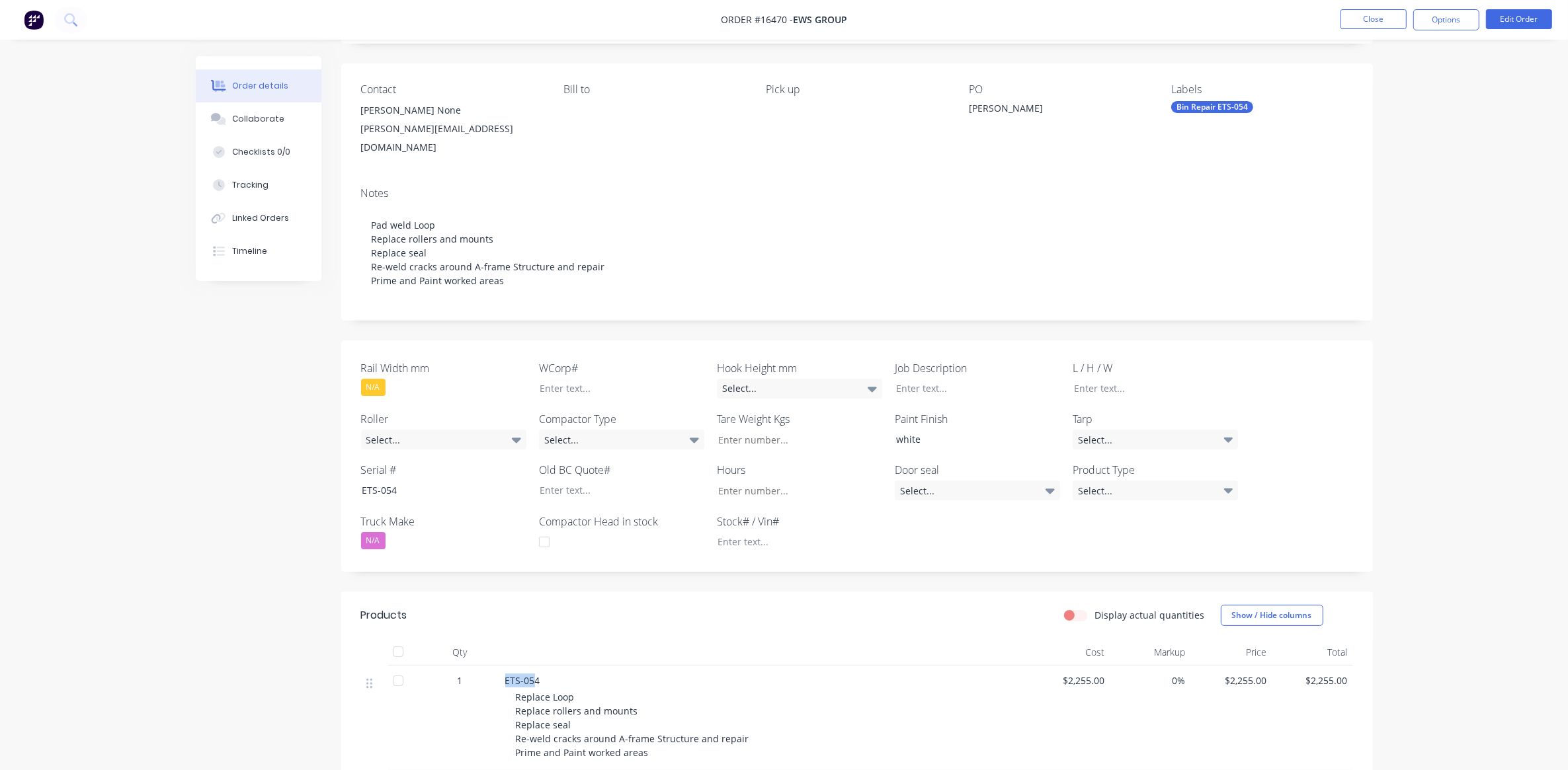
drag, startPoint x: 504, startPoint y: 665, endPoint x: 537, endPoint y: 665, distance: 33.0
click at [537, 674] on span "ETS-054" at bounding box center [522, 680] width 35 height 13
click at [537, 674] on span "ETS-054" at bounding box center [522, 680] width 35 height 13
drag, startPoint x: 539, startPoint y: 665, endPoint x: 506, endPoint y: 665, distance: 33.0
click at [506, 674] on span "ETS-054" at bounding box center [522, 680] width 35 height 13
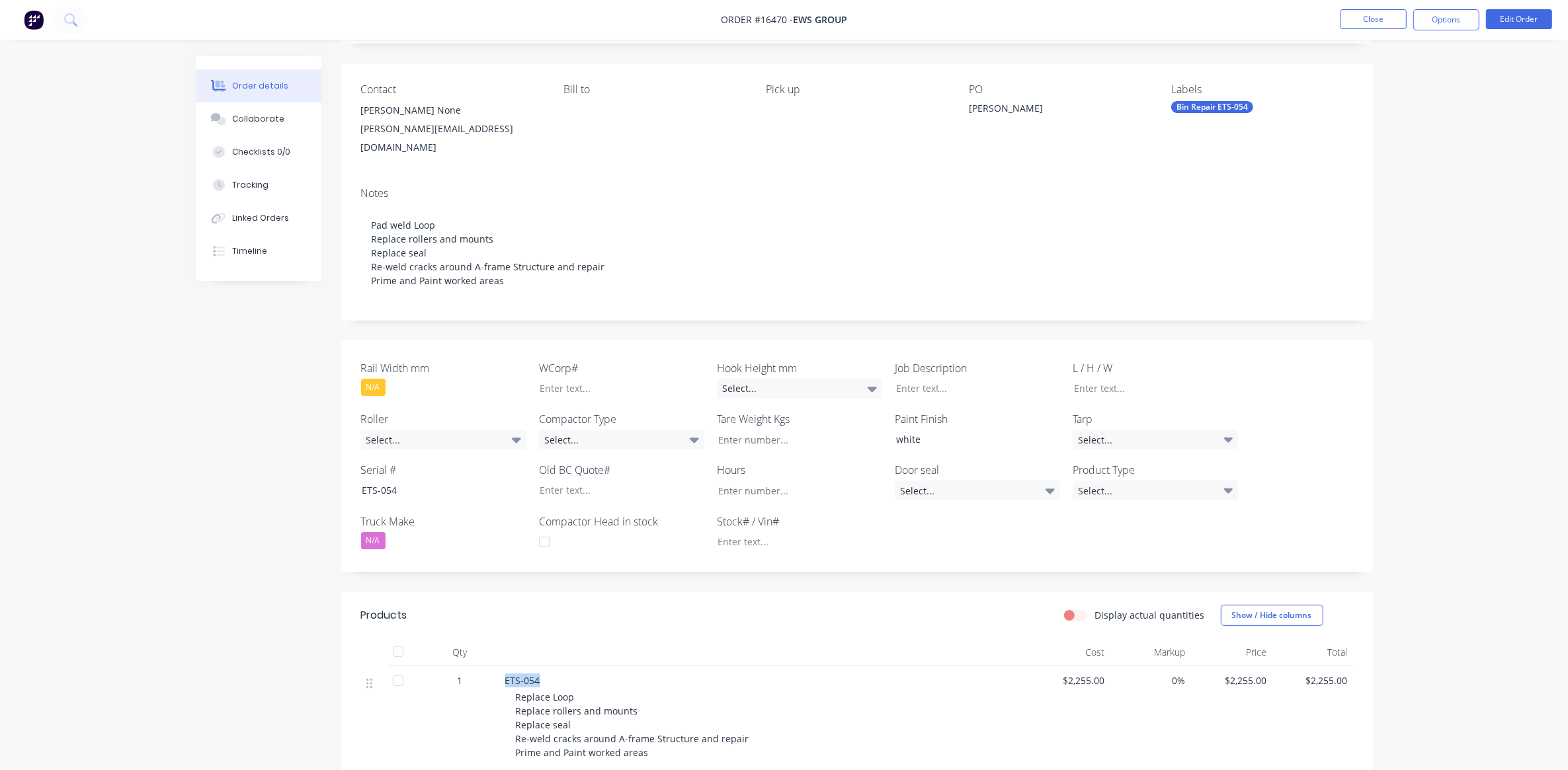
copy span "ETS-054"
click at [542, 691] on span "Replace Loop Replace rollers and mounts Replace seal Re-weld cracks around A-fr…" at bounding box center [632, 725] width 234 height 68
drag, startPoint x: 517, startPoint y: 683, endPoint x: 652, endPoint y: 739, distance: 146.2
click at [652, 739] on div "Replace Loop Replace rollers and mounts Replace seal Re-weld cracks around A-fr…" at bounding box center [770, 725] width 508 height 70
drag, startPoint x: 652, startPoint y: 739, endPoint x: 629, endPoint y: 731, distance: 24.4
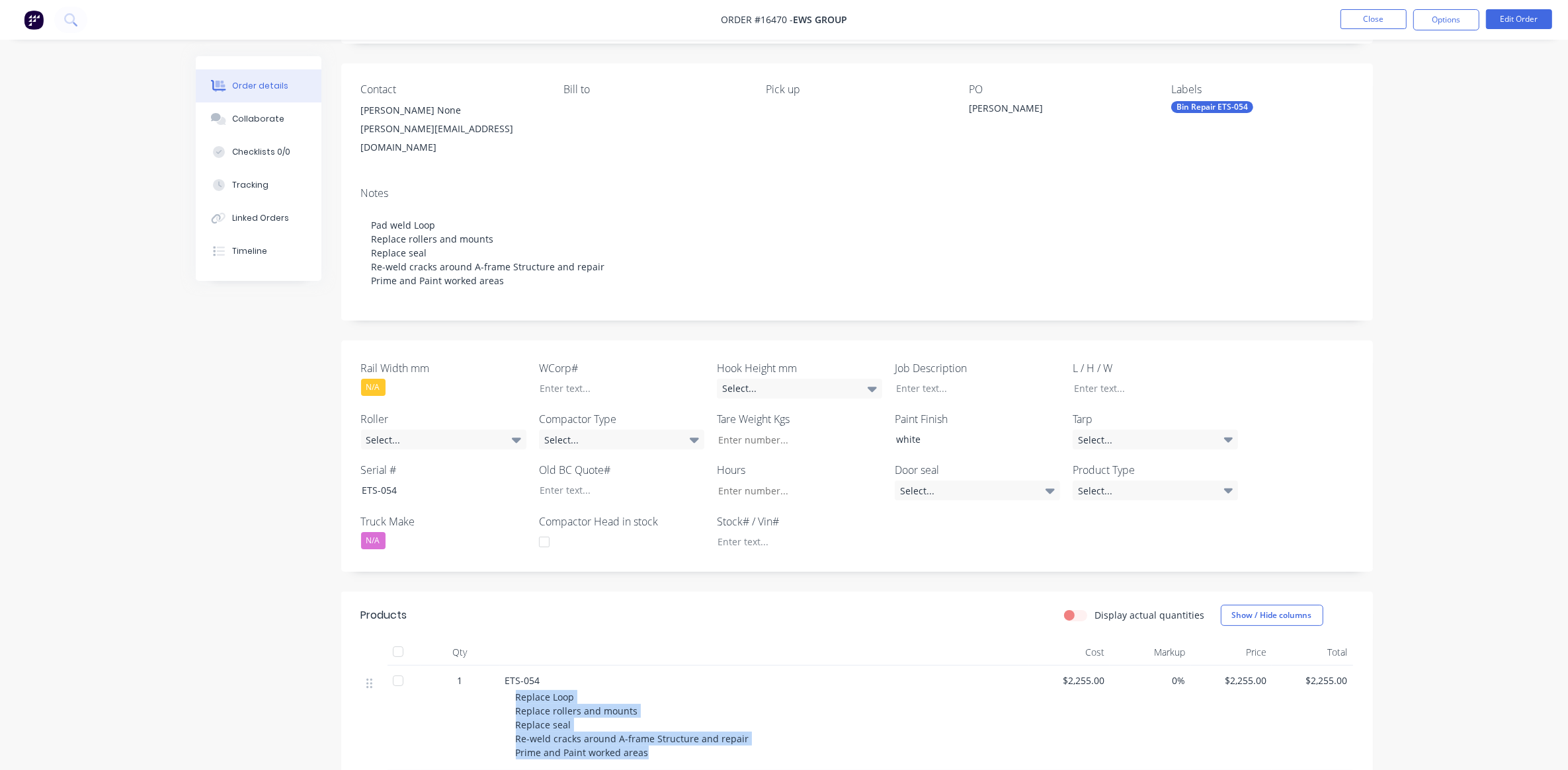
copy span "Replace Loop Replace rollers and mounts Replace seal Re-weld cracks around A-fr…"
click at [811, 319] on div "Created by [PERSON_NAME] Created [DATE] Required [DATE] Assigned to Add team me…" at bounding box center [857, 479] width 1031 height 1013
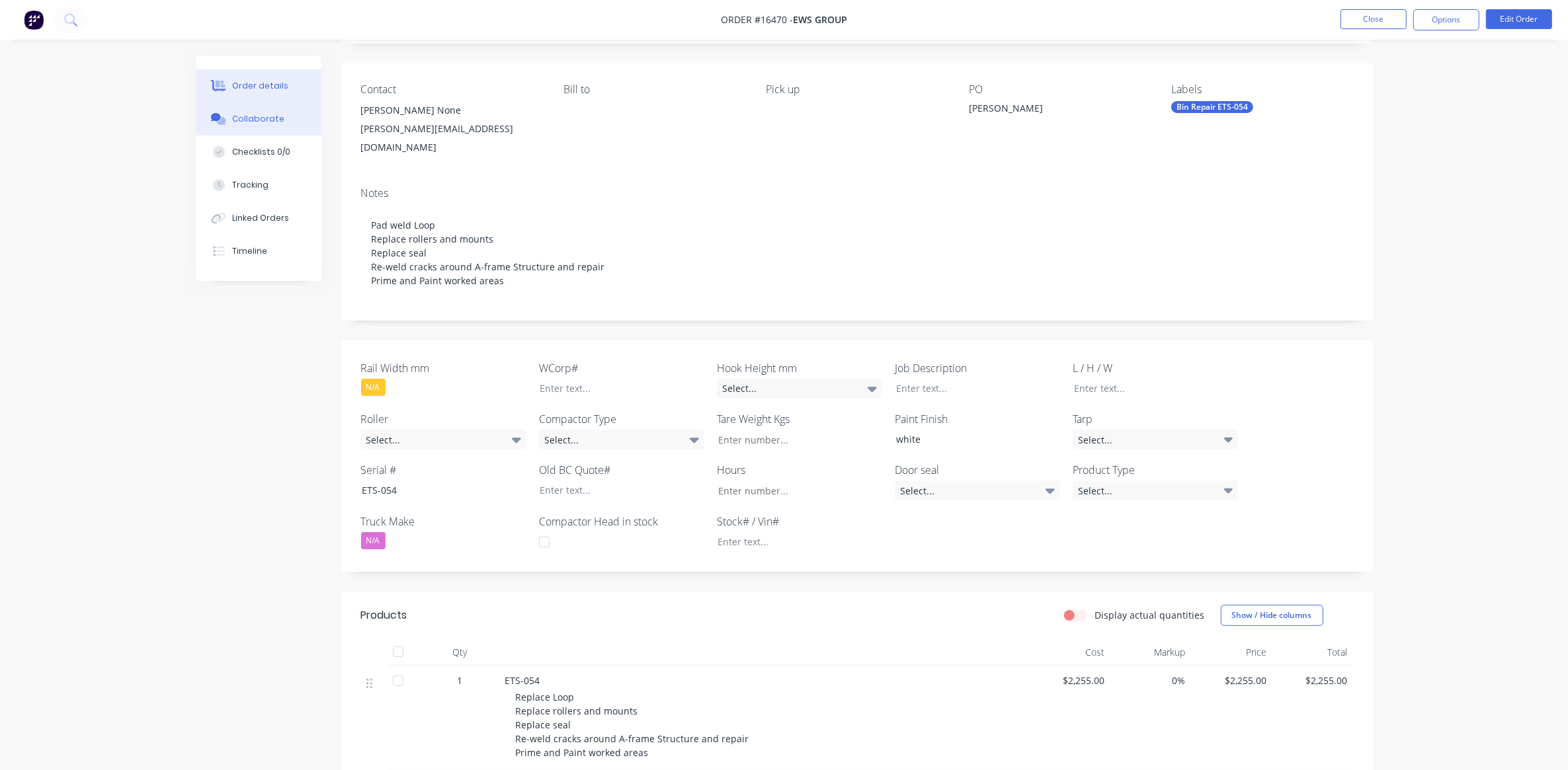
click at [273, 121] on div "Collaborate" at bounding box center [258, 119] width 52 height 12
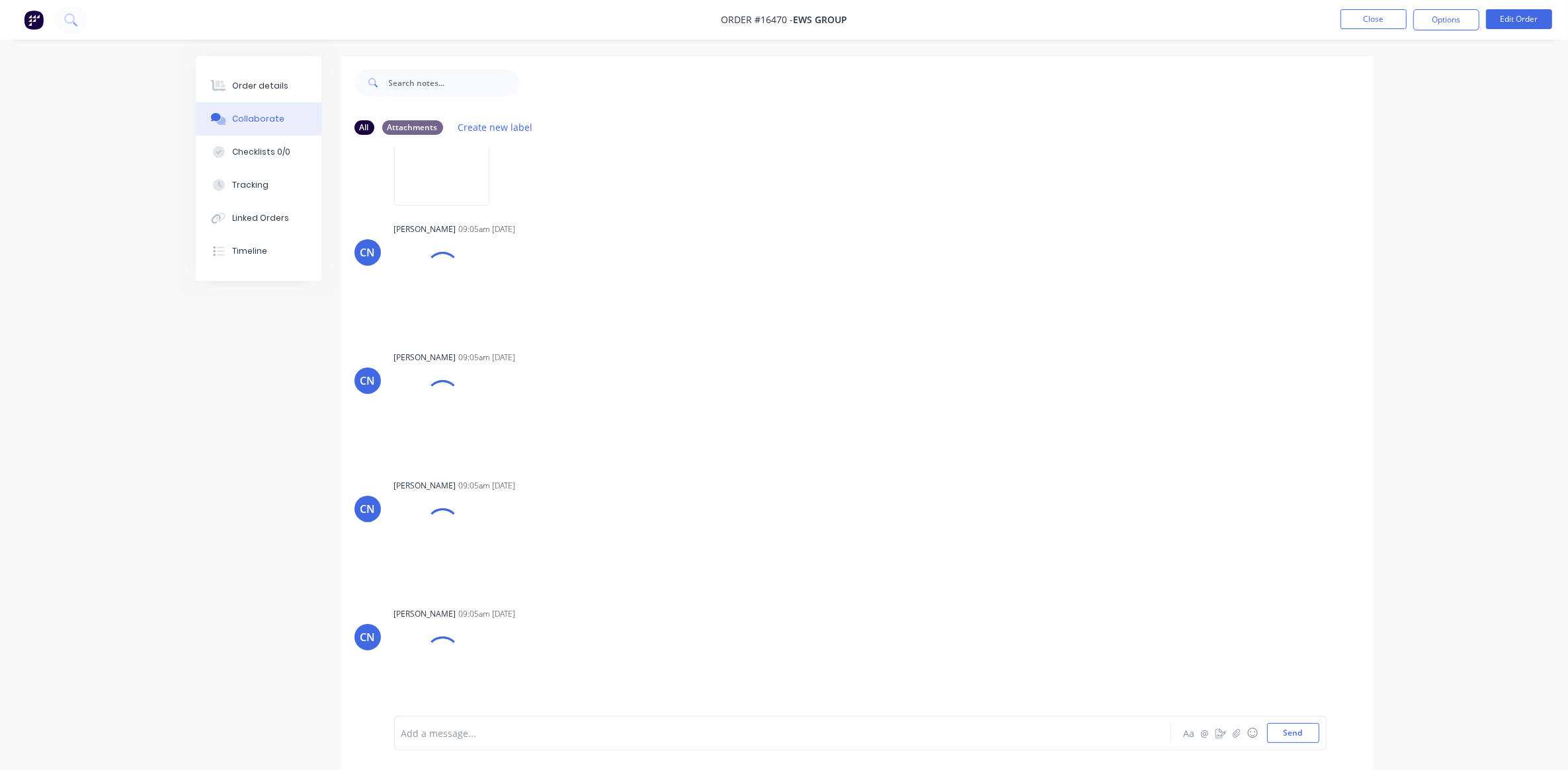
scroll to position [165, 0]
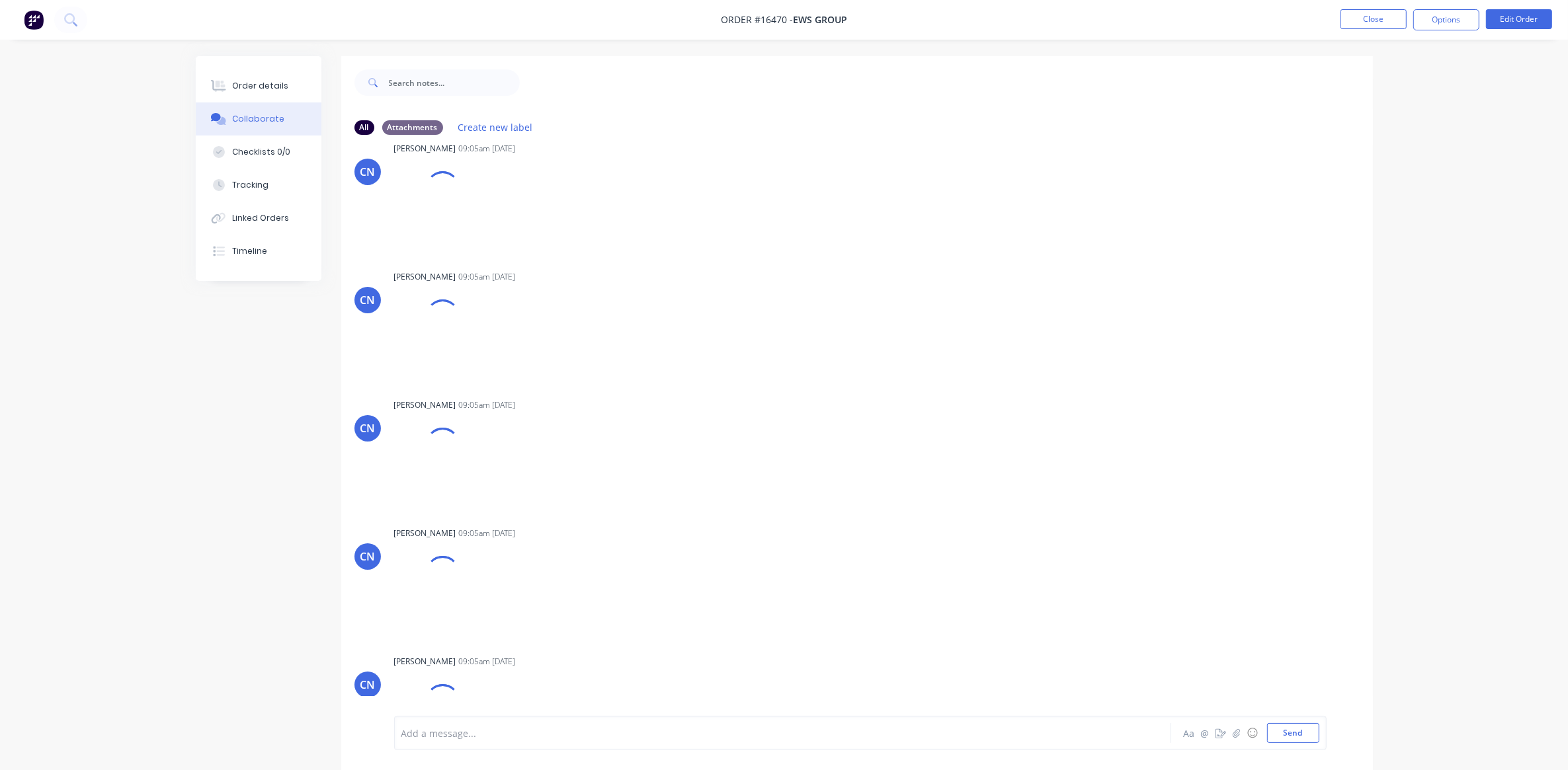
click at [436, 723] on div "Add a message..." at bounding box center [746, 733] width 689 height 20
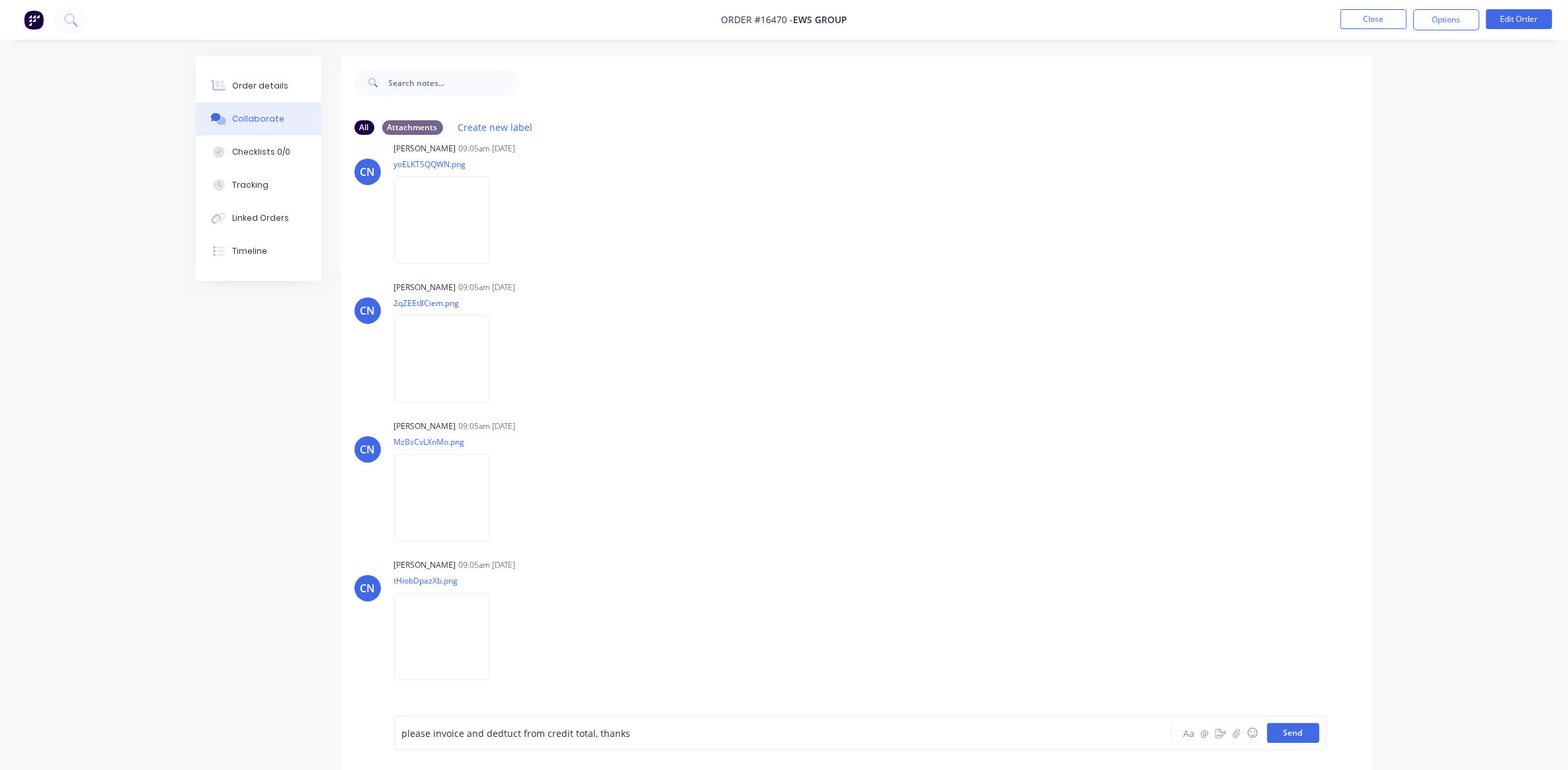
click at [1282, 737] on button "Send" at bounding box center [1293, 733] width 52 height 20
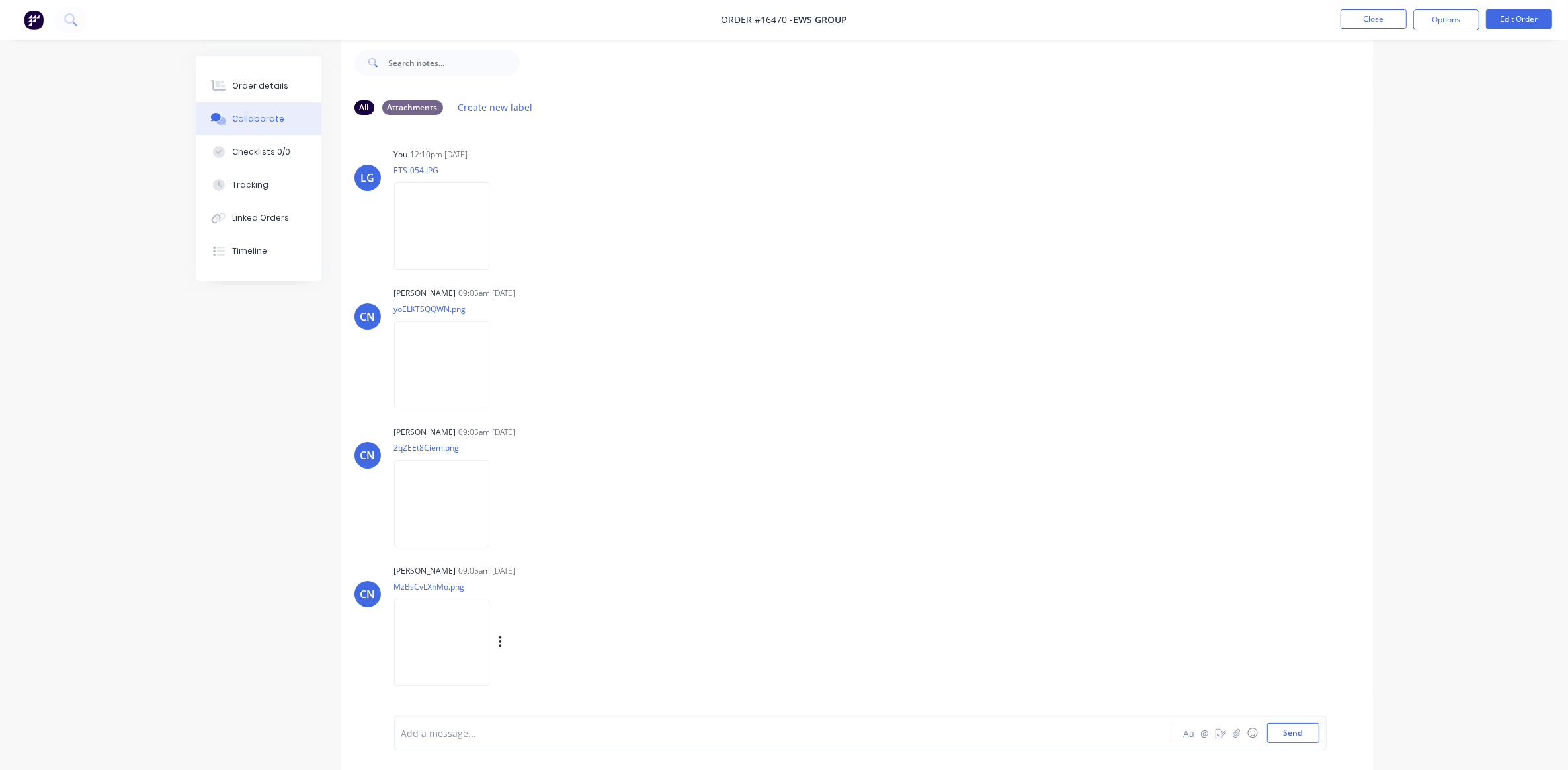
scroll to position [0, 0]
